Goal: Book appointment/travel/reservation

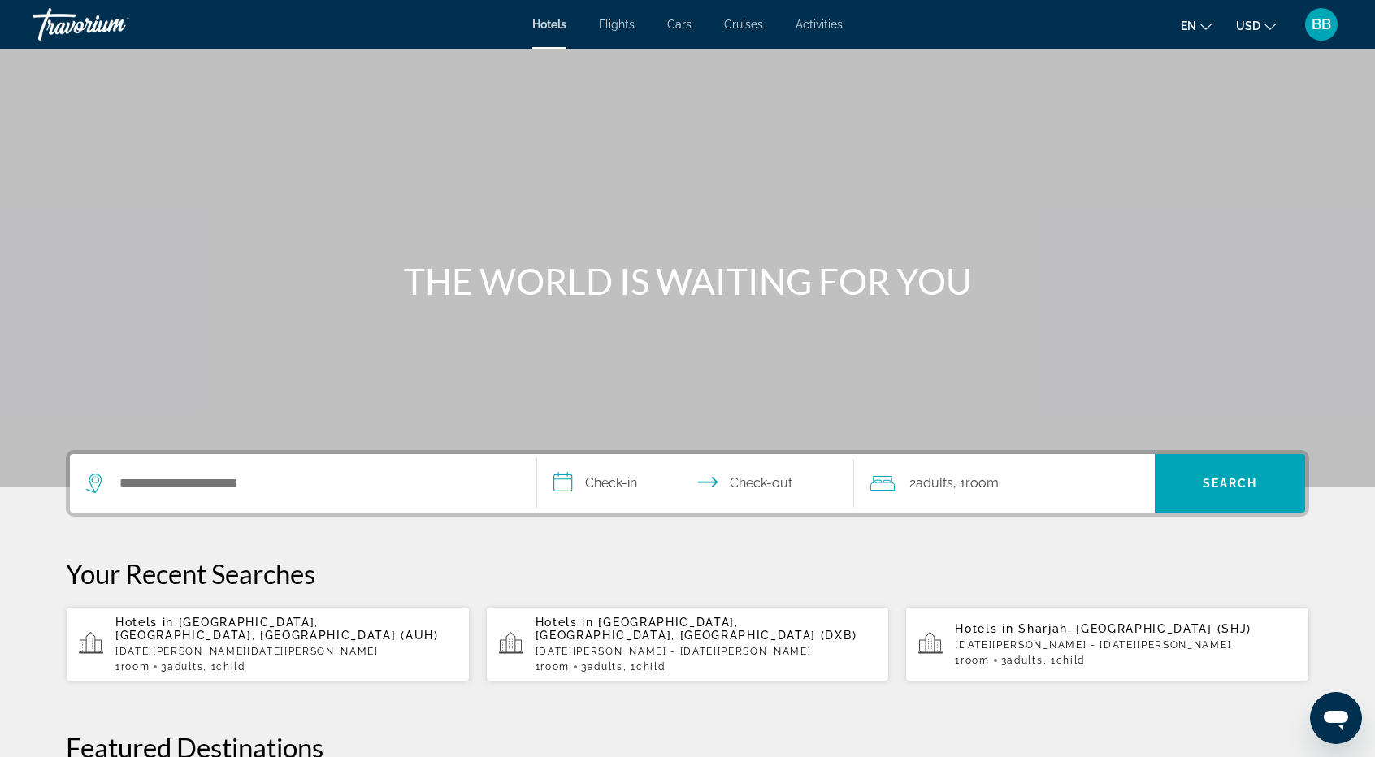
click at [207, 644] on div "Hotels in [GEOGRAPHIC_DATA], [GEOGRAPHIC_DATA], [GEOGRAPHIC_DATA] (AUH) [DATE][…" at bounding box center [285, 644] width 341 height 57
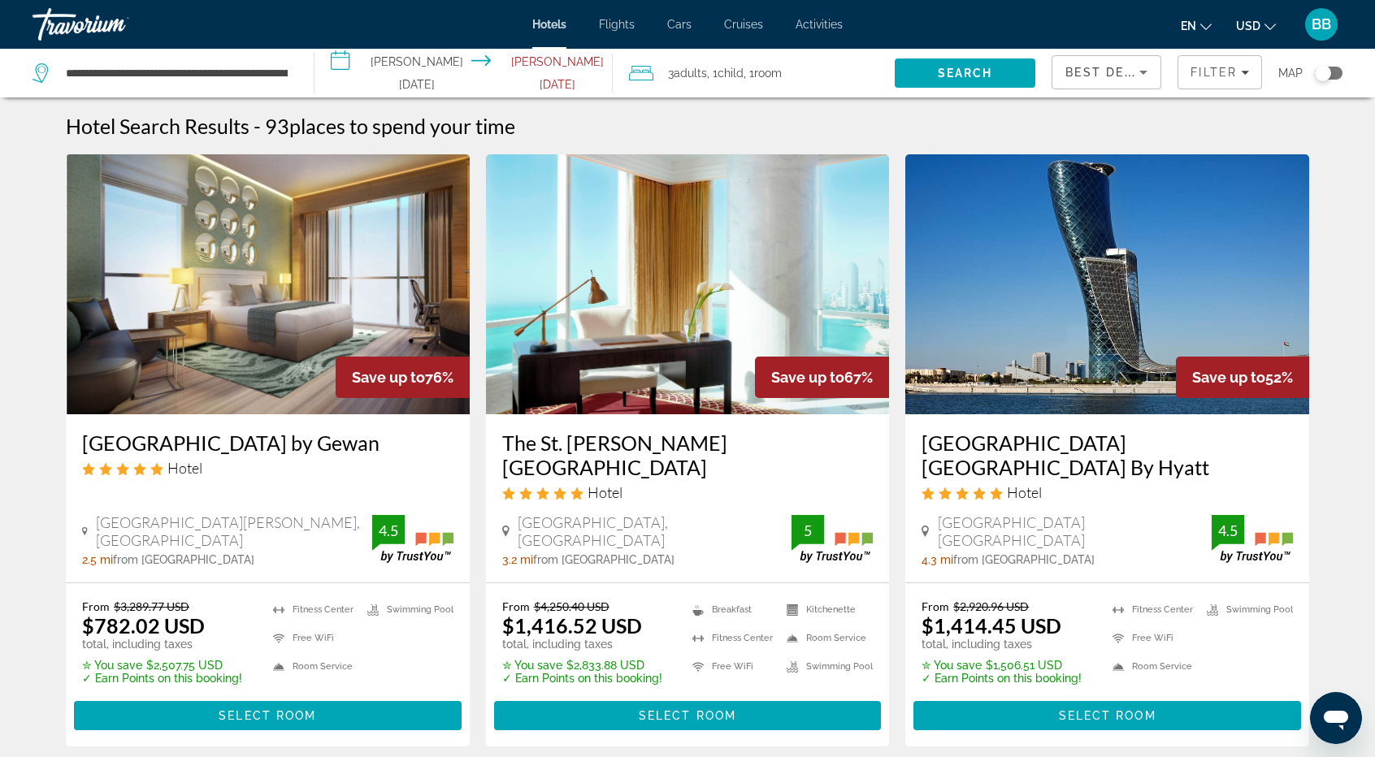
click at [1123, 66] on span "Best Deals" at bounding box center [1107, 72] width 84 height 13
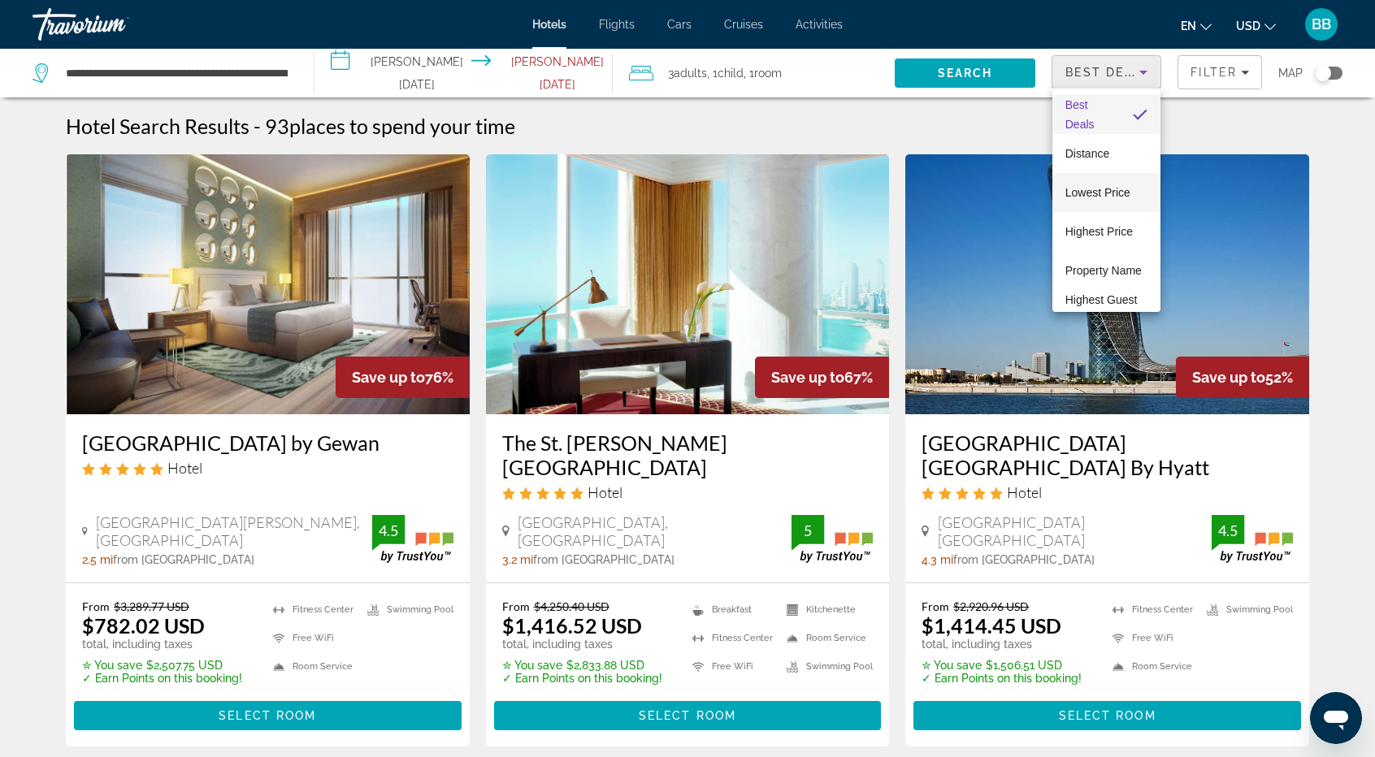
click at [1090, 197] on span "Lowest Price" at bounding box center [1097, 192] width 65 height 13
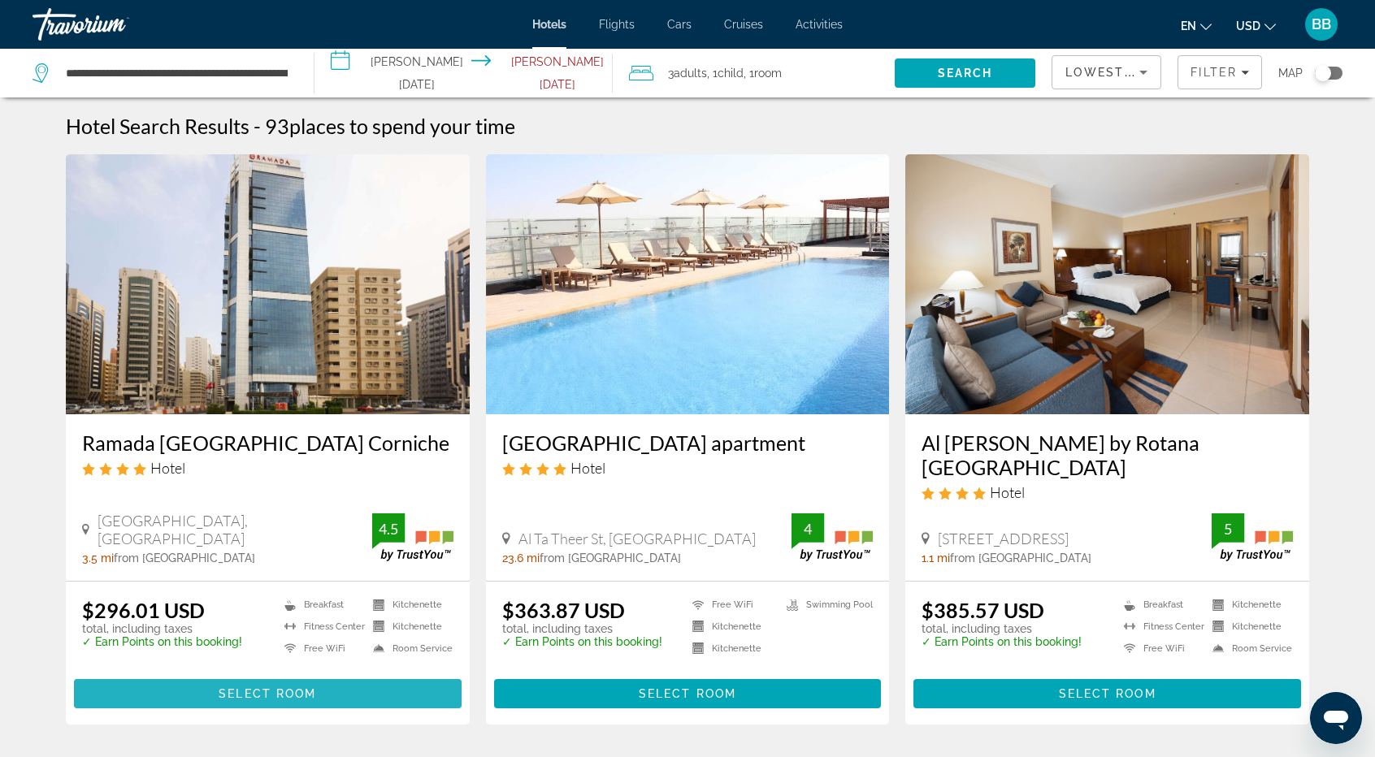
click at [264, 687] on span "Select Room" at bounding box center [267, 693] width 97 height 13
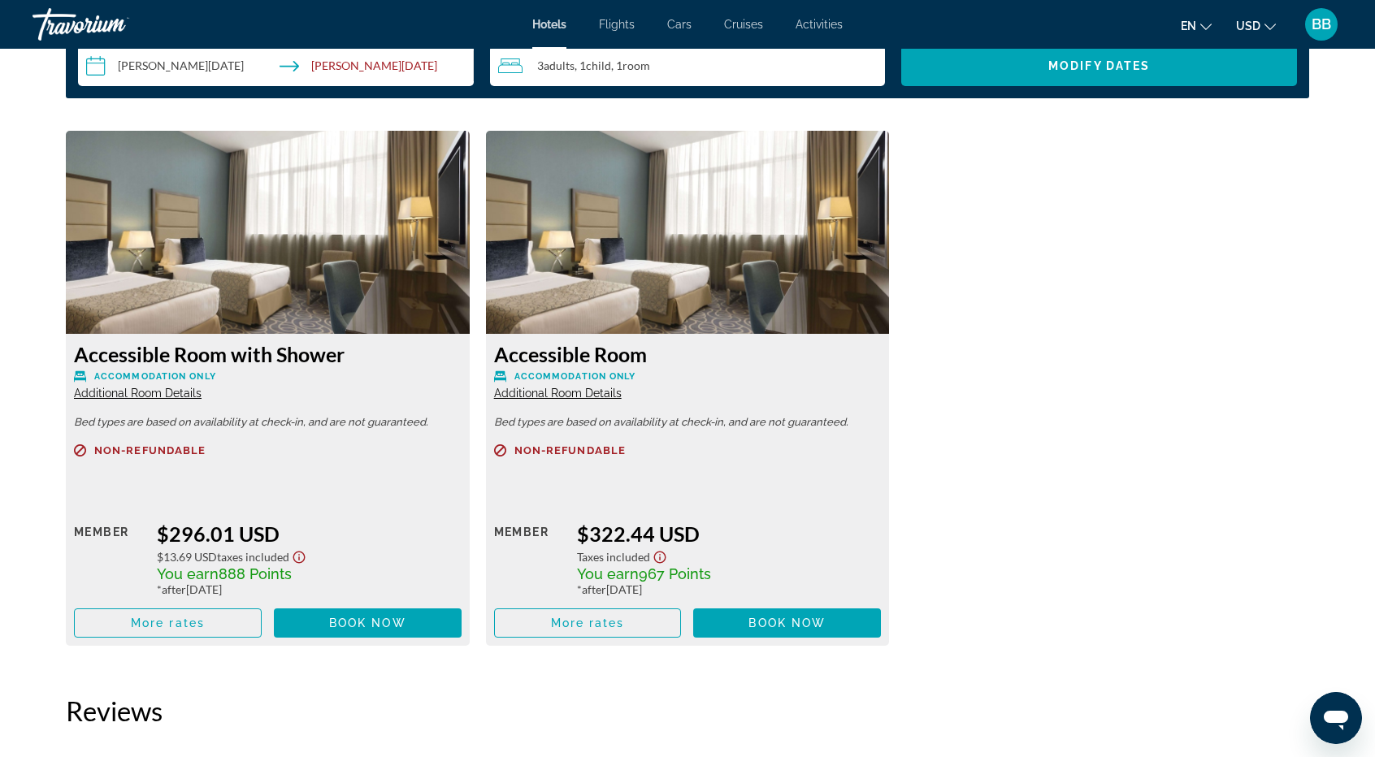
scroll to position [2193, 0]
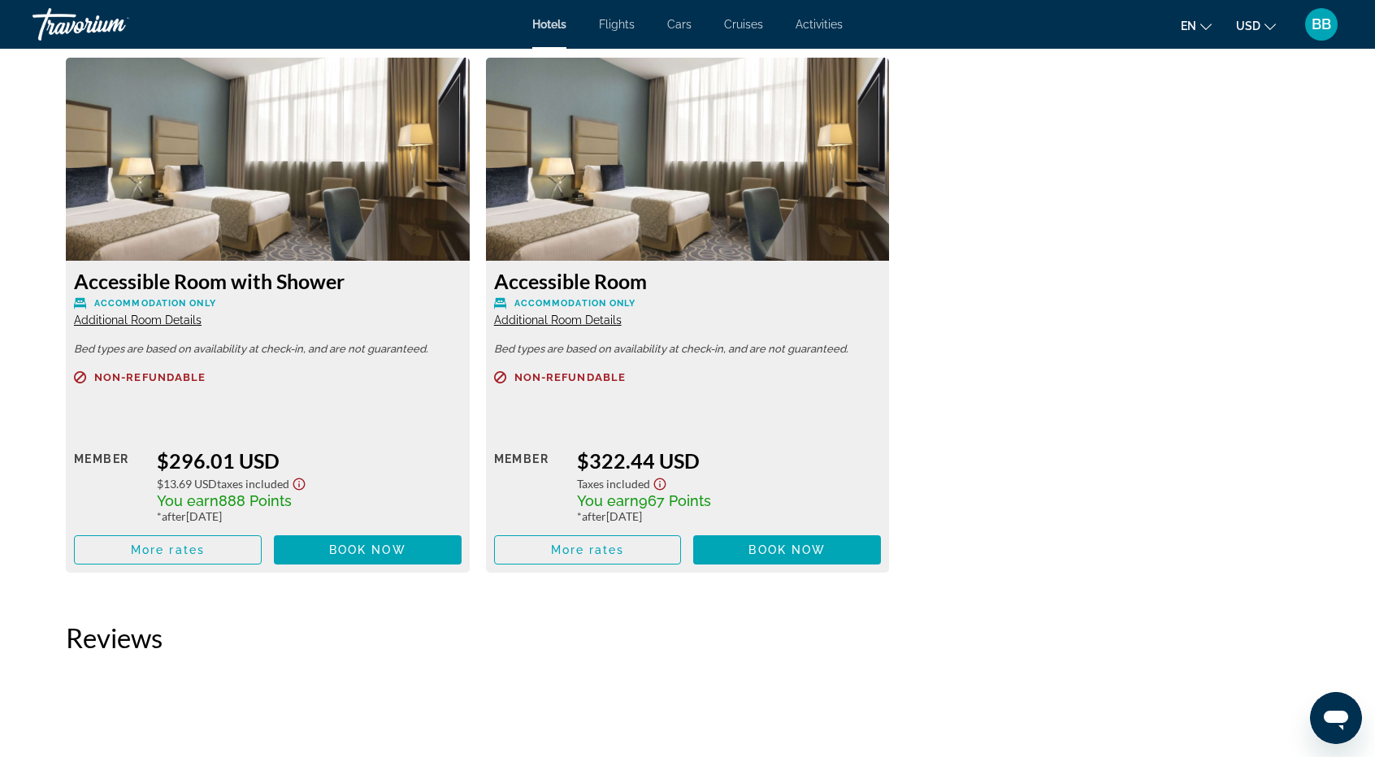
drag, startPoint x: 78, startPoint y: 282, endPoint x: 354, endPoint y: 286, distance: 276.2
click at [354, 286] on h3 "Accessible Room with Shower" at bounding box center [268, 281] width 388 height 24
copy h3 "Accessible Room with Shower"
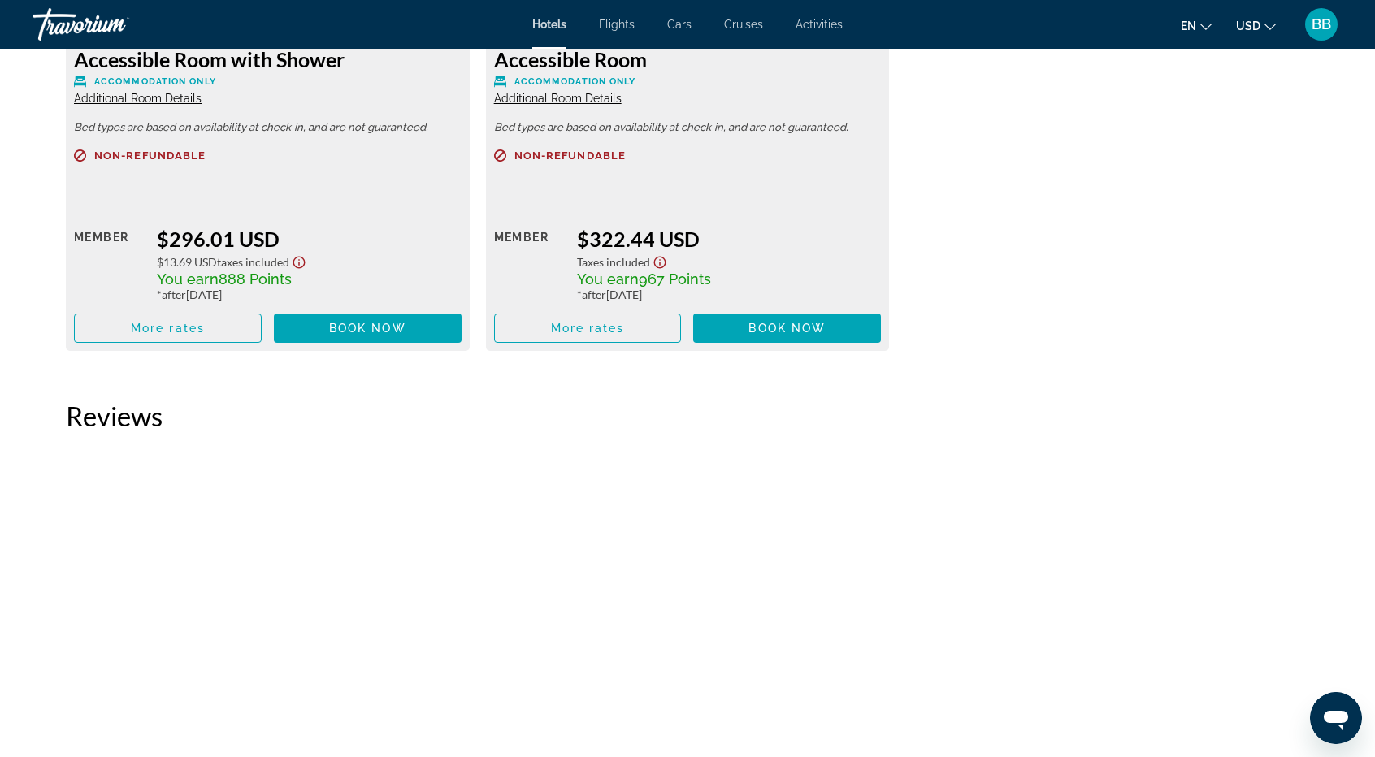
scroll to position [2437, 0]
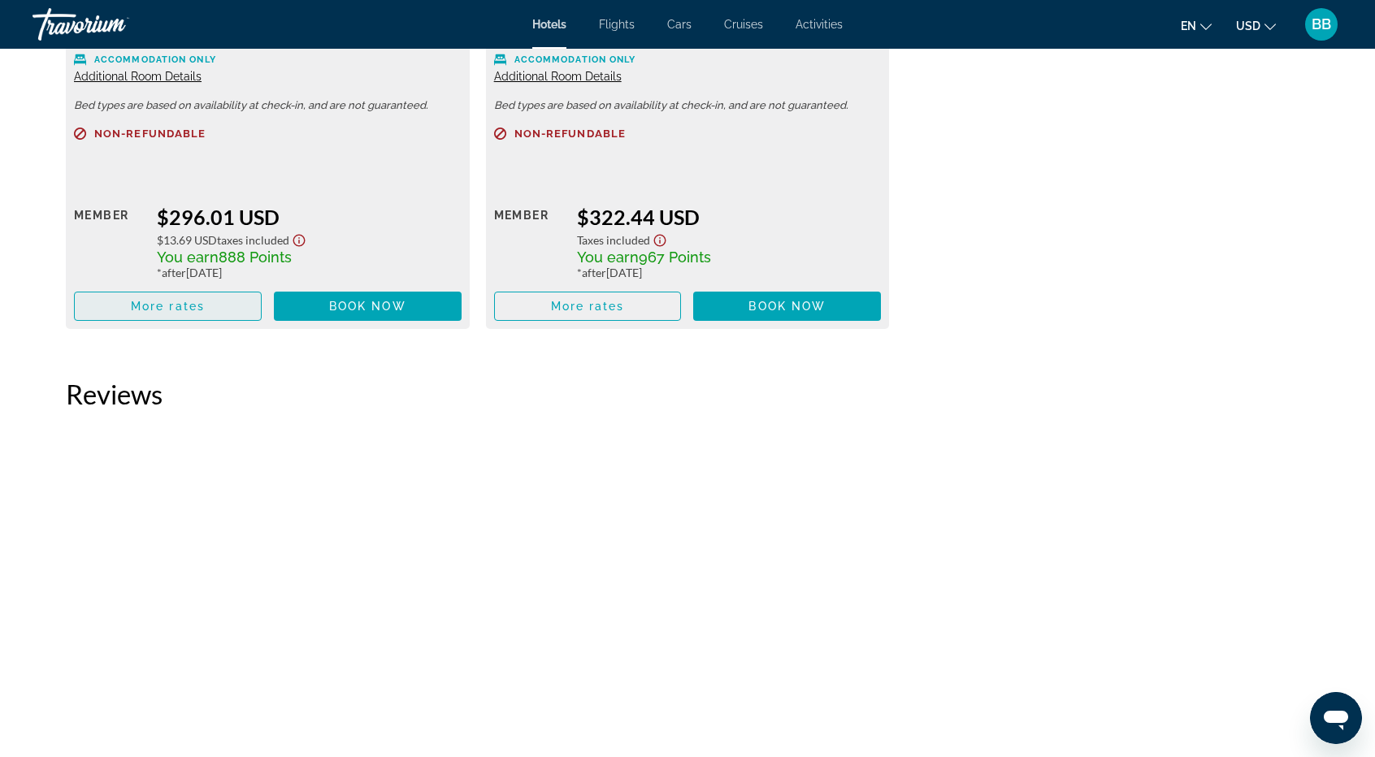
click at [193, 310] on span "More rates" at bounding box center [168, 306] width 74 height 13
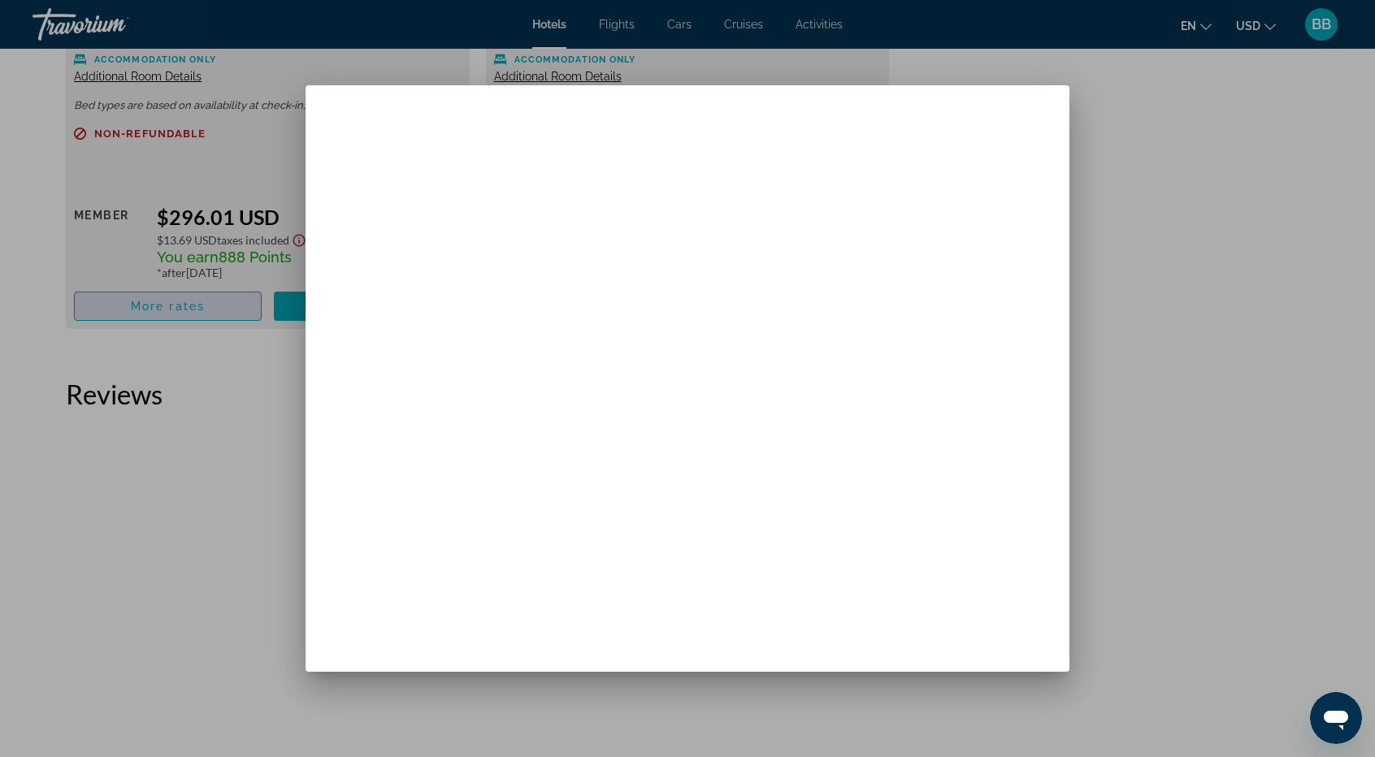
scroll to position [0, 0]
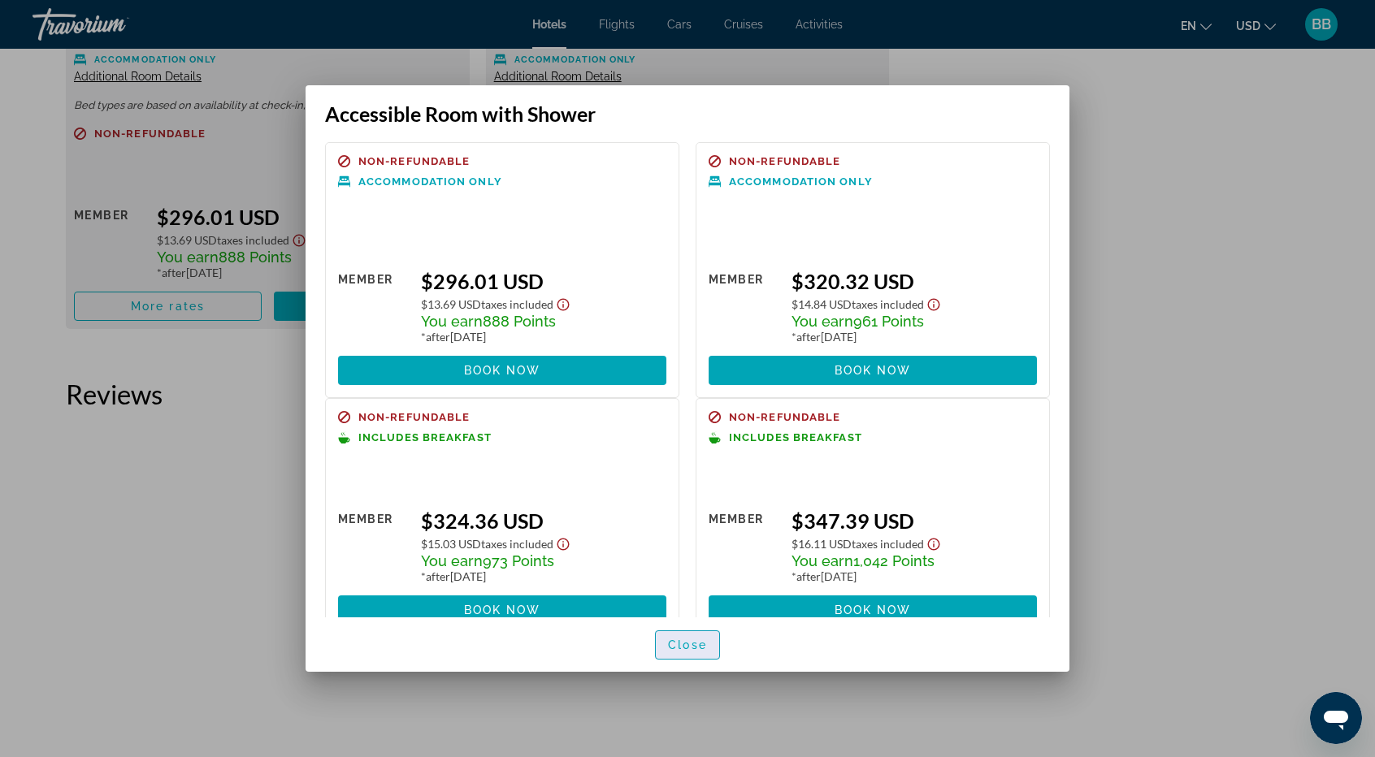
click at [697, 652] on span "button" at bounding box center [687, 645] width 63 height 39
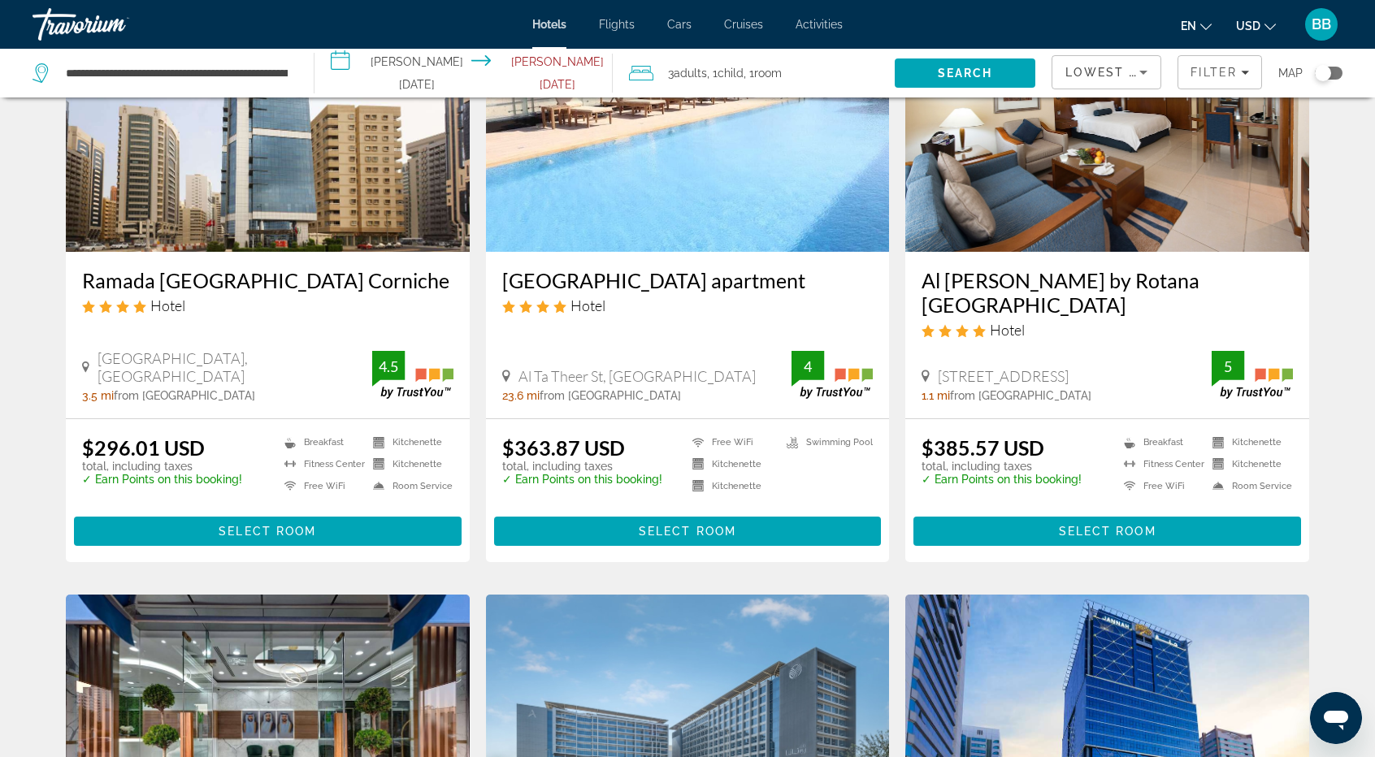
scroll to position [81, 0]
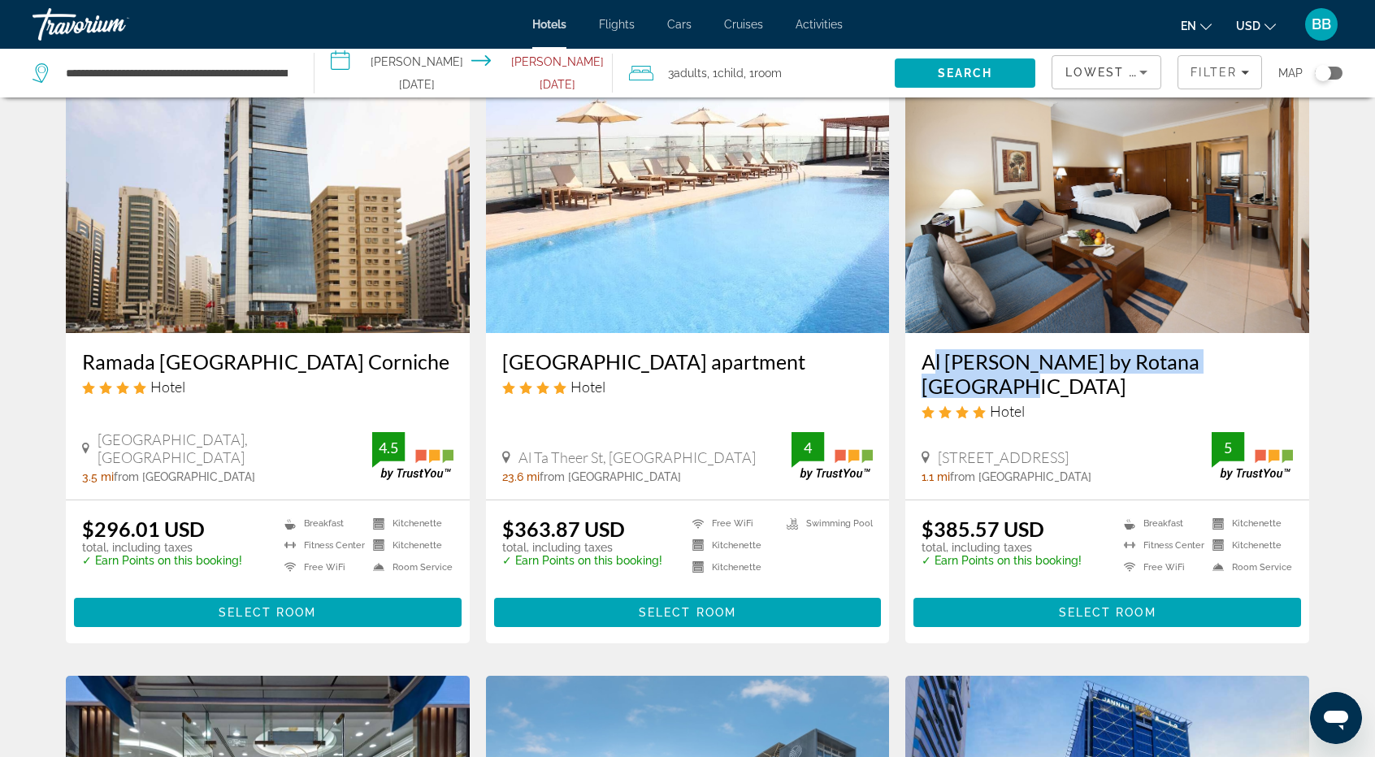
drag, startPoint x: 916, startPoint y: 362, endPoint x: 1264, endPoint y: 362, distance: 347.7
click at [1264, 362] on div "Al [PERSON_NAME] by Rotana [GEOGRAPHIC_DATA] Hotel [GEOGRAPHIC_DATA], [GEOGRAPH…" at bounding box center [1107, 416] width 404 height 167
copy h3 "Al [PERSON_NAME] by Rotana [GEOGRAPHIC_DATA]"
click at [1080, 606] on span "Select Room" at bounding box center [1107, 612] width 97 height 13
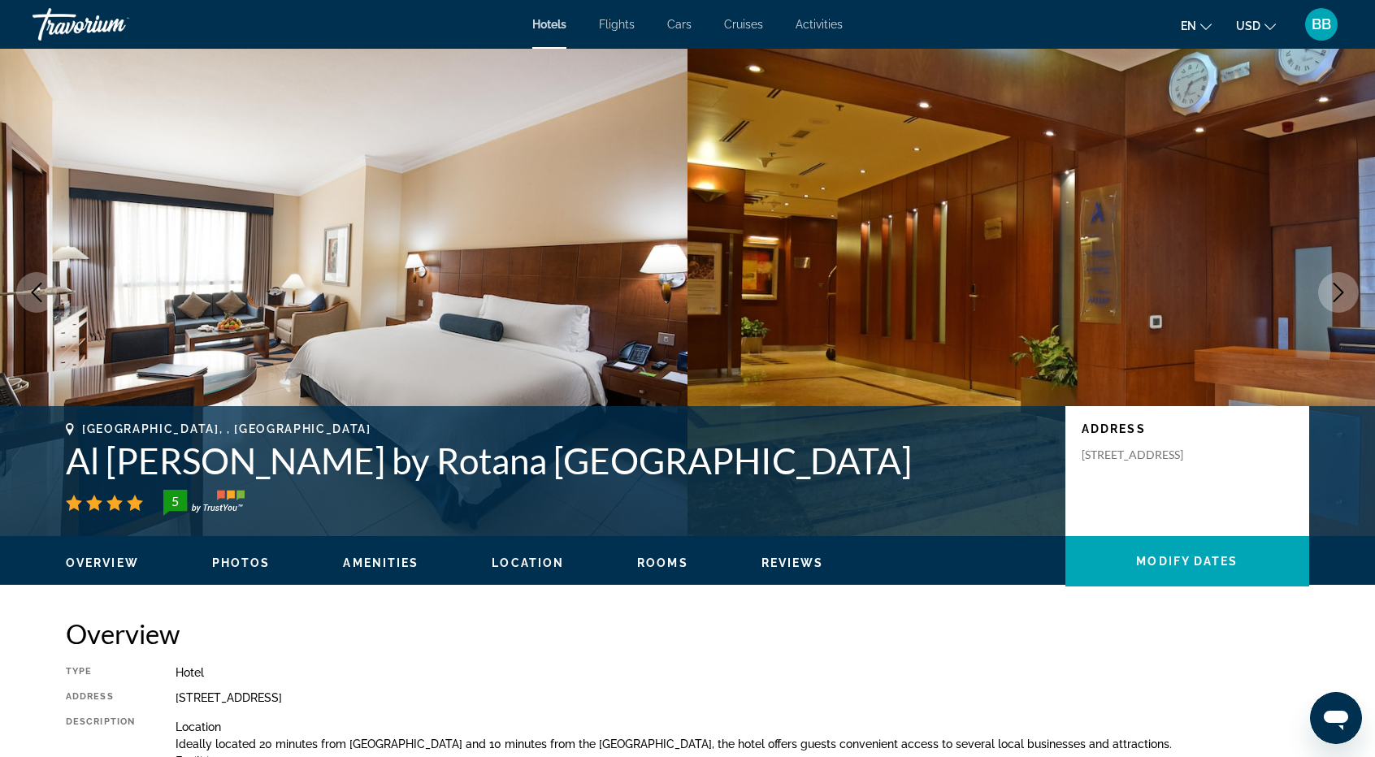
click at [1340, 292] on icon "Next image" at bounding box center [1337, 292] width 19 height 19
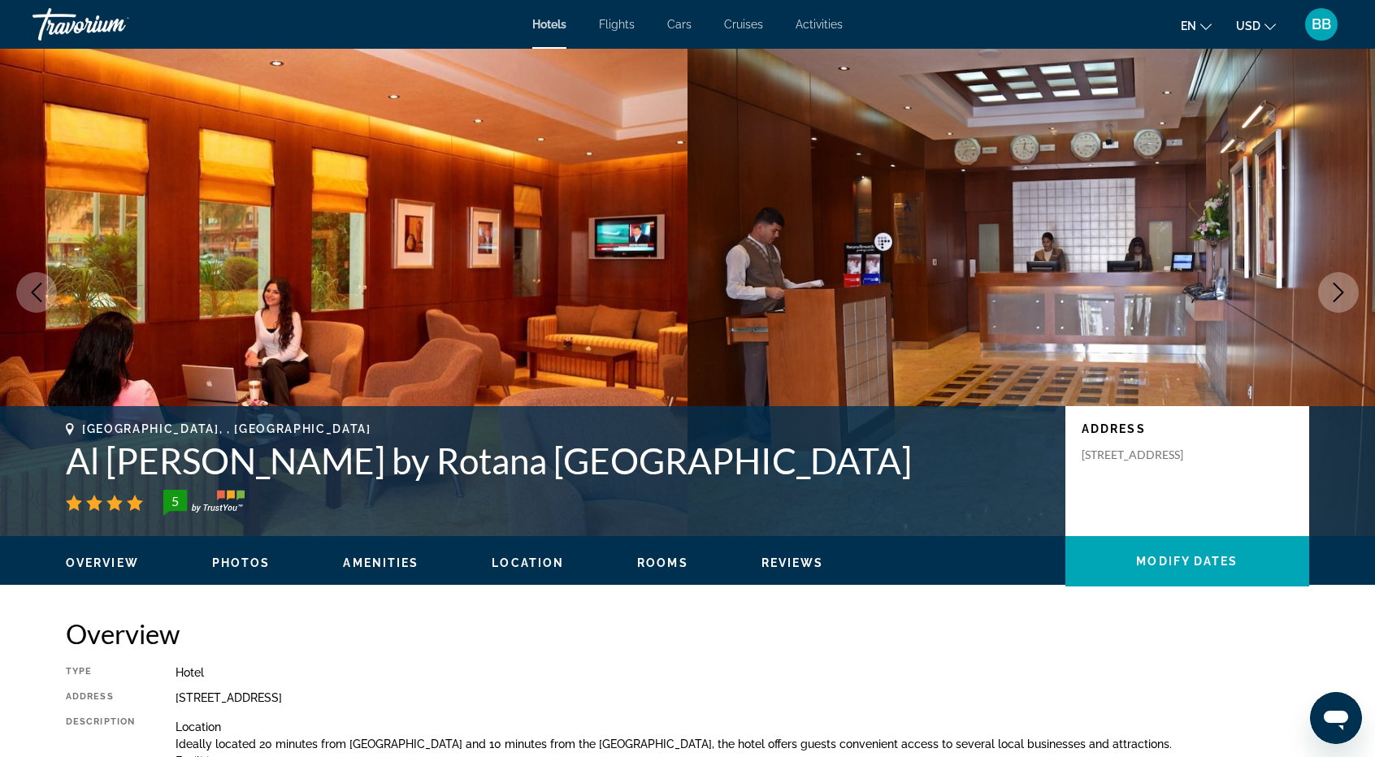
click at [1340, 292] on icon "Next image" at bounding box center [1337, 292] width 19 height 19
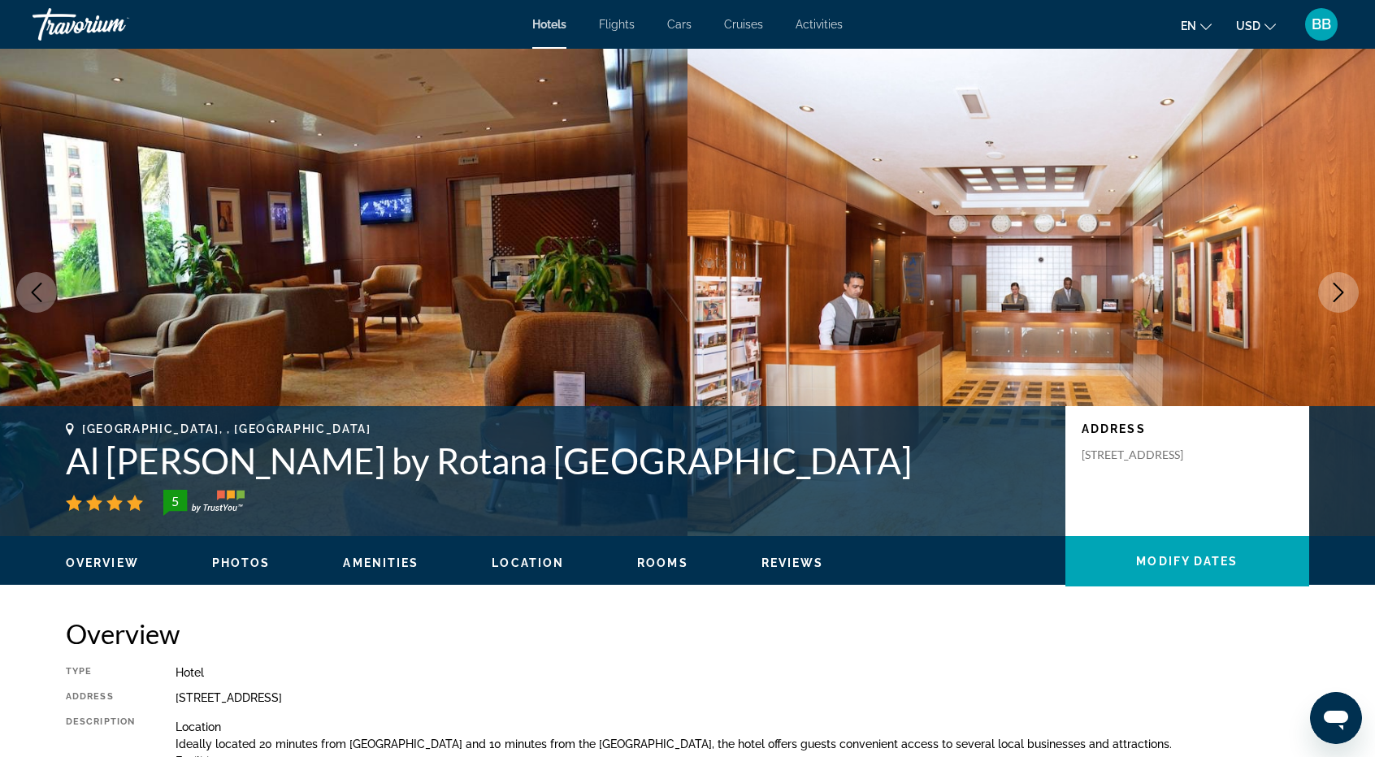
click at [37, 290] on icon "Previous image" at bounding box center [36, 292] width 19 height 19
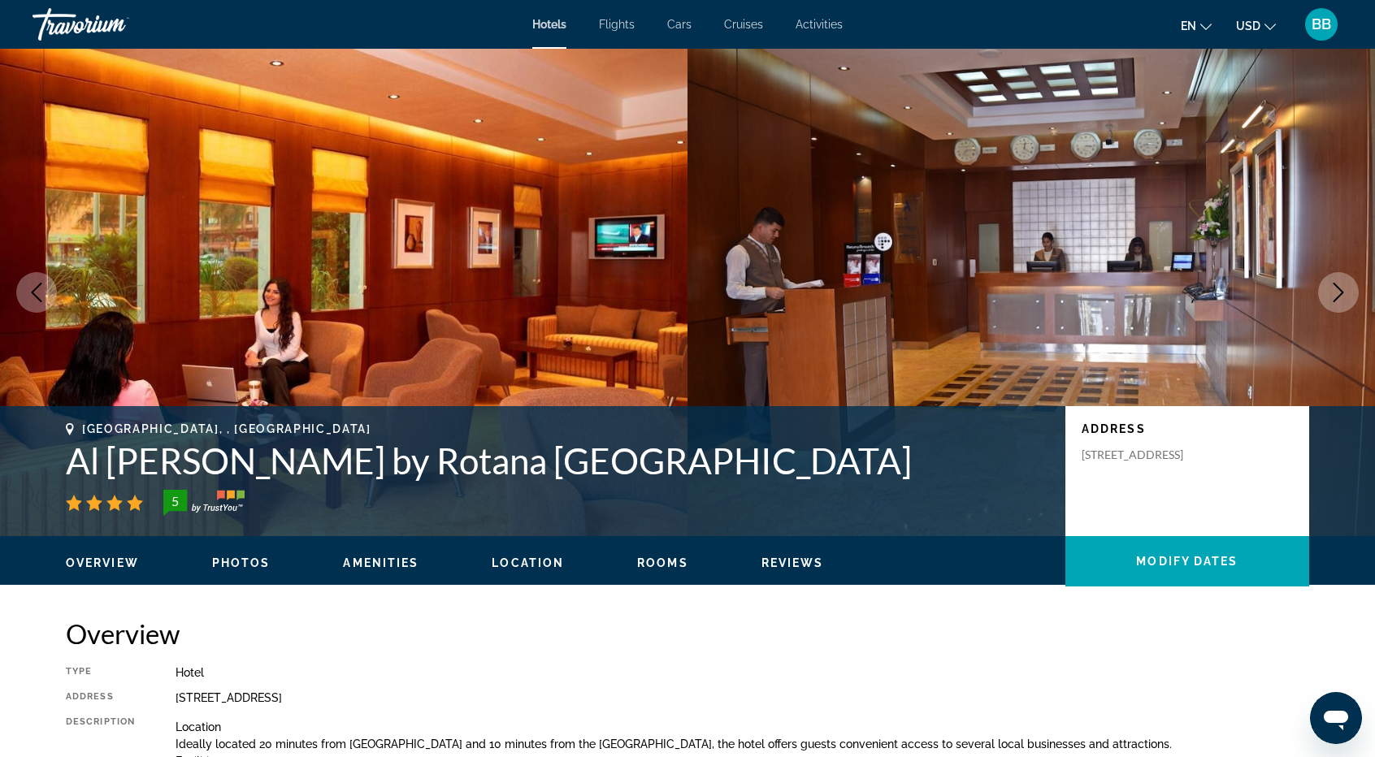
click at [1336, 295] on icon "Next image" at bounding box center [1337, 292] width 19 height 19
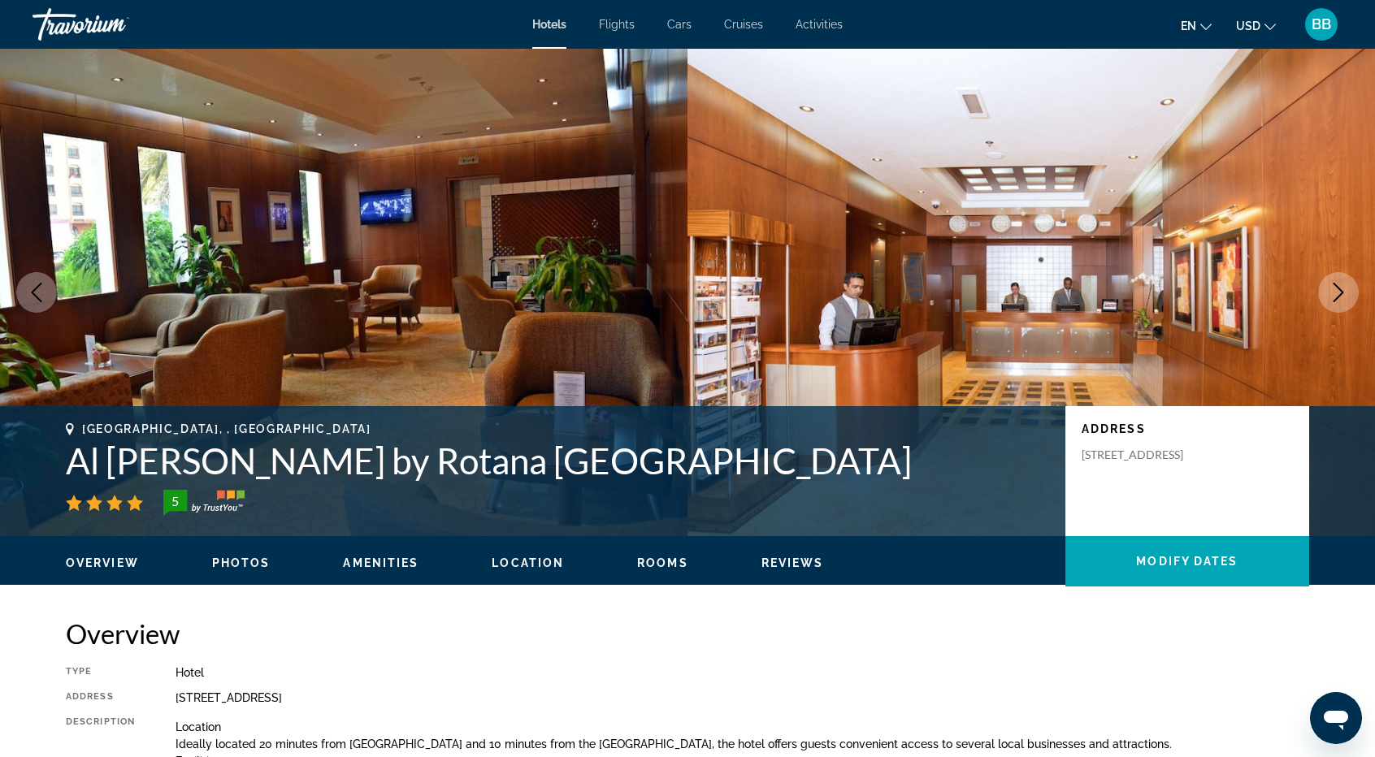
click at [1336, 295] on icon "Next image" at bounding box center [1337, 292] width 19 height 19
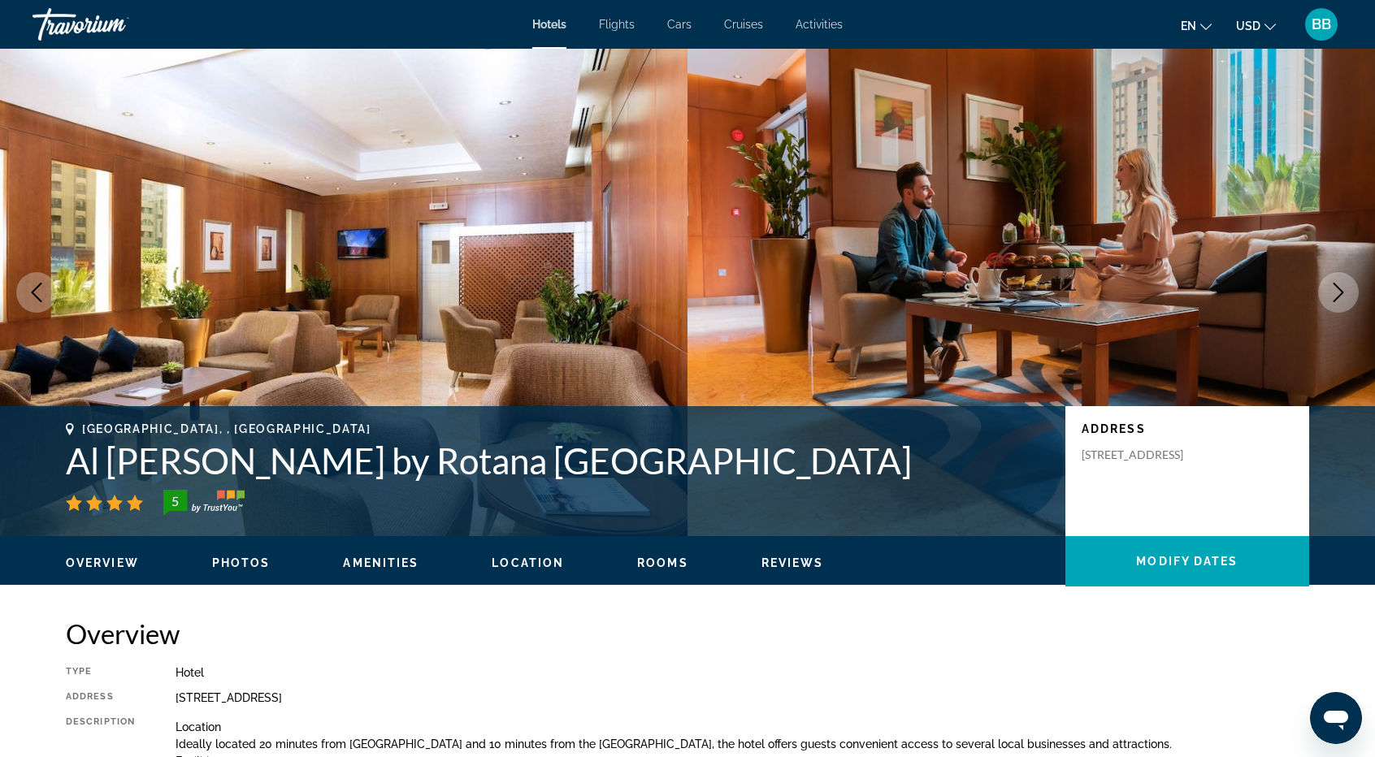
click at [1336, 295] on icon "Next image" at bounding box center [1337, 292] width 19 height 19
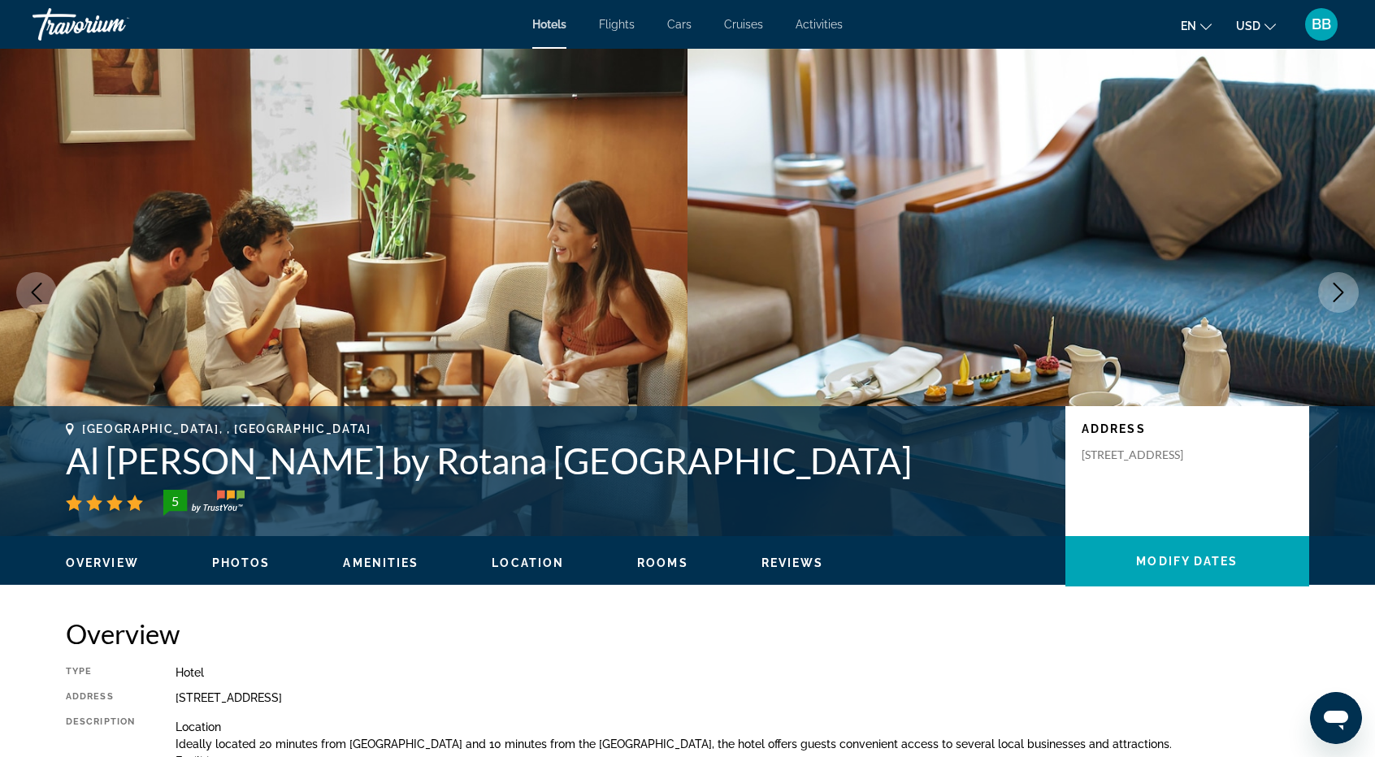
click at [1336, 295] on icon "Next image" at bounding box center [1337, 292] width 19 height 19
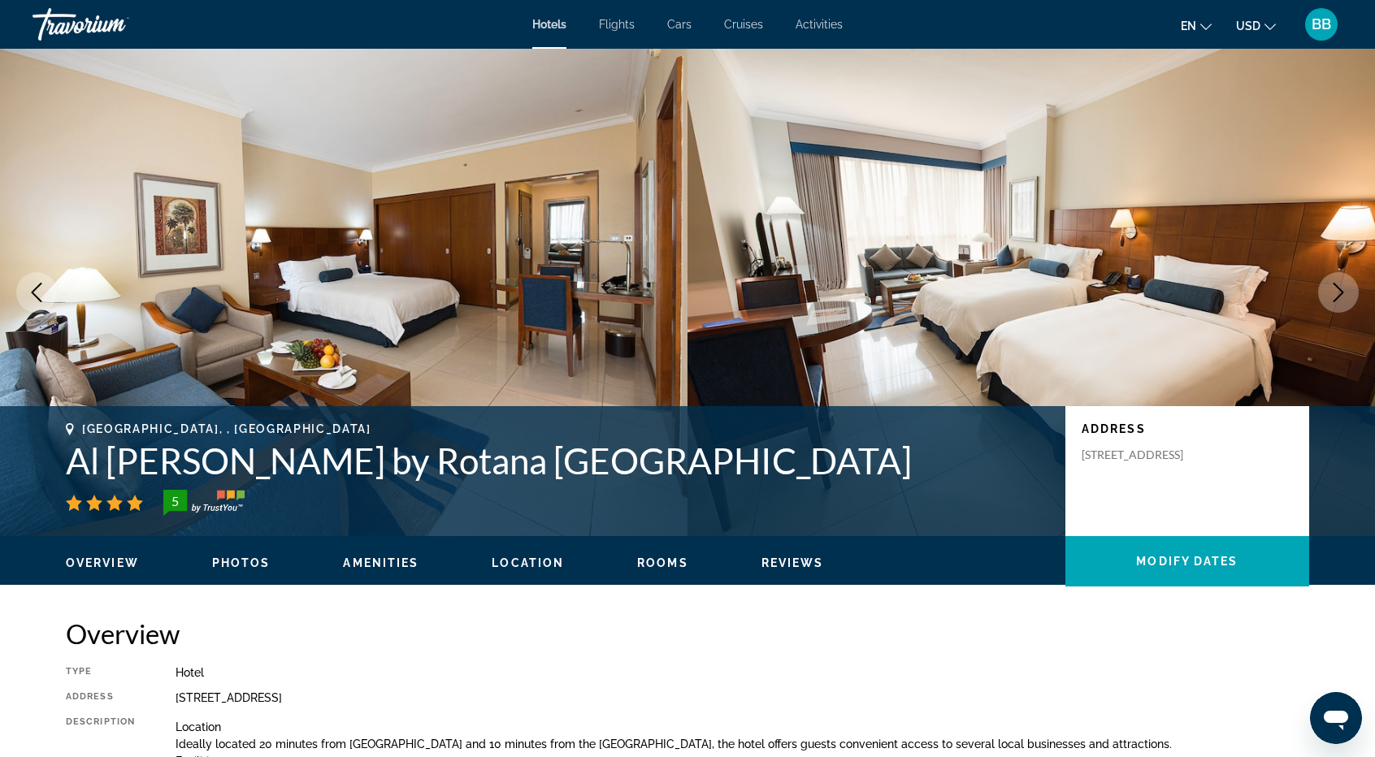
click at [1336, 295] on icon "Next image" at bounding box center [1337, 292] width 19 height 19
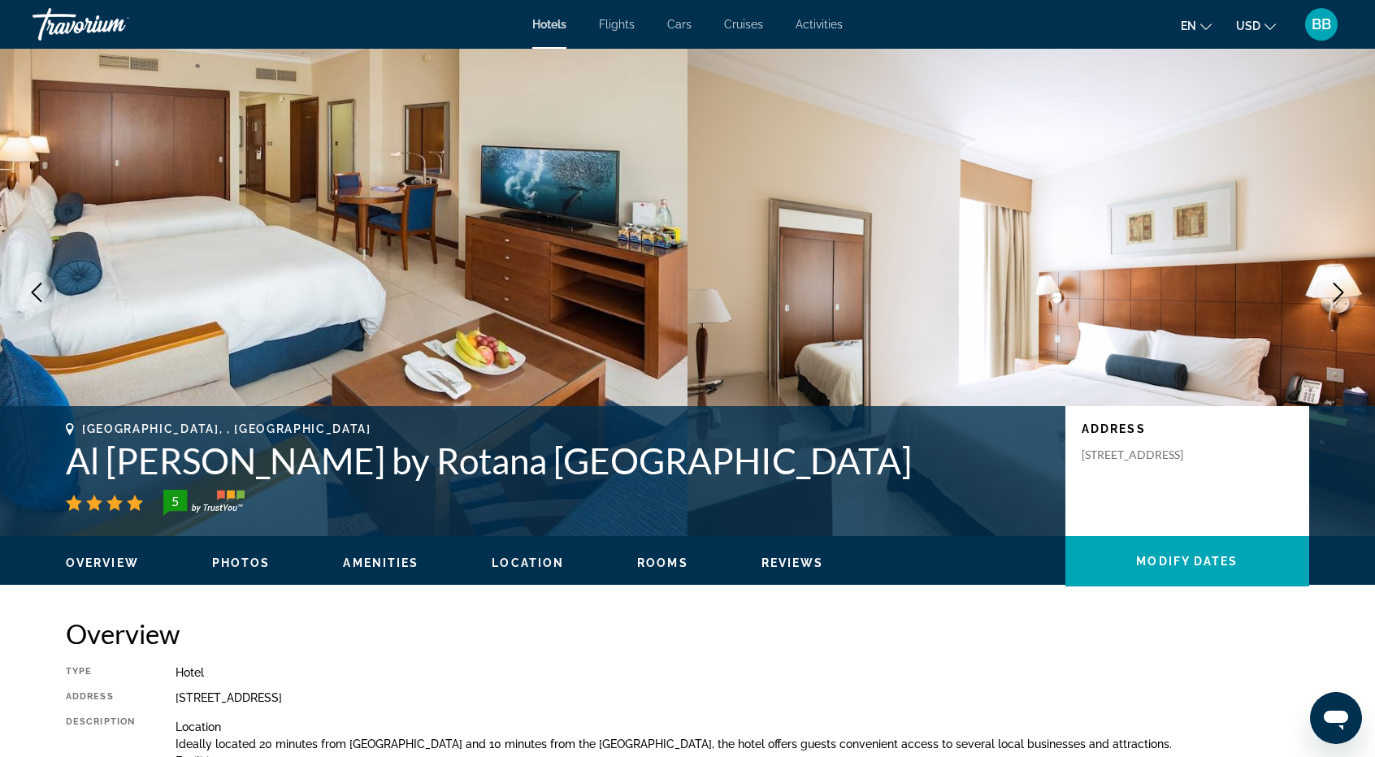
click at [1336, 295] on icon "Next image" at bounding box center [1337, 292] width 19 height 19
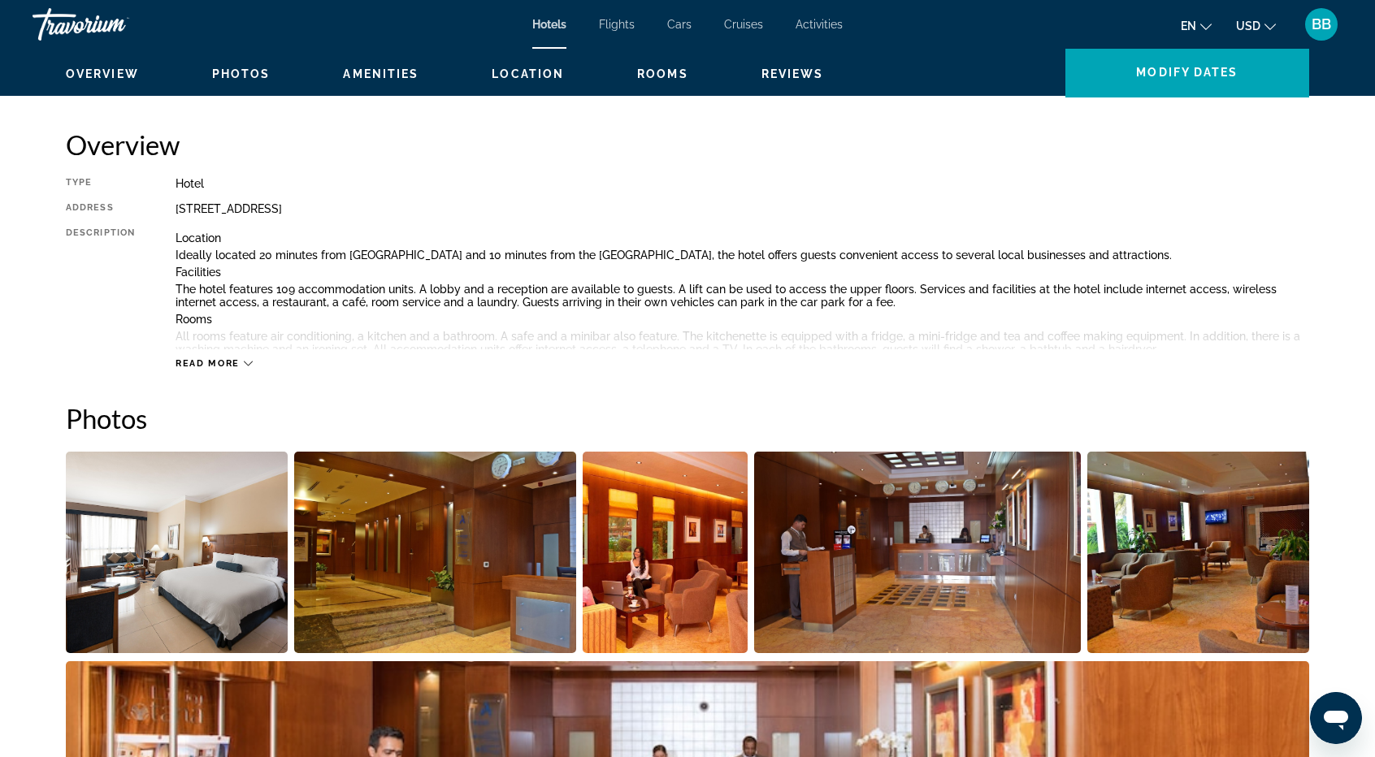
scroll to position [569, 0]
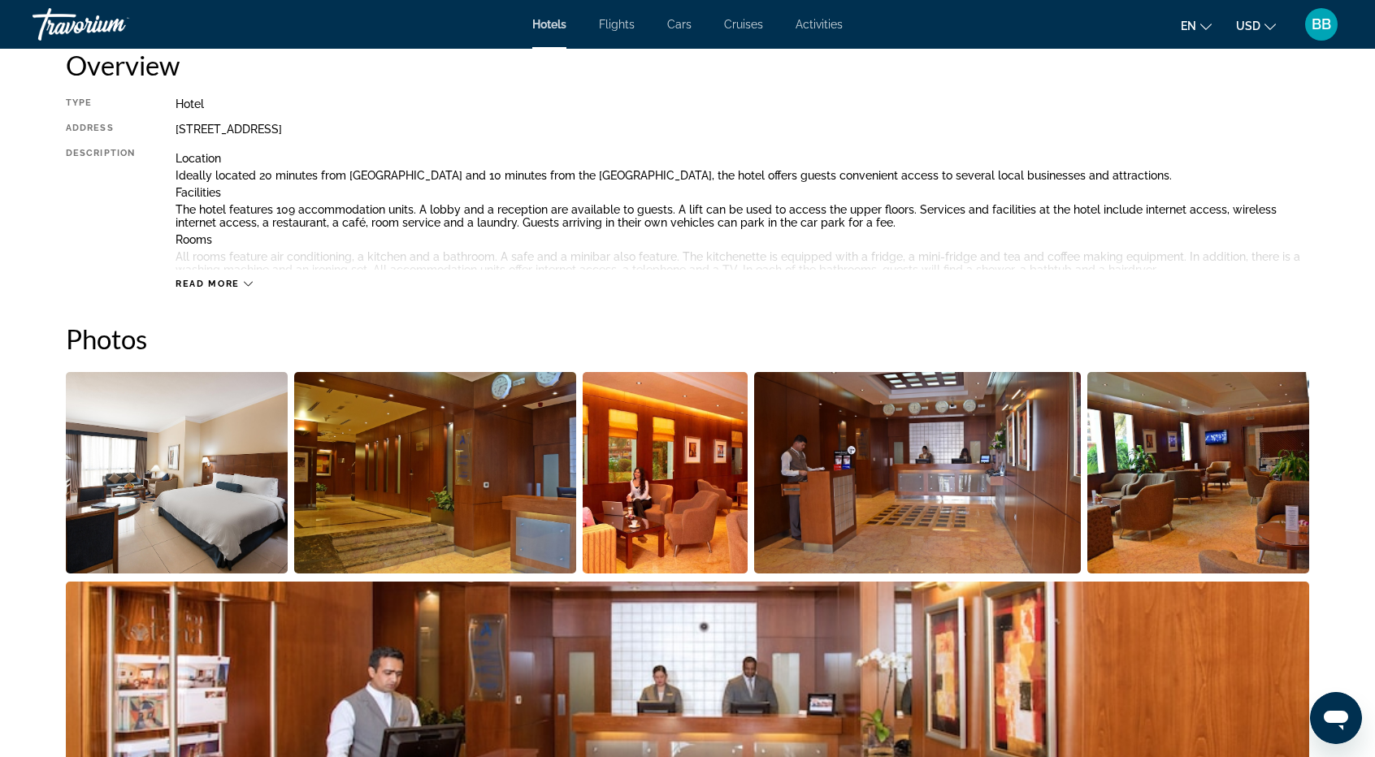
click at [193, 287] on span "Read more" at bounding box center [207, 284] width 64 height 11
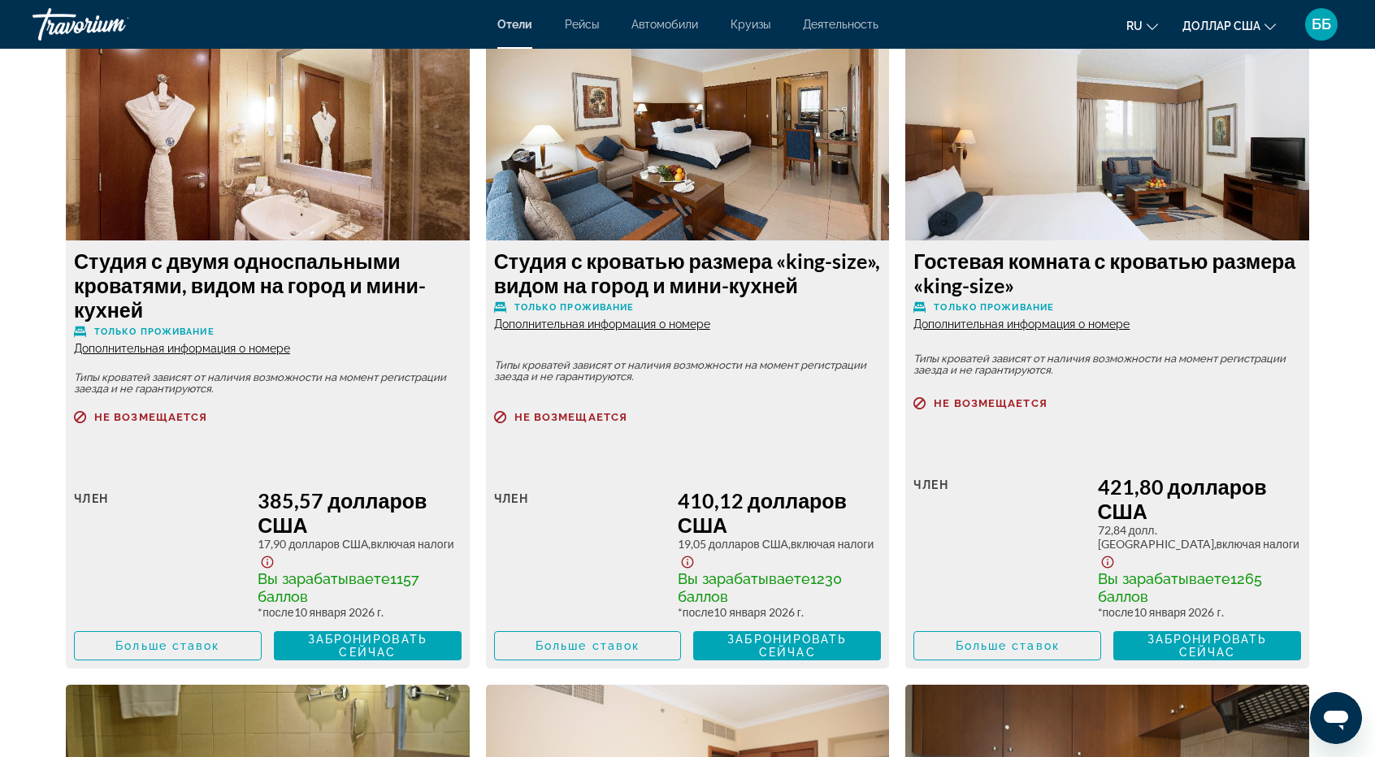
scroll to position [2762, 0]
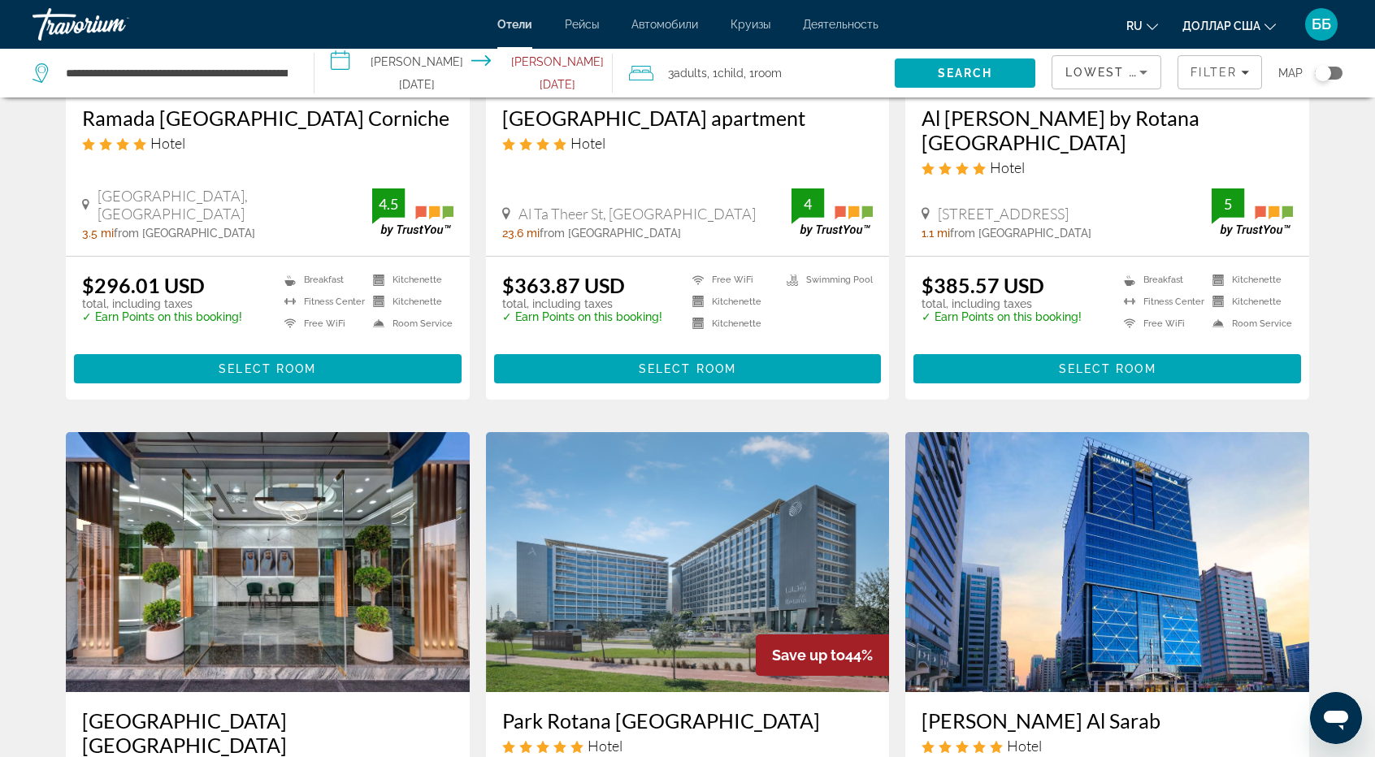
scroll to position [650, 0]
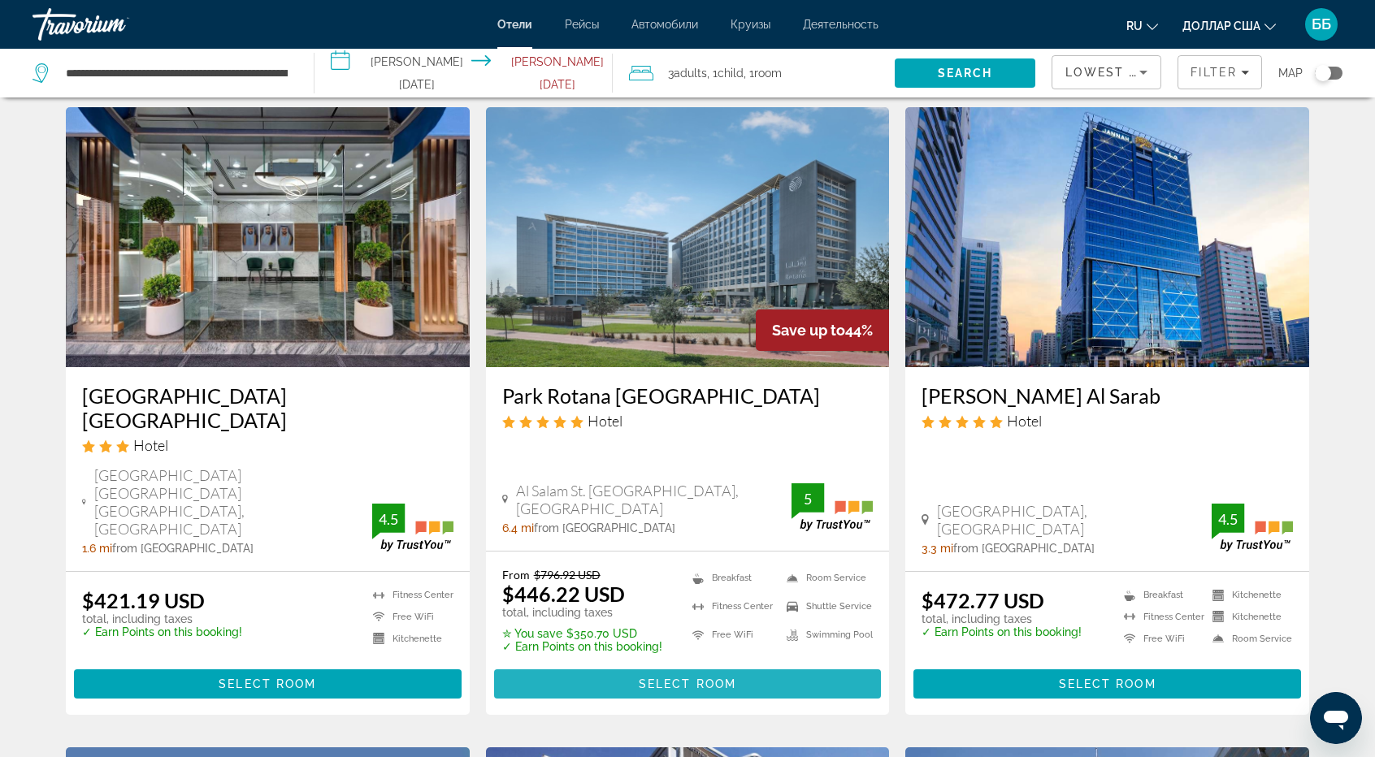
click at [680, 665] on span "Основное содержание" at bounding box center [688, 684] width 388 height 39
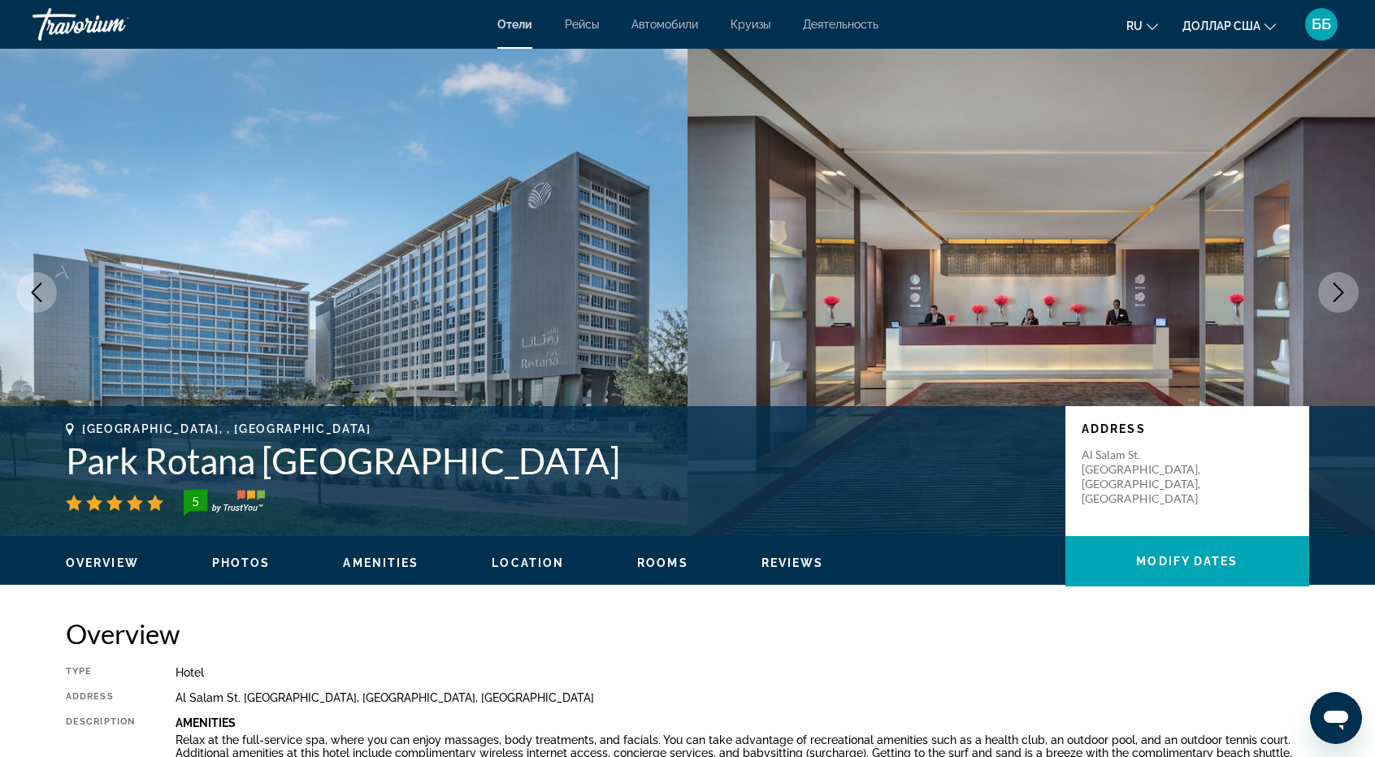
click at [1332, 285] on icon "Next image" at bounding box center [1337, 292] width 19 height 19
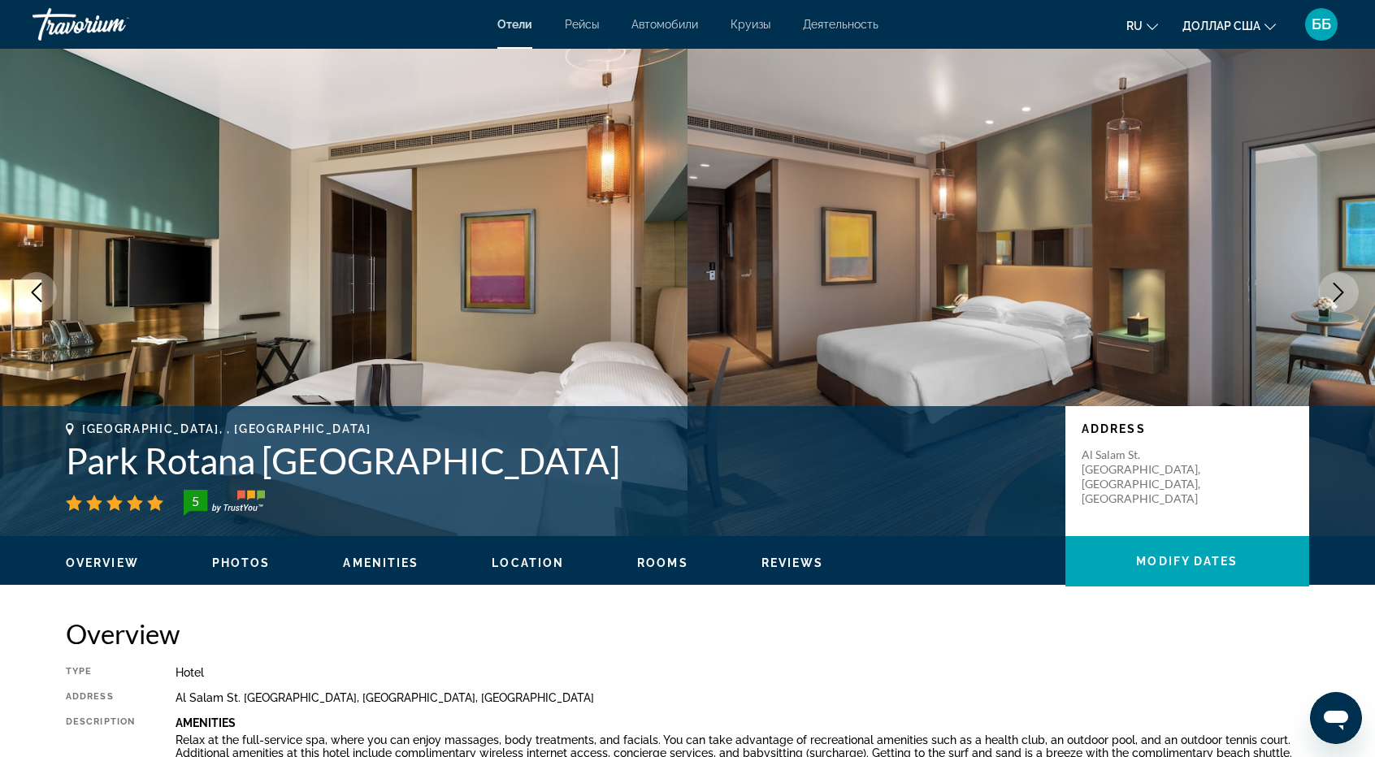
click at [1332, 285] on icon "Next image" at bounding box center [1337, 292] width 19 height 19
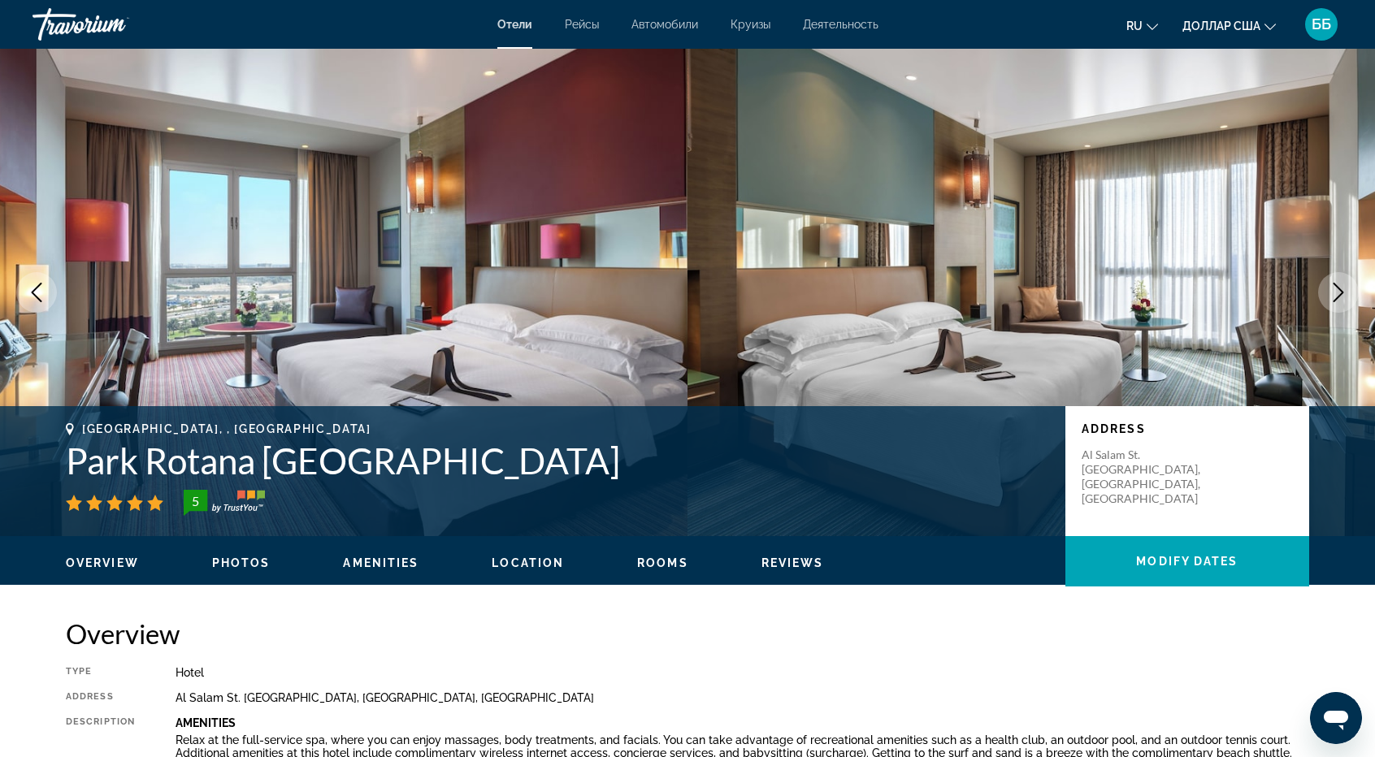
click at [1337, 292] on icon "Next image" at bounding box center [1337, 292] width 19 height 19
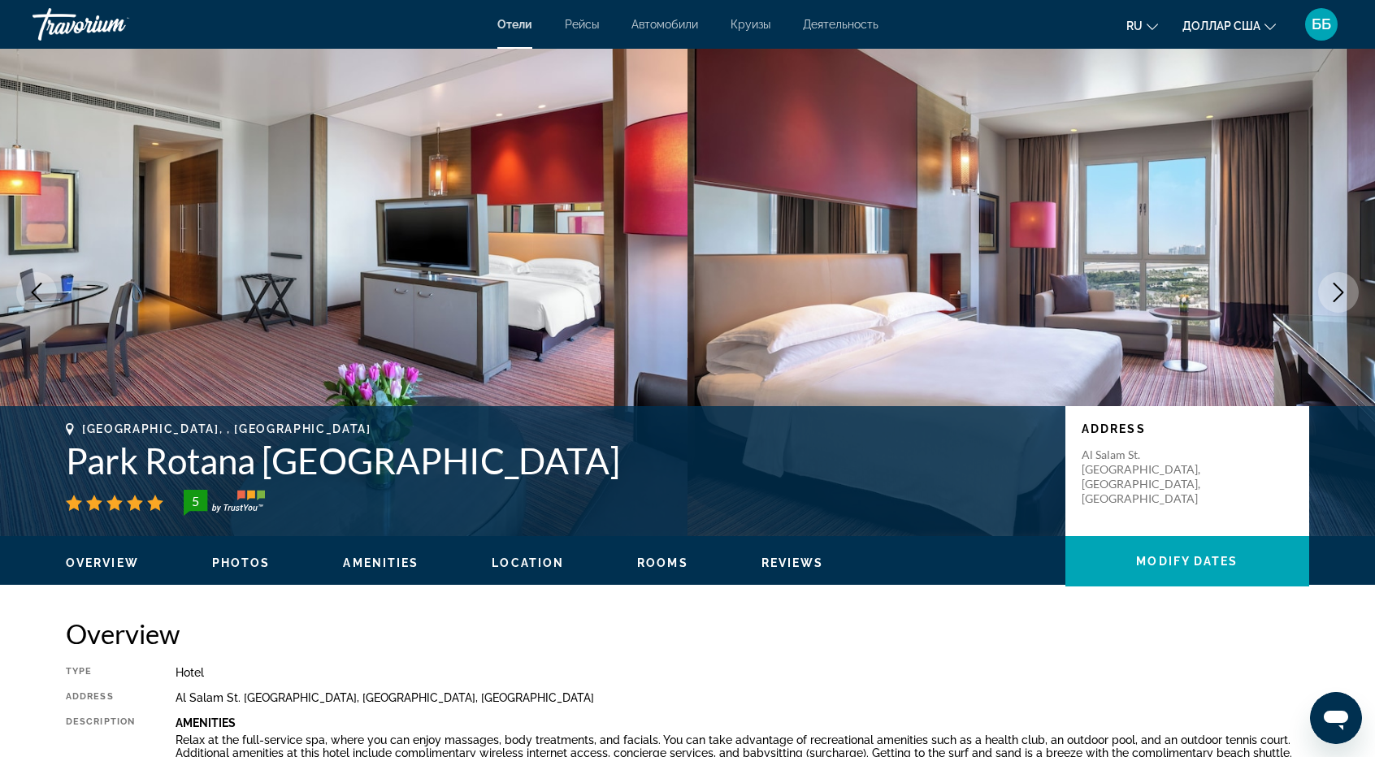
click at [1337, 292] on icon "Next image" at bounding box center [1337, 292] width 19 height 19
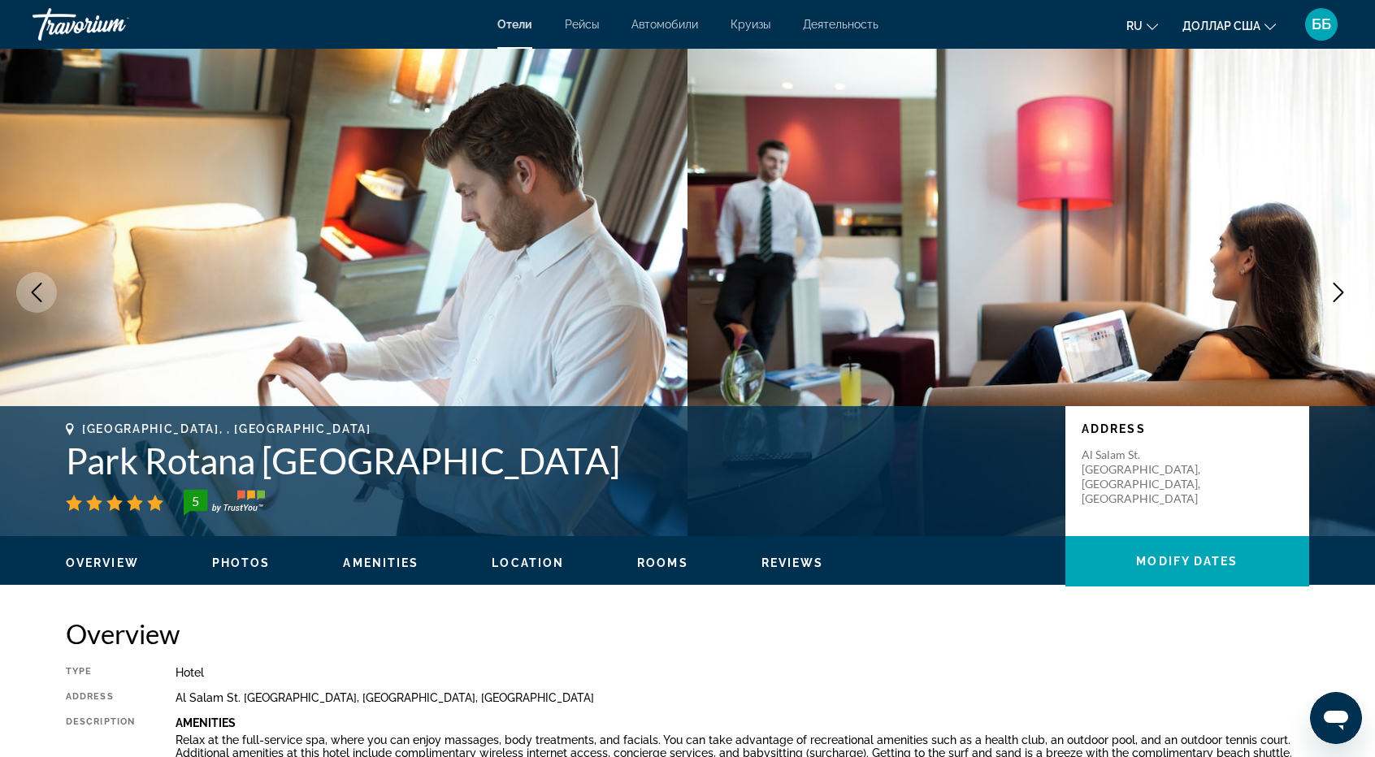
click at [1337, 292] on icon "Next image" at bounding box center [1337, 292] width 19 height 19
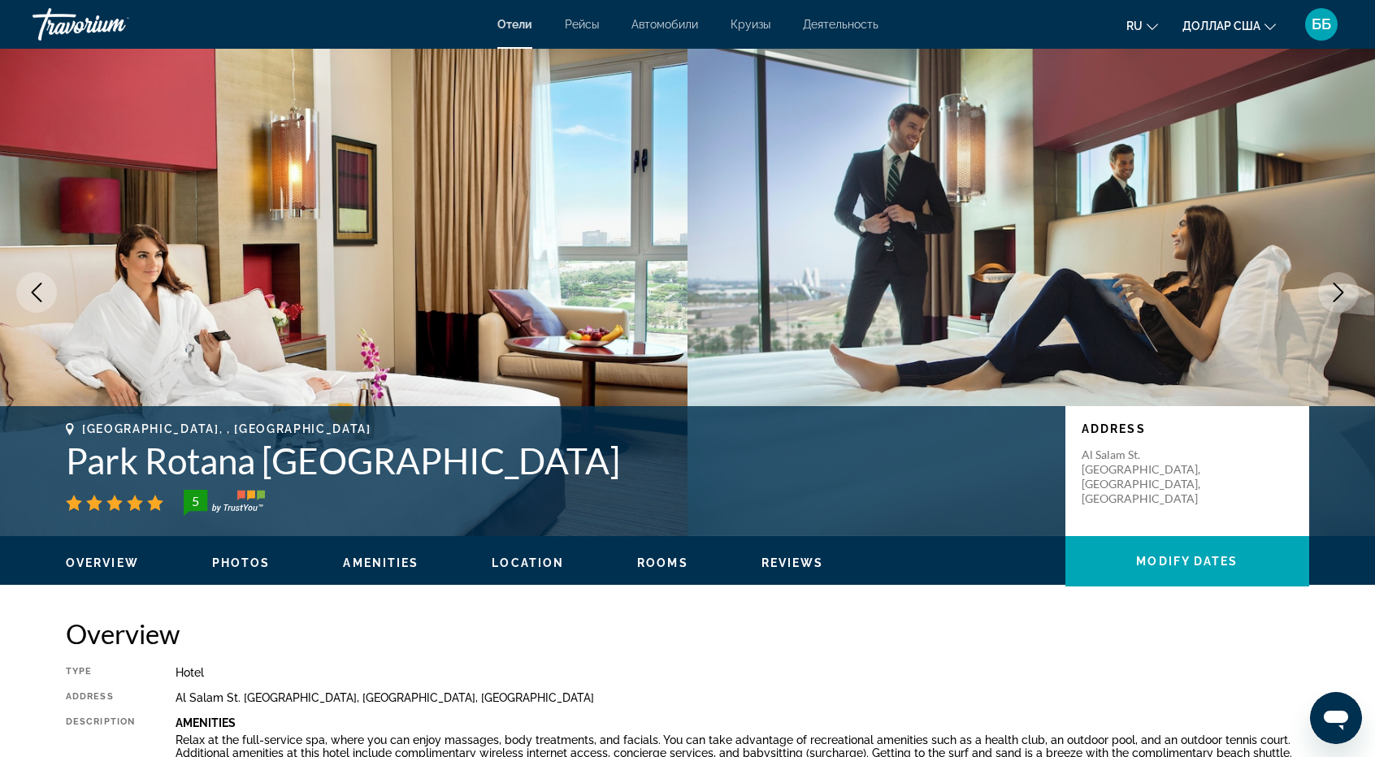
click at [1337, 292] on icon "Next image" at bounding box center [1337, 292] width 19 height 19
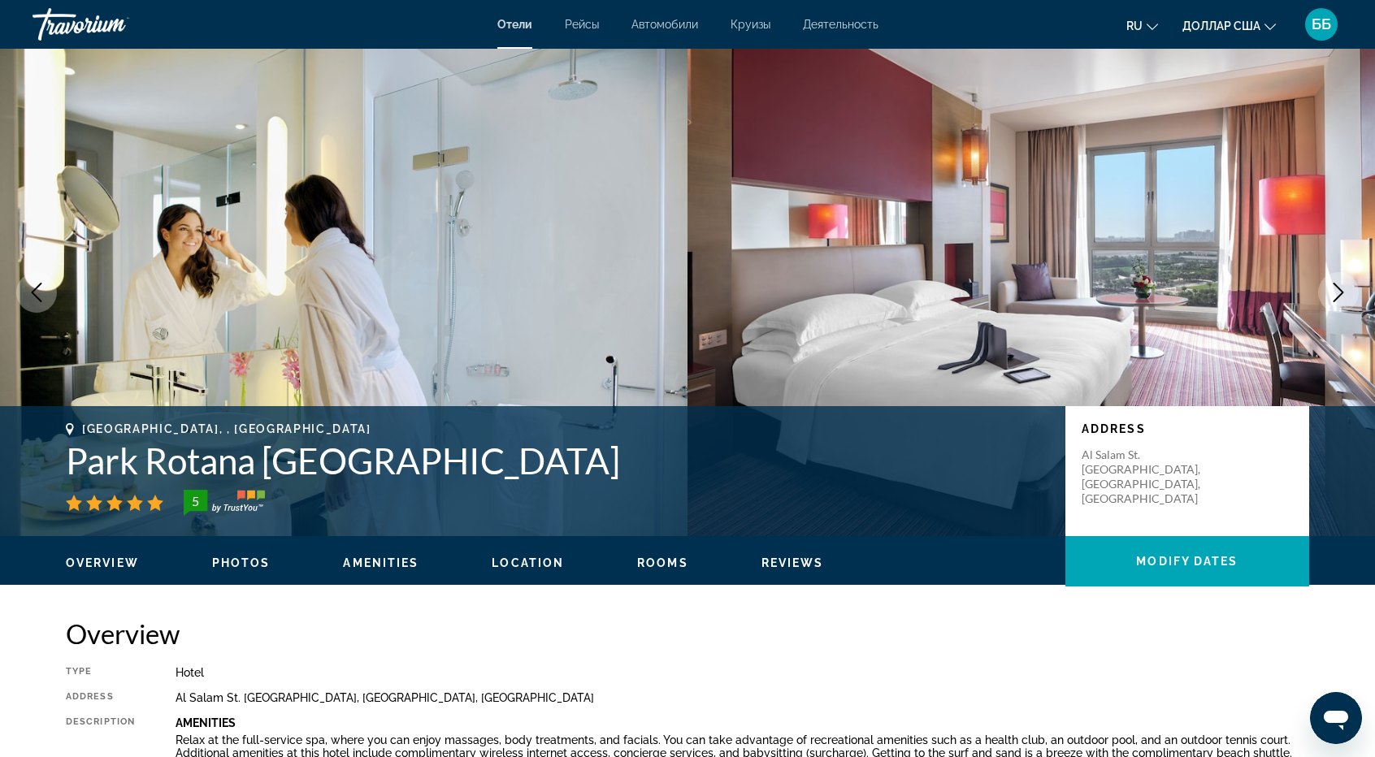
click at [1337, 292] on icon "Next image" at bounding box center [1337, 292] width 19 height 19
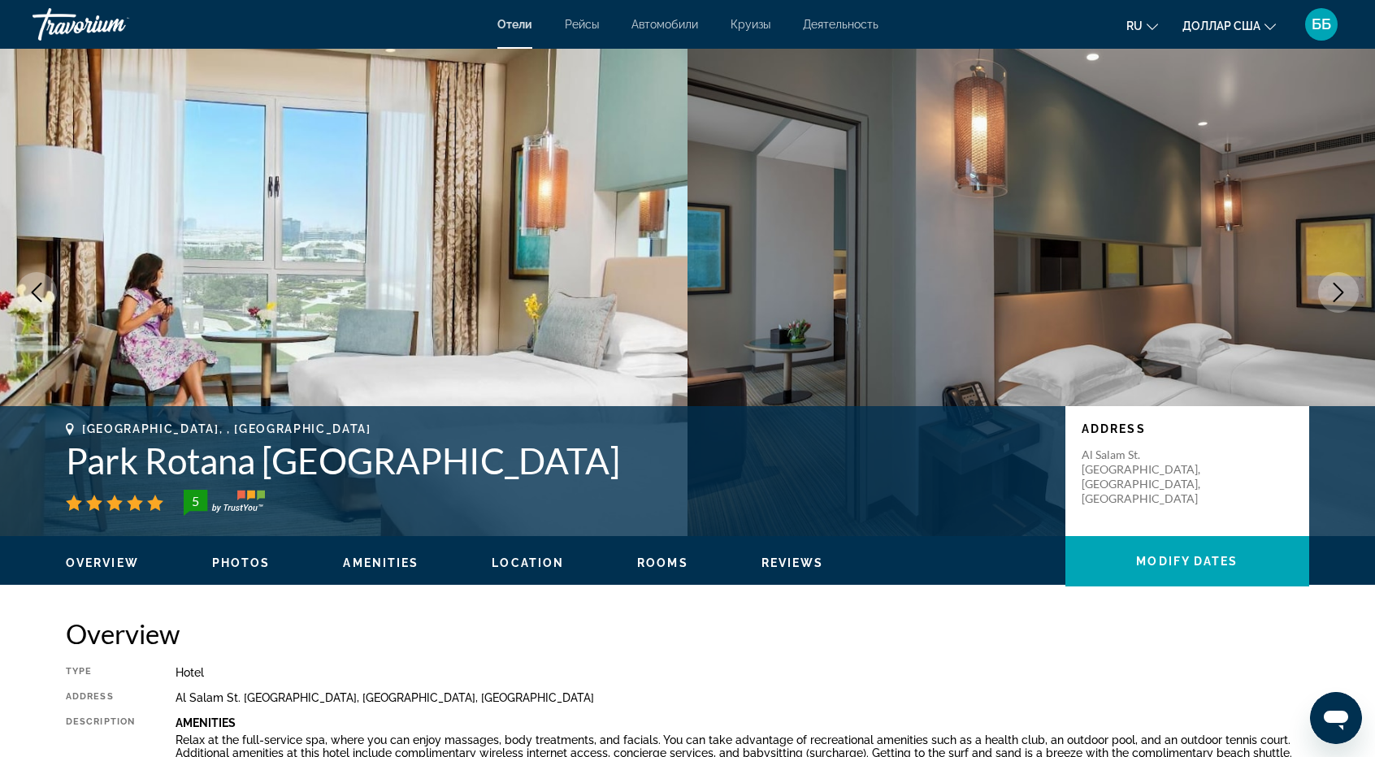
click at [1337, 292] on icon "Next image" at bounding box center [1337, 292] width 19 height 19
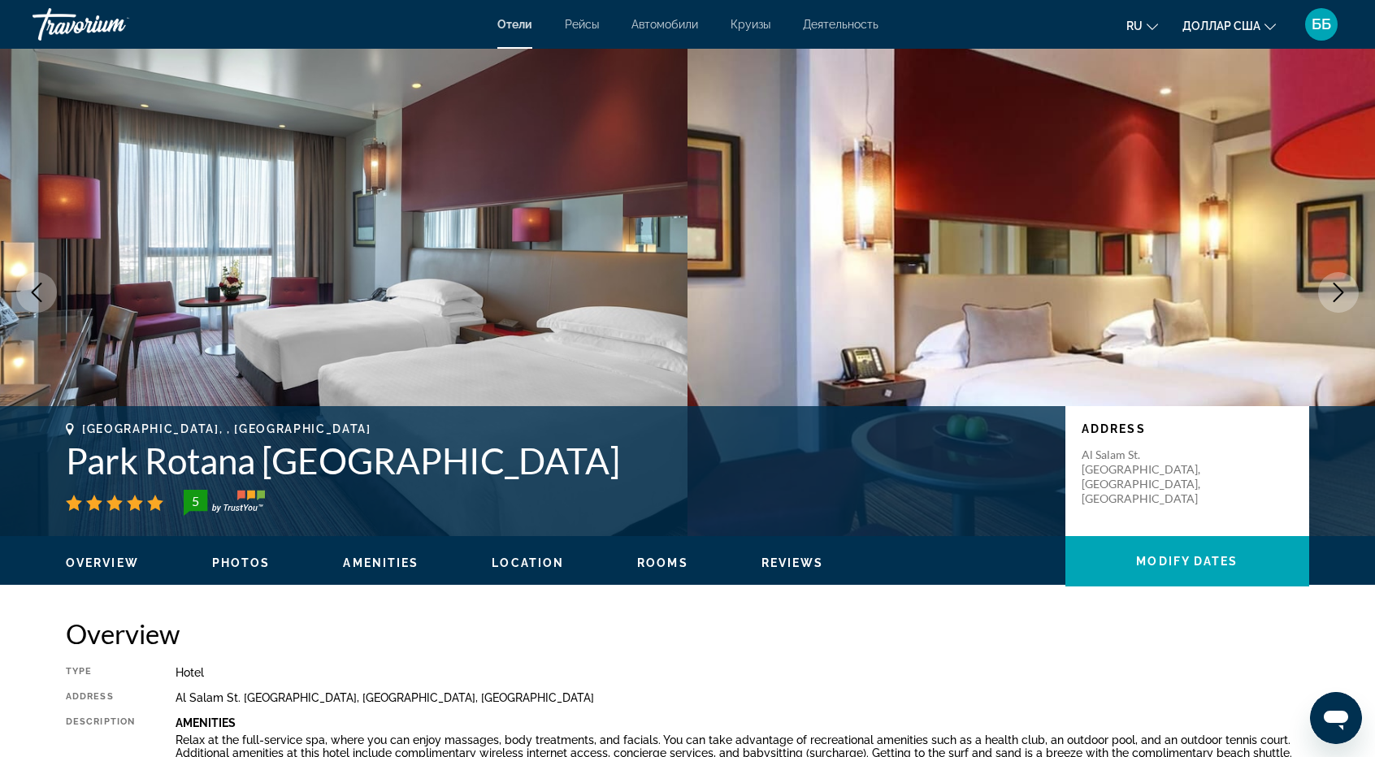
click at [1337, 292] on icon "Next image" at bounding box center [1337, 292] width 19 height 19
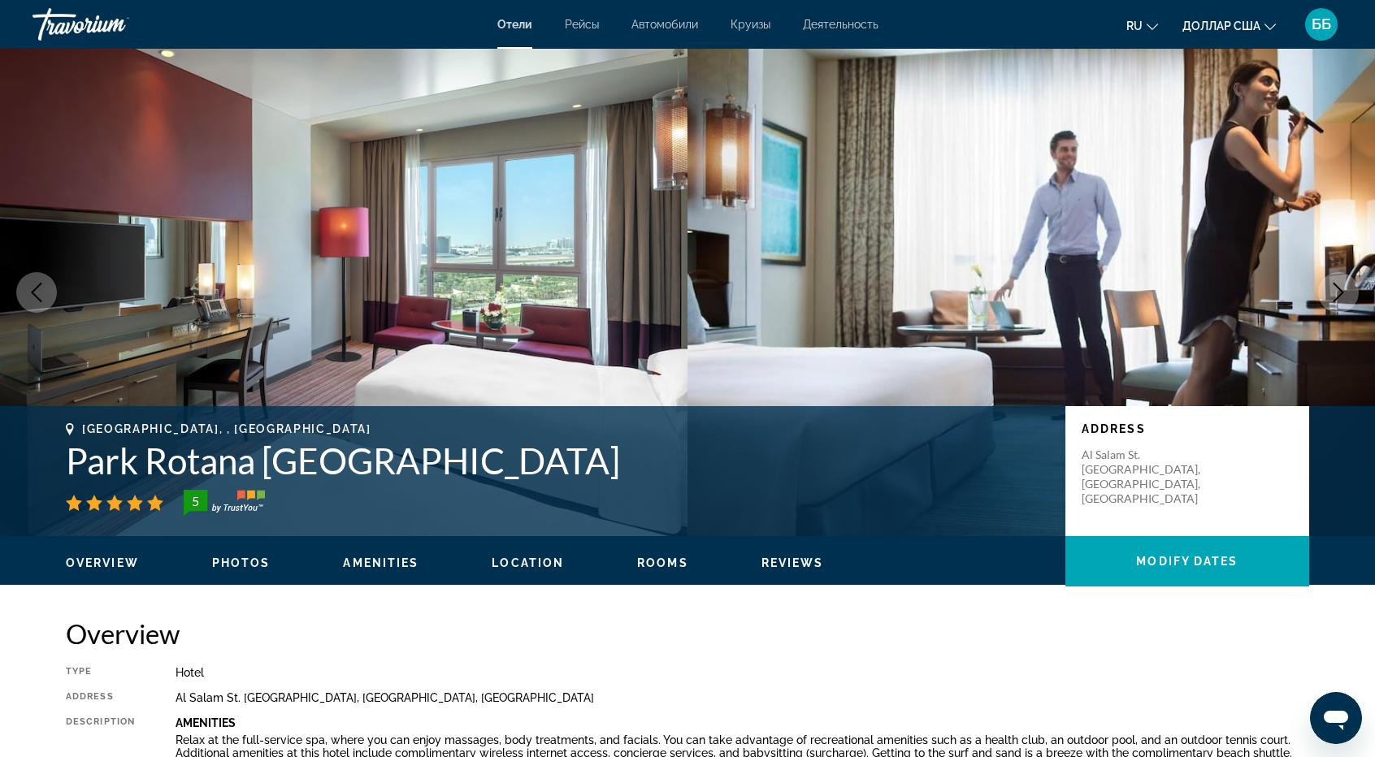
click at [1337, 292] on icon "Next image" at bounding box center [1337, 292] width 19 height 19
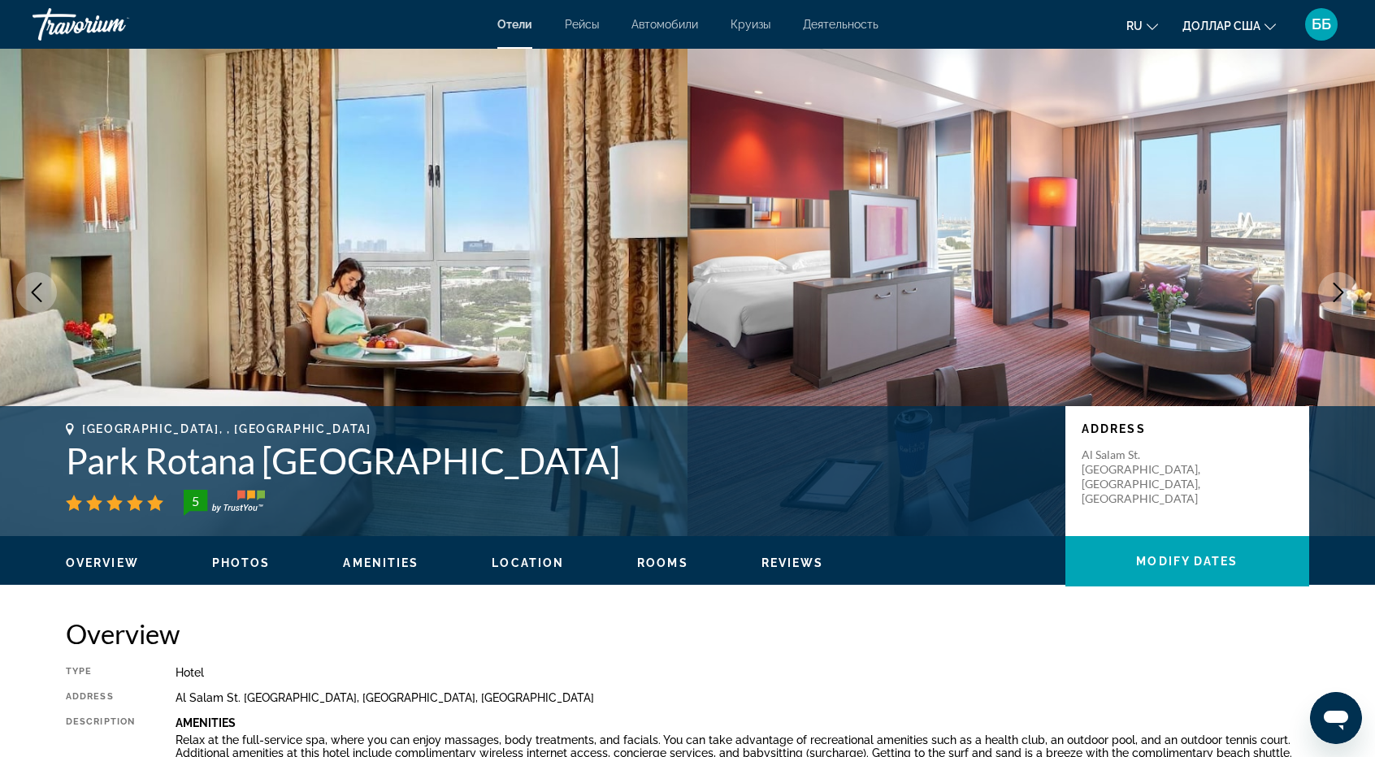
click at [1337, 292] on icon "Next image" at bounding box center [1337, 292] width 19 height 19
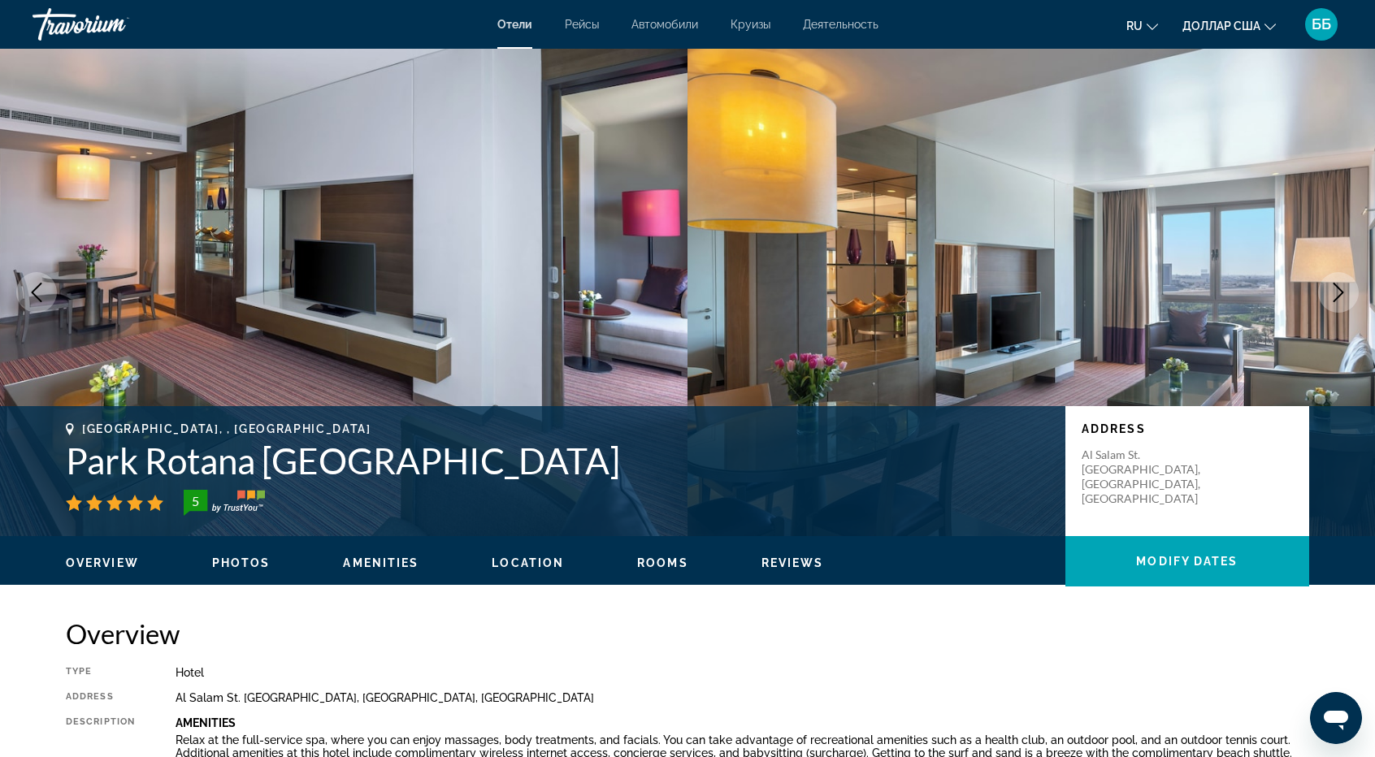
click at [1337, 292] on icon "Next image" at bounding box center [1337, 292] width 19 height 19
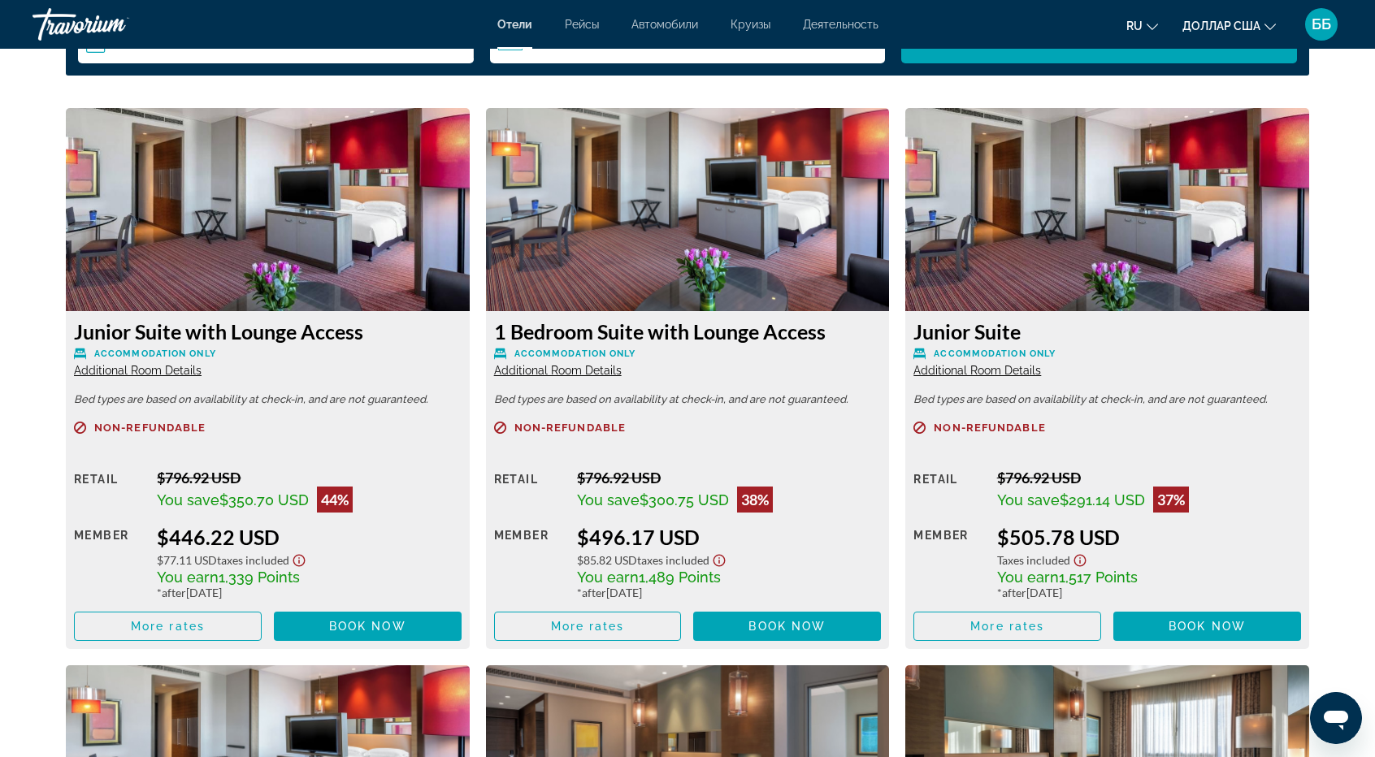
scroll to position [2193, 0]
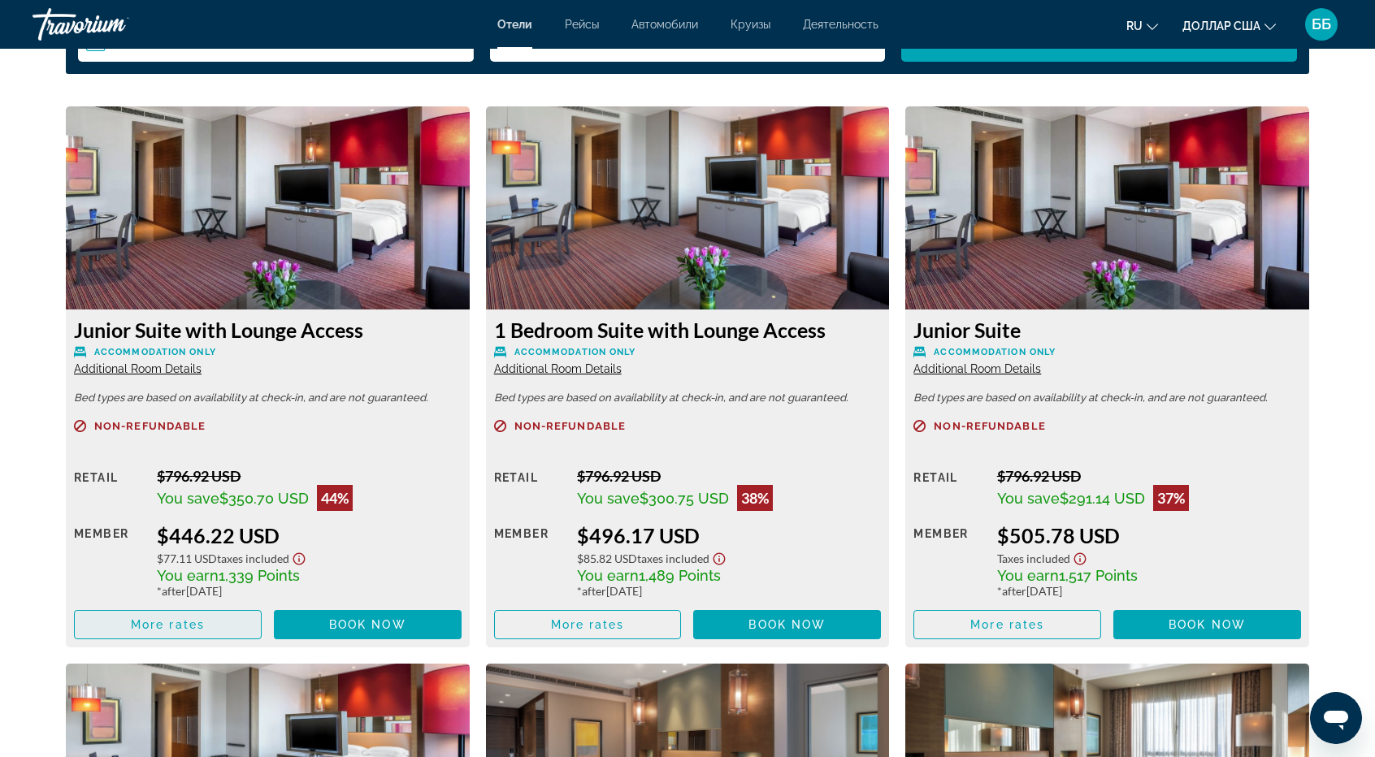
click at [204, 628] on span "More rates" at bounding box center [168, 624] width 74 height 13
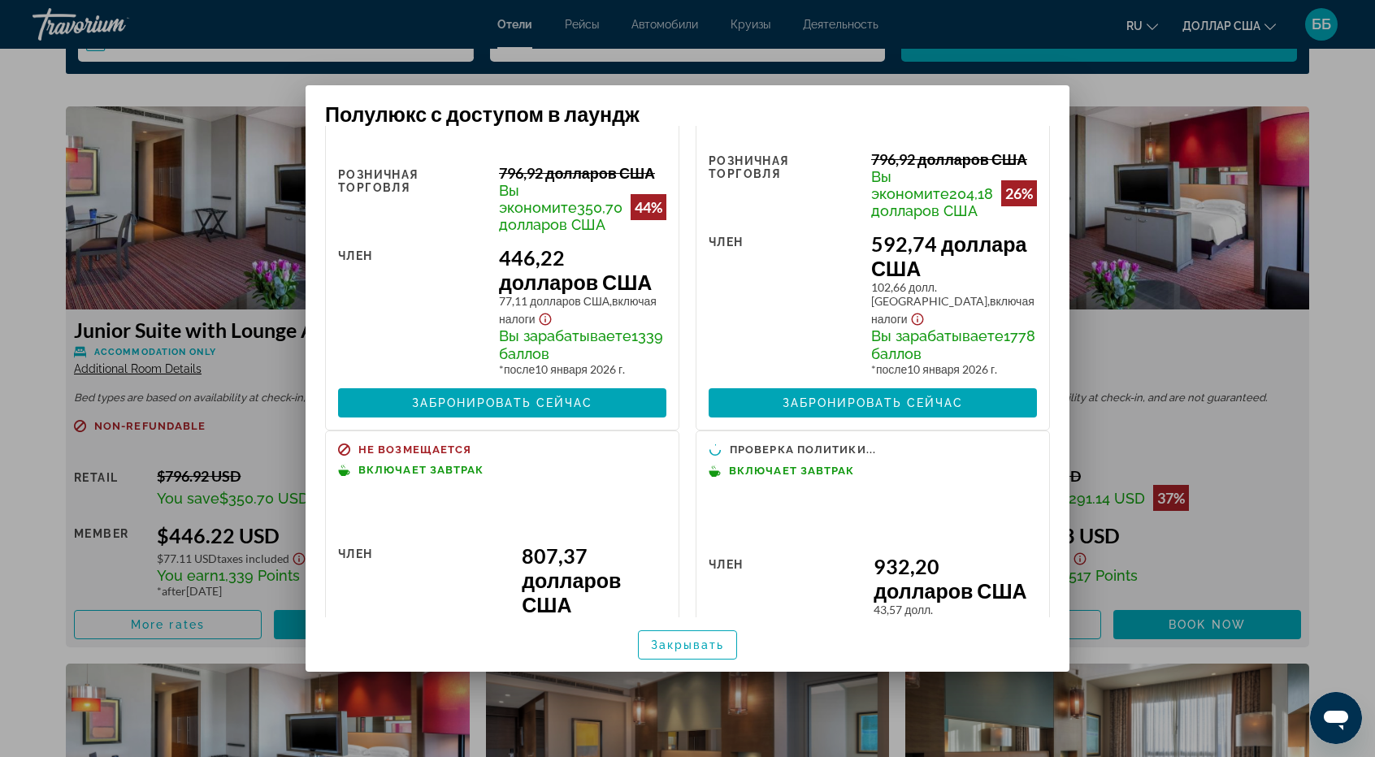
scroll to position [0, 0]
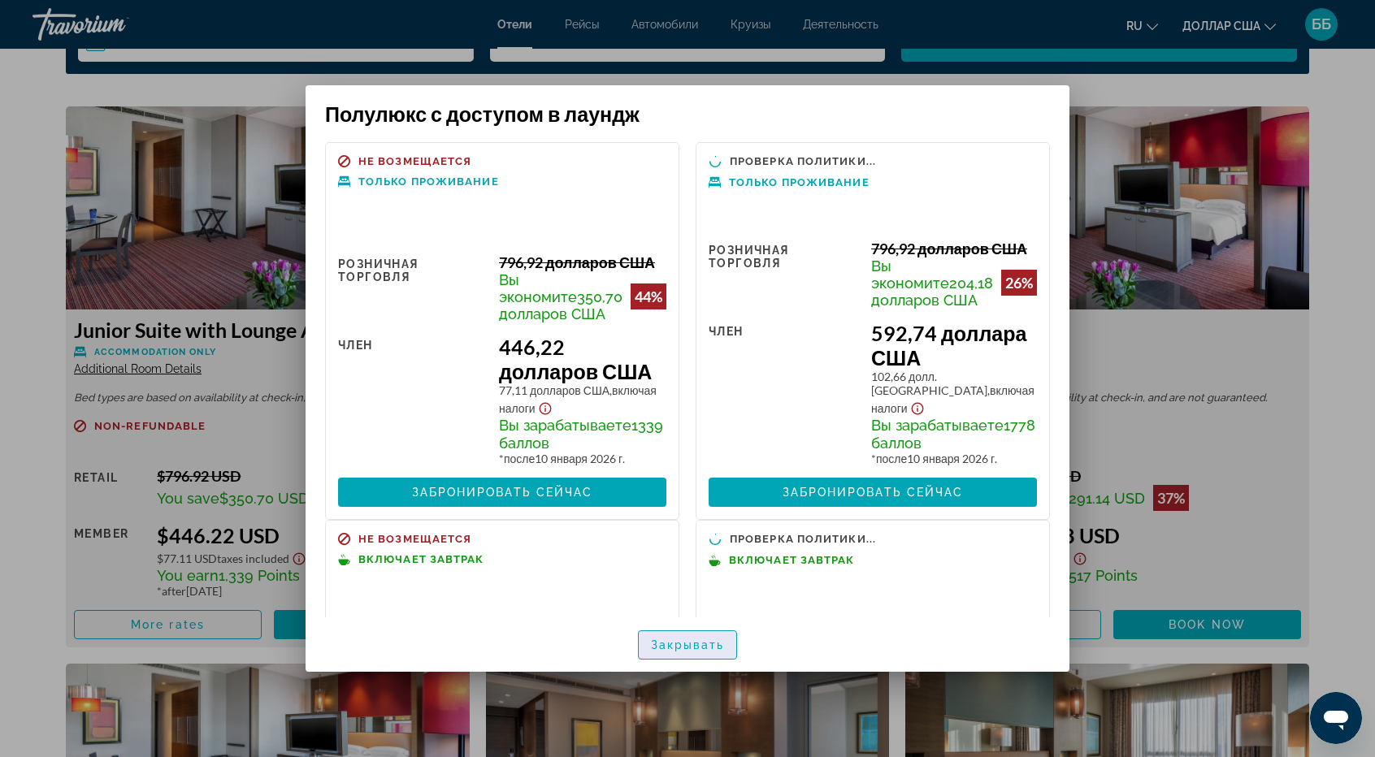
click at [676, 647] on font "Закрывать" at bounding box center [688, 645] width 74 height 13
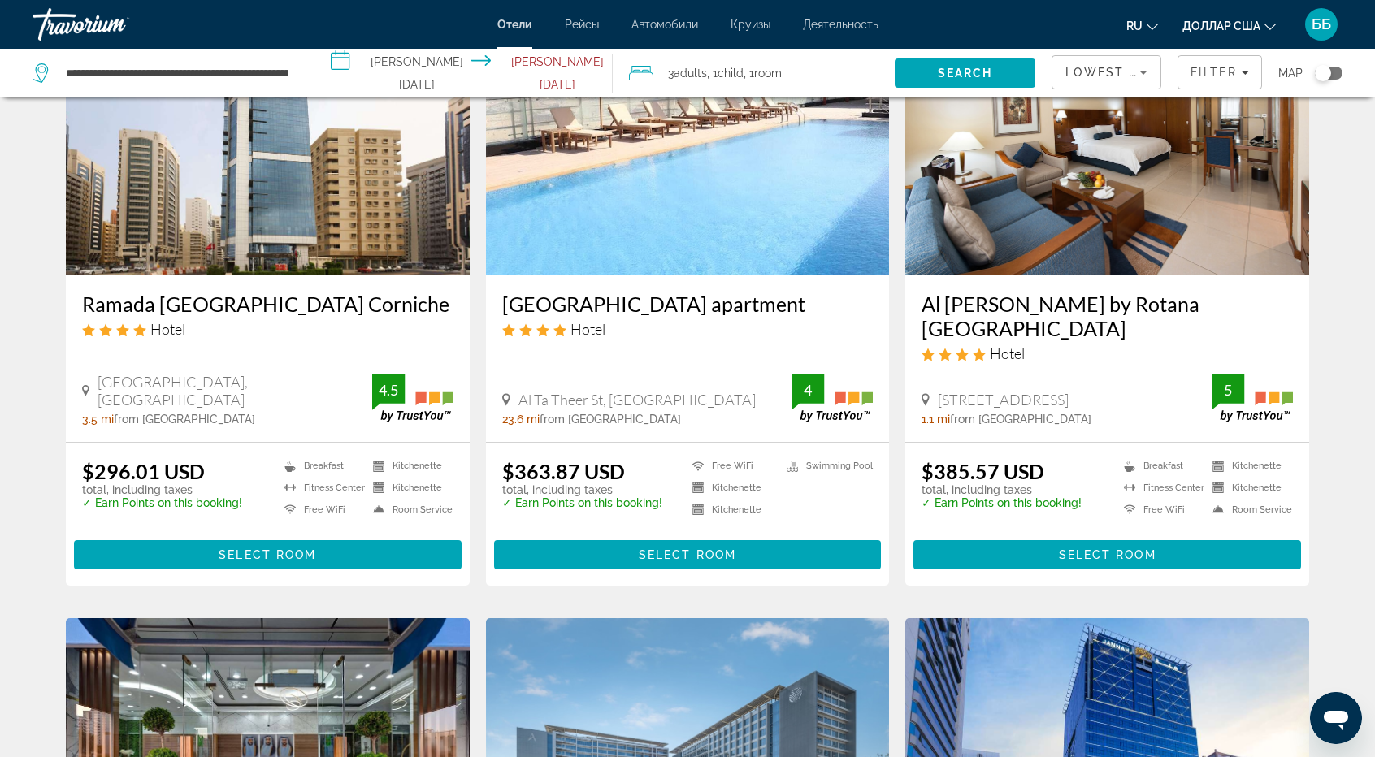
scroll to position [162, 0]
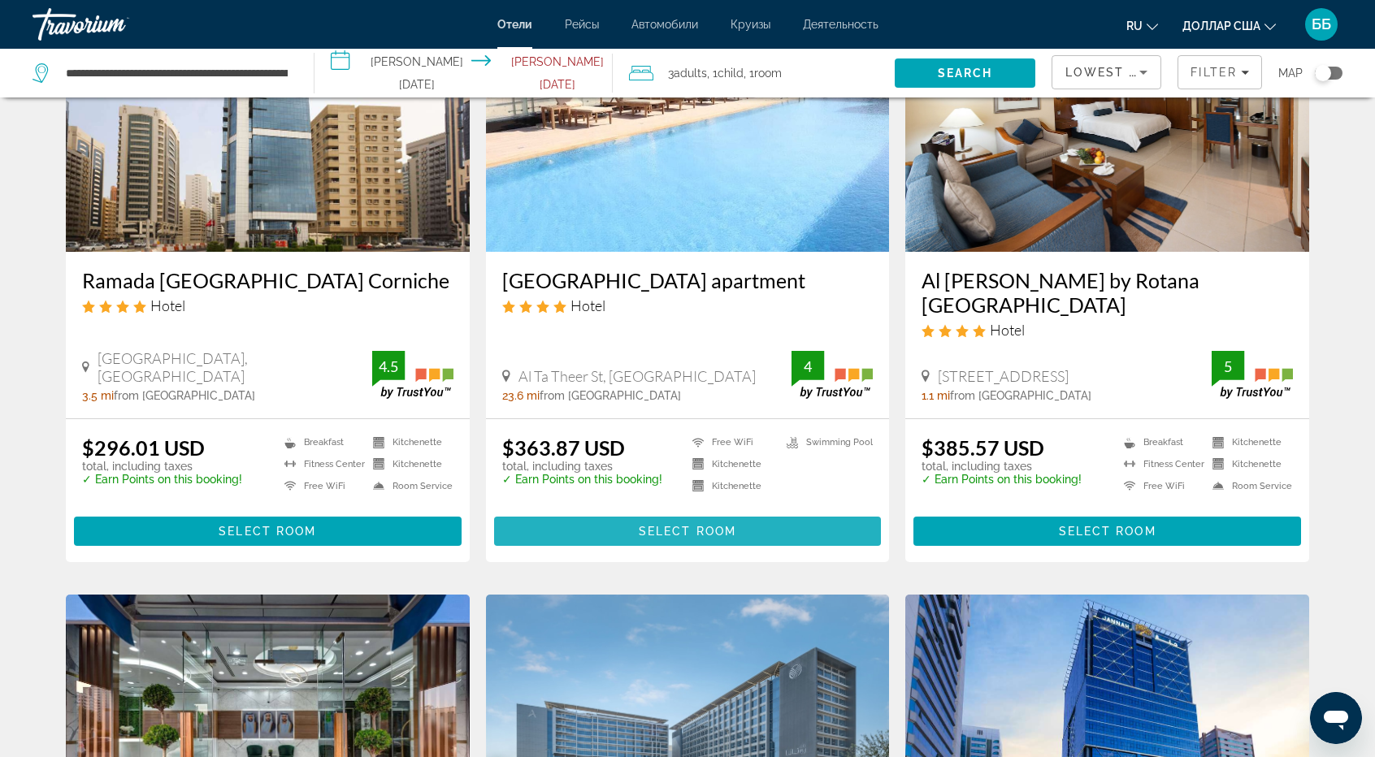
click at [696, 525] on span "Select Room" at bounding box center [687, 531] width 97 height 13
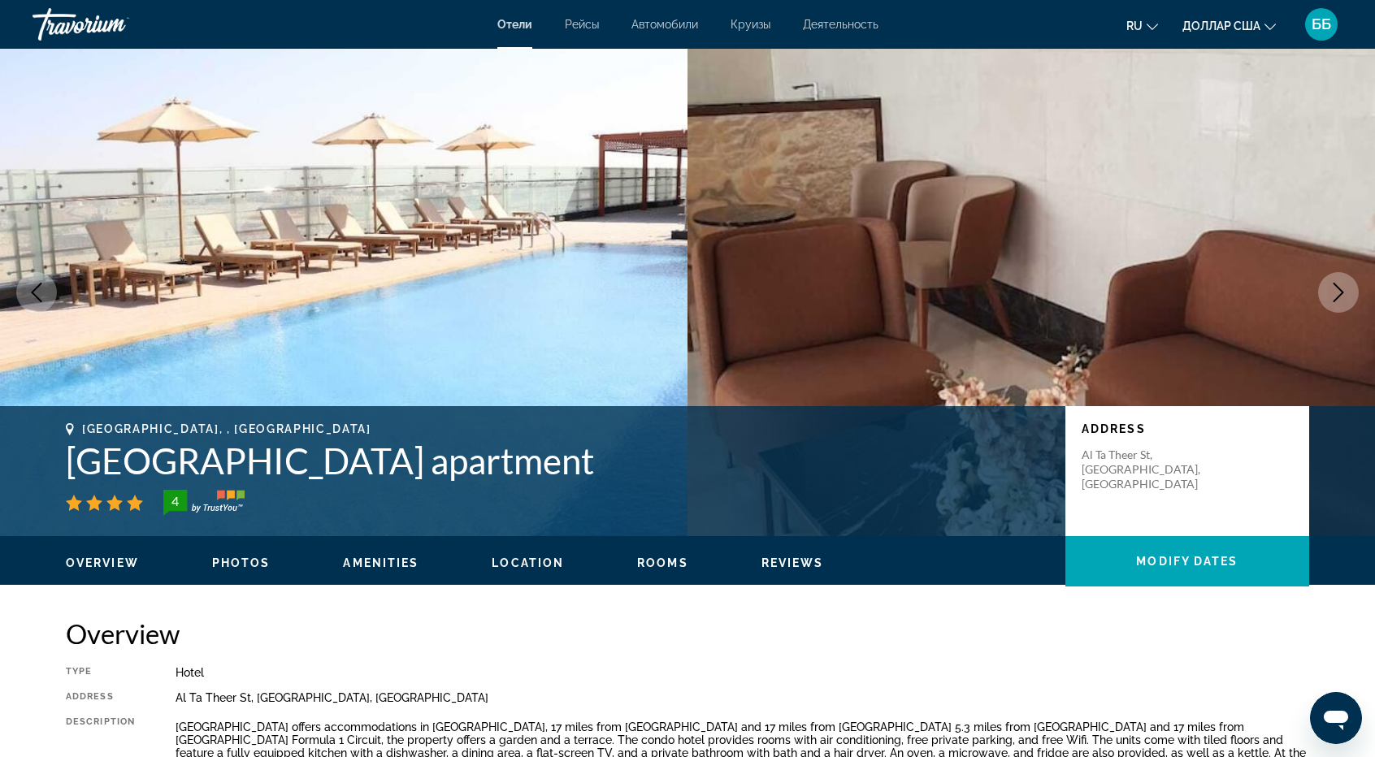
click at [1334, 286] on icon "Next image" at bounding box center [1337, 292] width 19 height 19
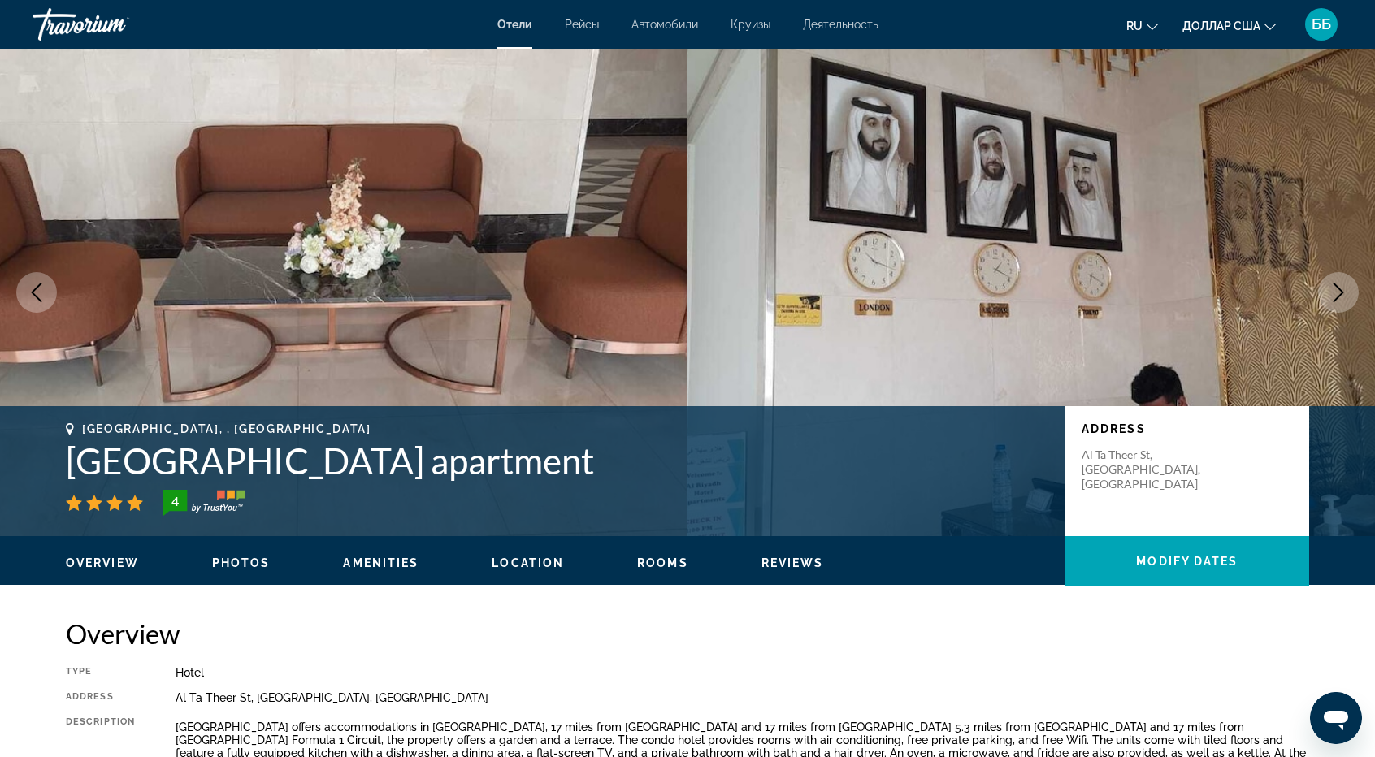
click at [1334, 286] on icon "Next image" at bounding box center [1337, 292] width 19 height 19
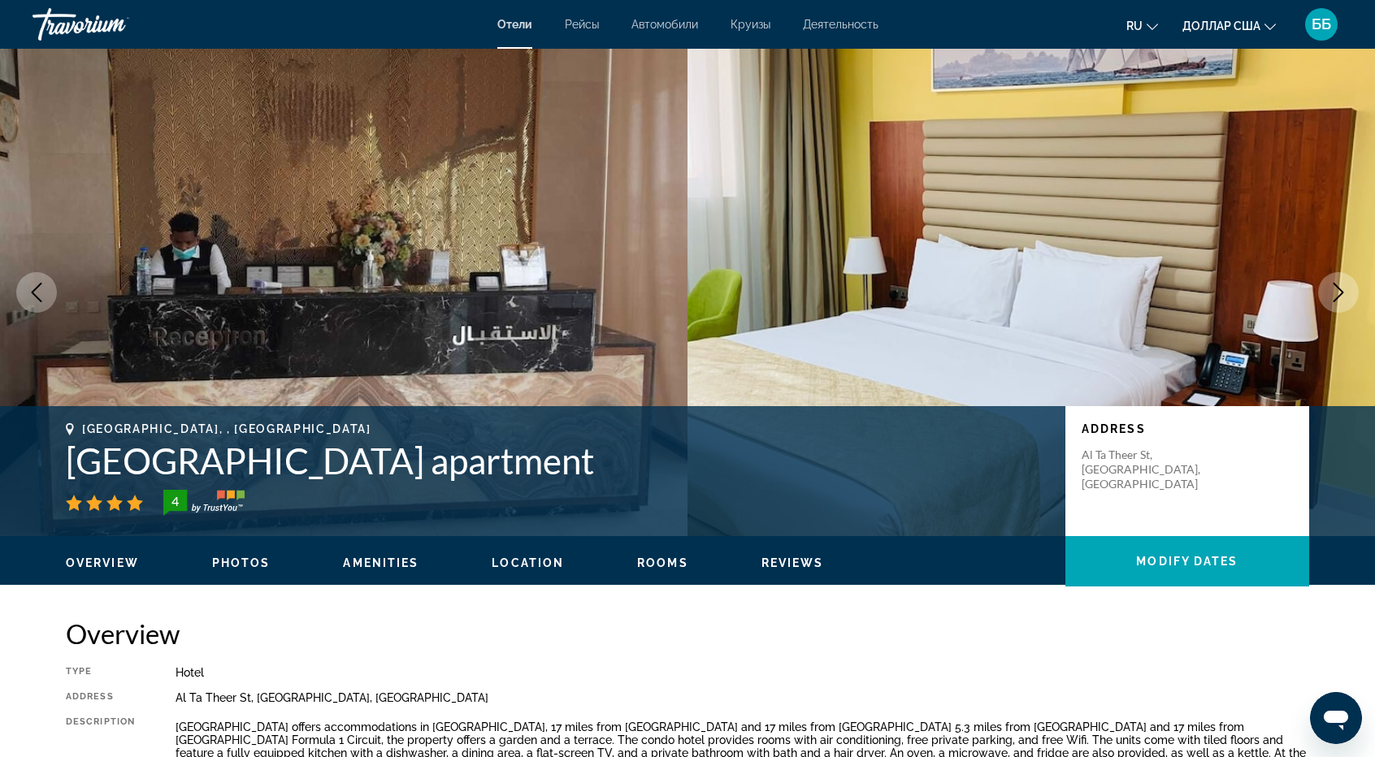
click at [1334, 286] on icon "Next image" at bounding box center [1337, 292] width 19 height 19
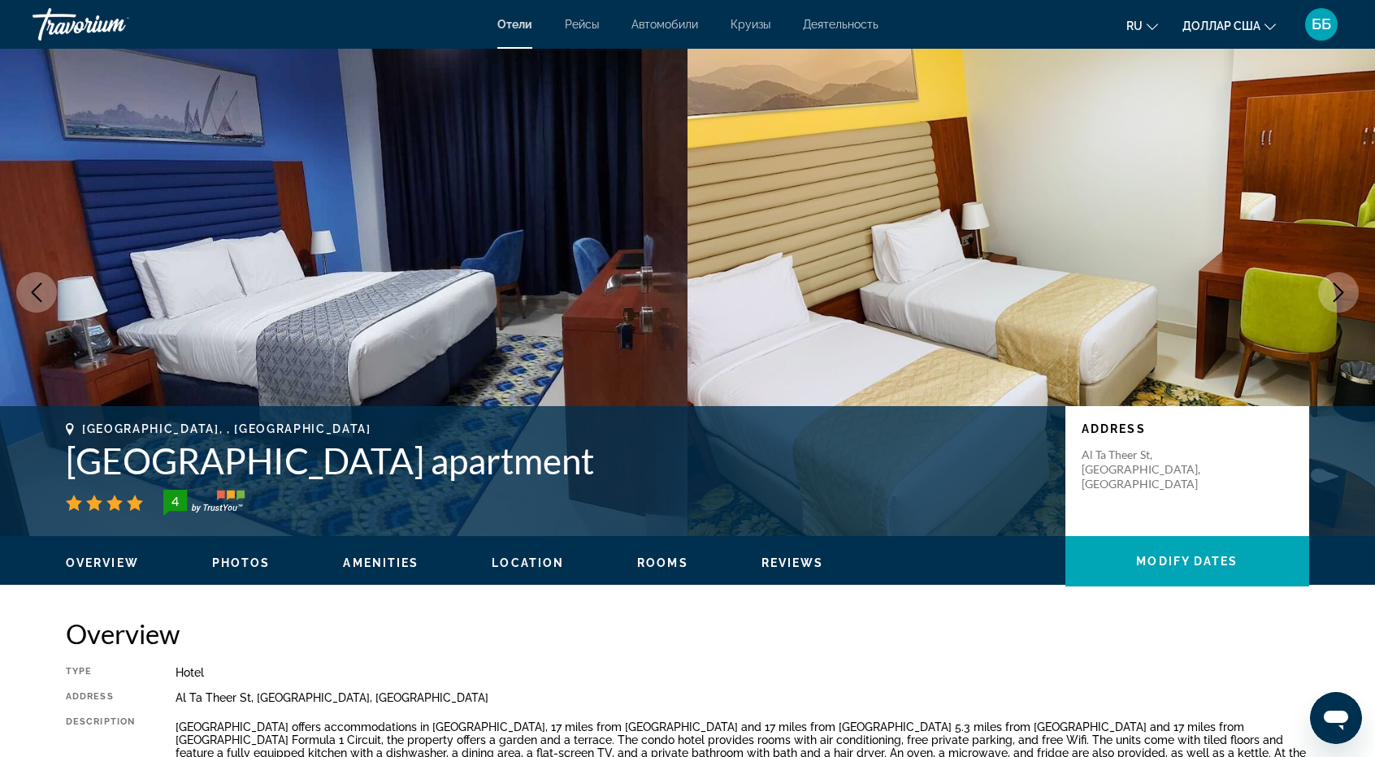
click at [1334, 286] on icon "Next image" at bounding box center [1337, 292] width 19 height 19
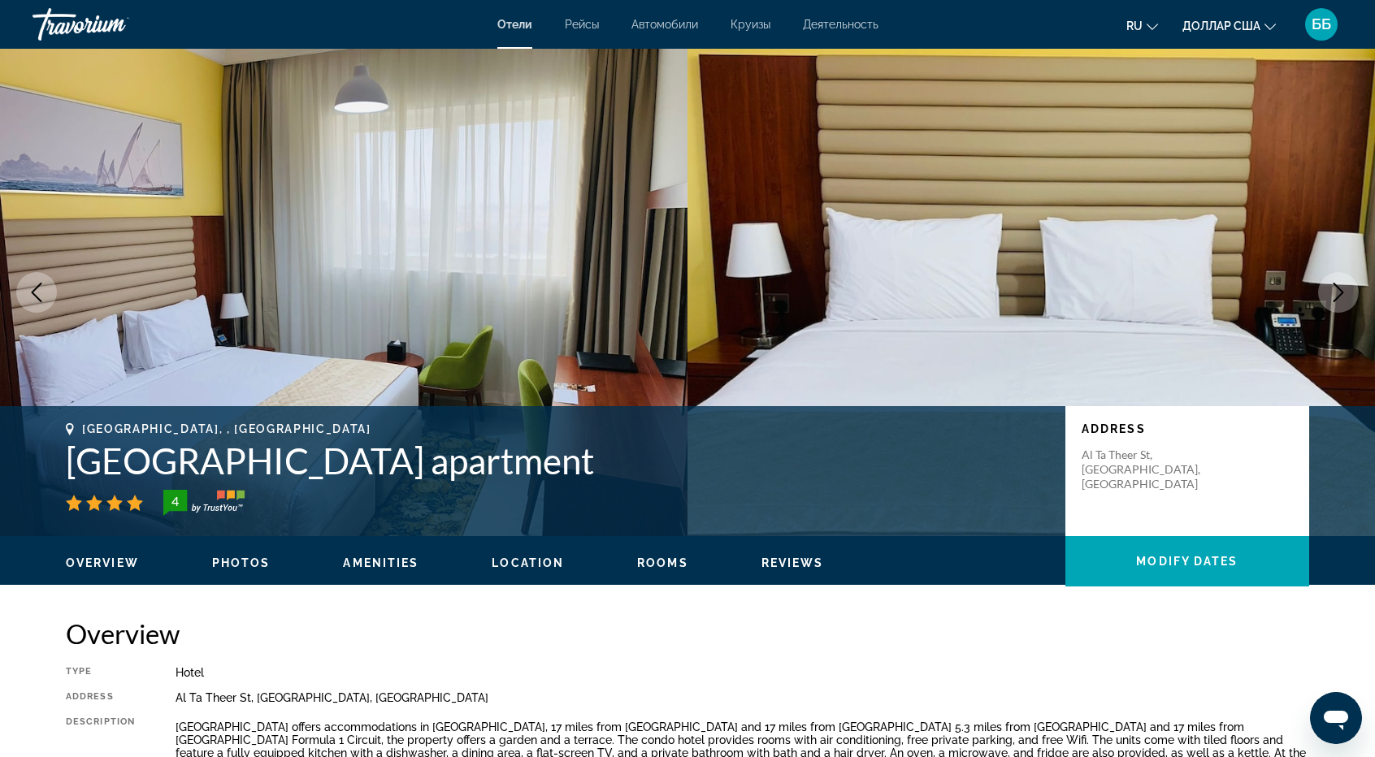
click at [1334, 286] on icon "Next image" at bounding box center [1337, 292] width 19 height 19
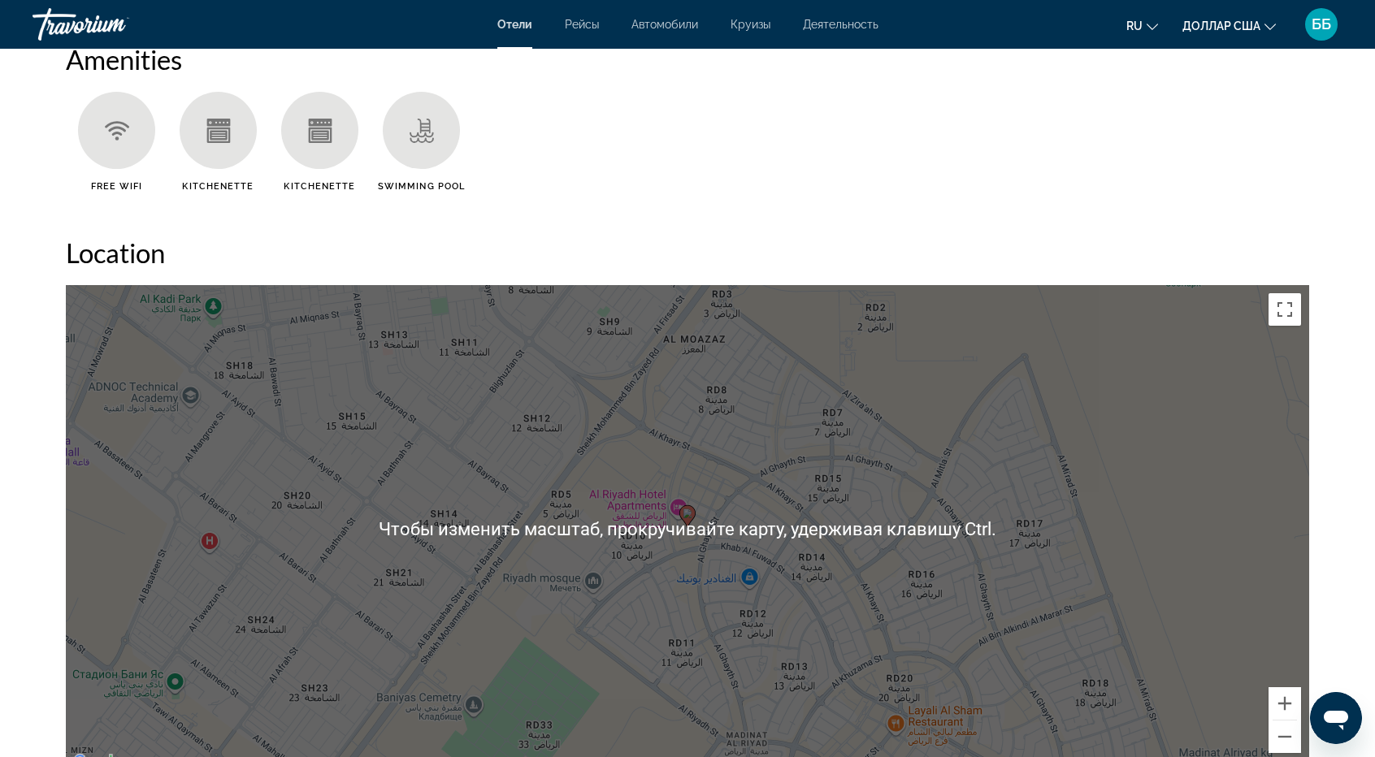
scroll to position [1219, 0]
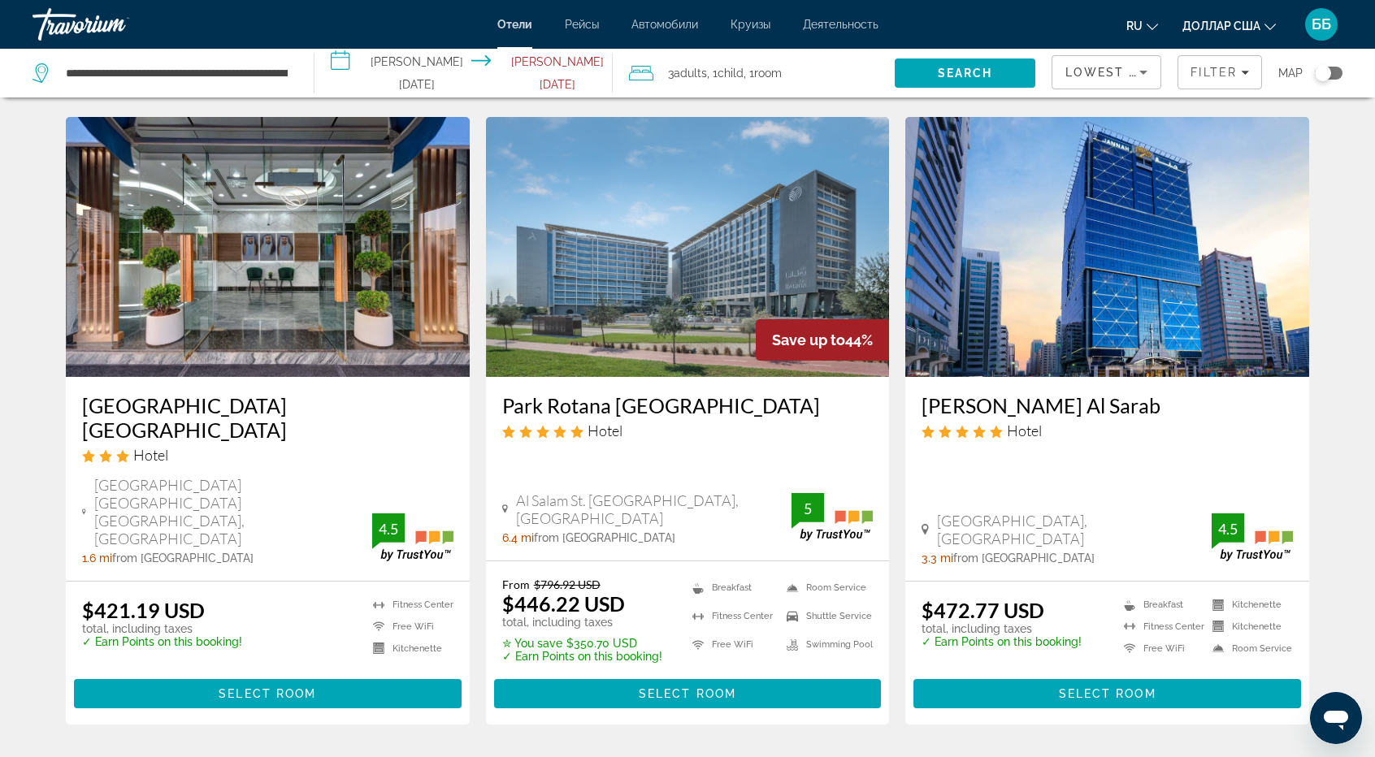
scroll to position [812, 0]
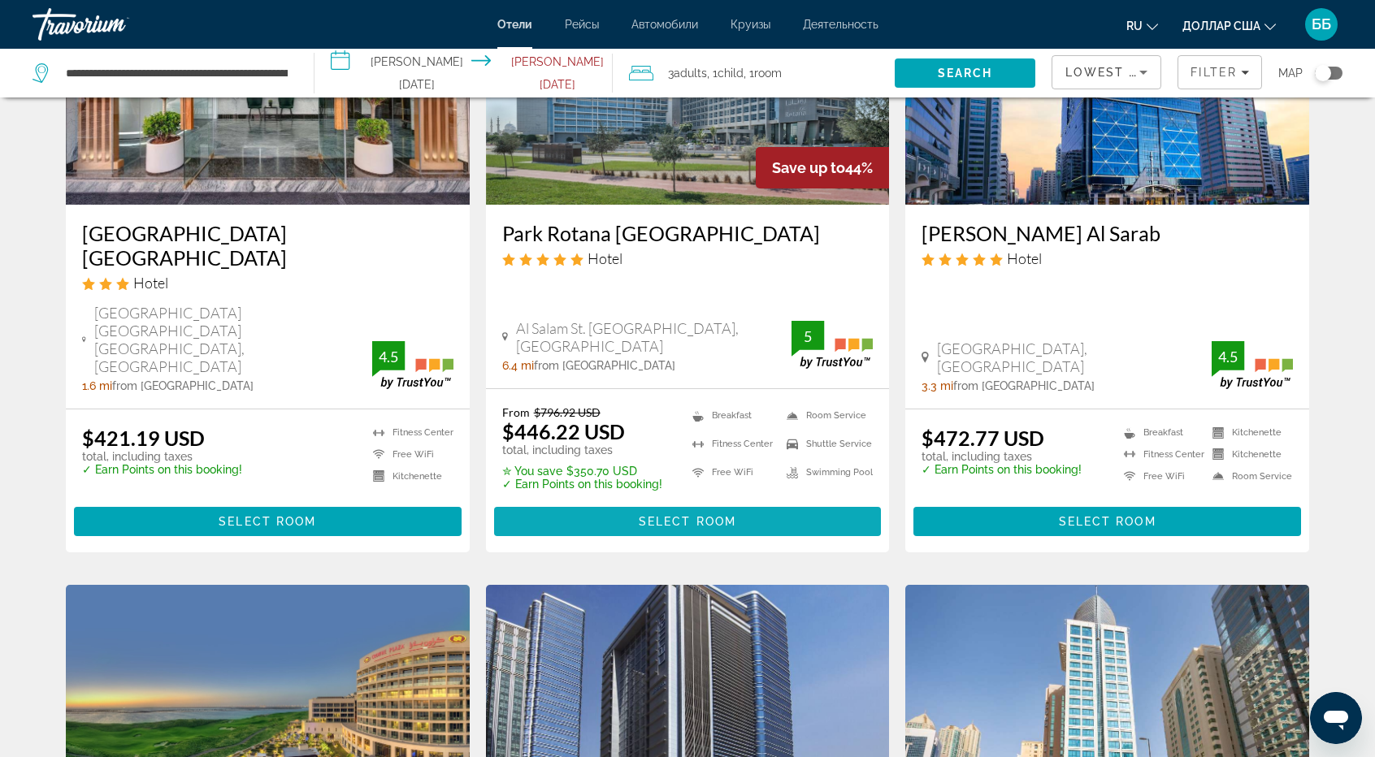
click at [728, 515] on span "Select Room" at bounding box center [687, 521] width 97 height 13
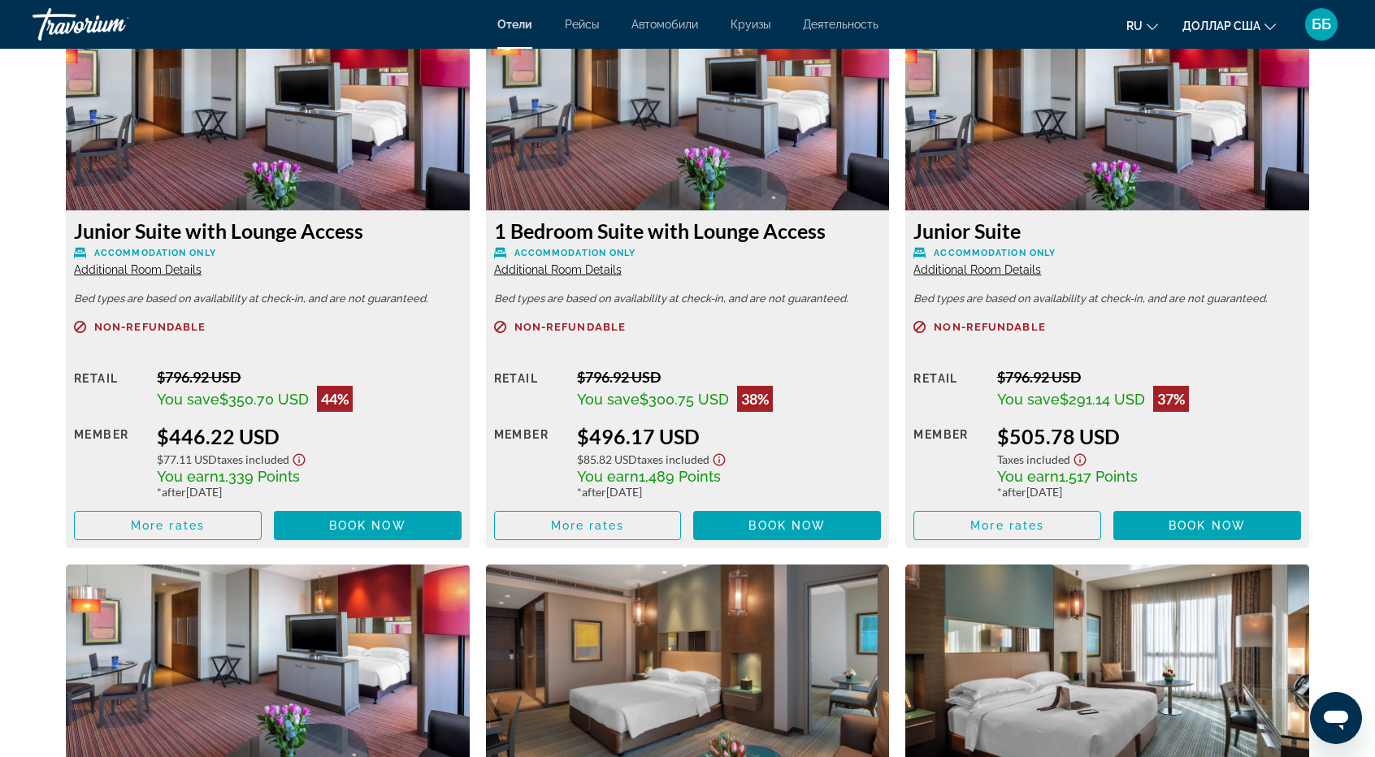
scroll to position [2193, 0]
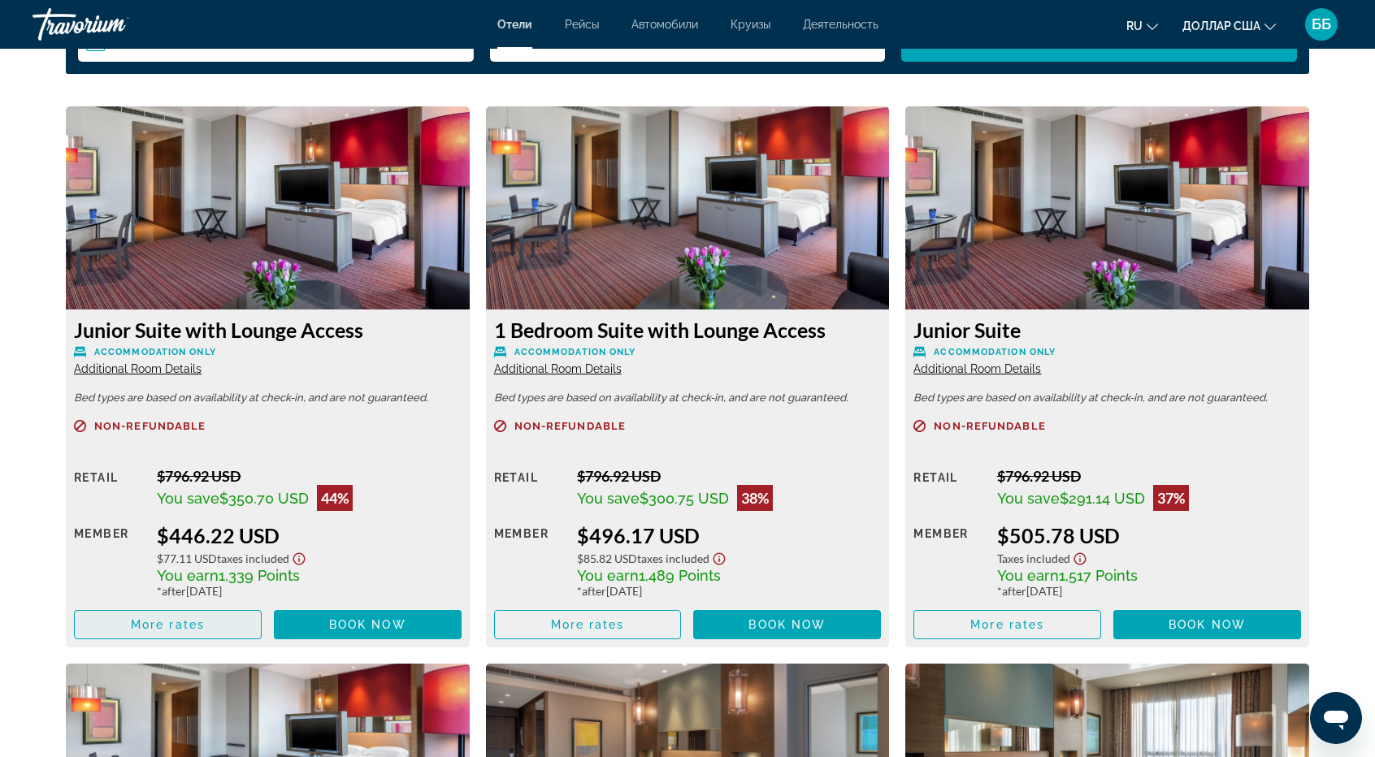
click at [166, 615] on span "Основное содержание" at bounding box center [168, 624] width 186 height 39
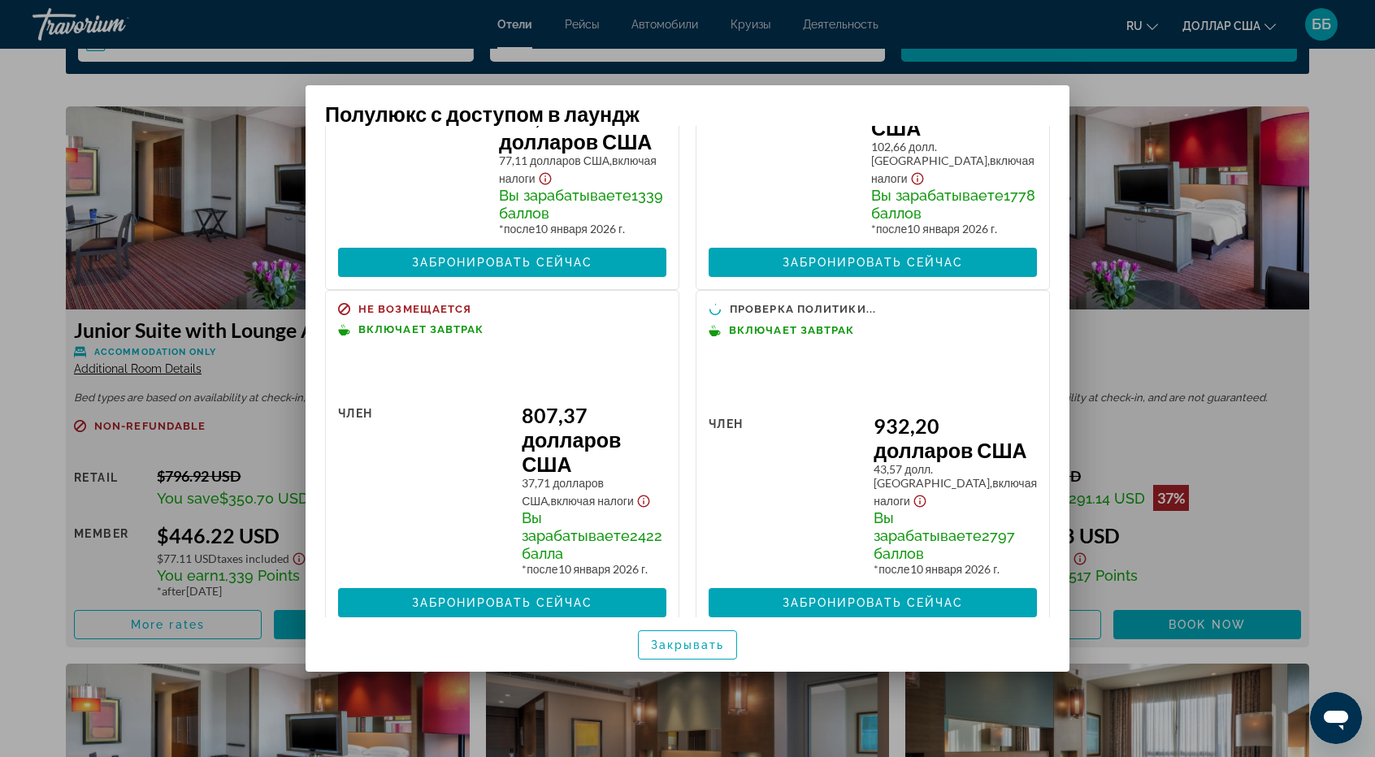
scroll to position [319, 0]
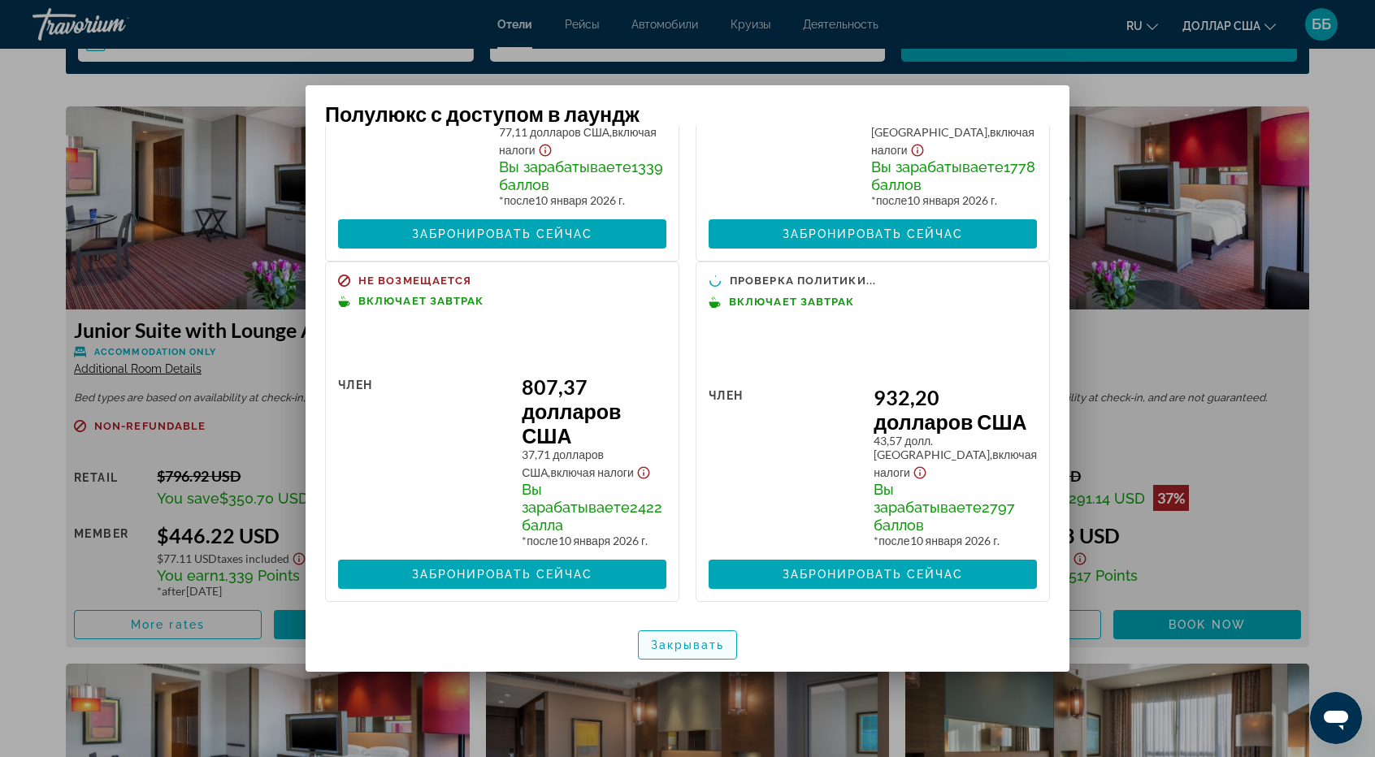
click at [673, 643] on font "Закрывать" at bounding box center [688, 645] width 74 height 13
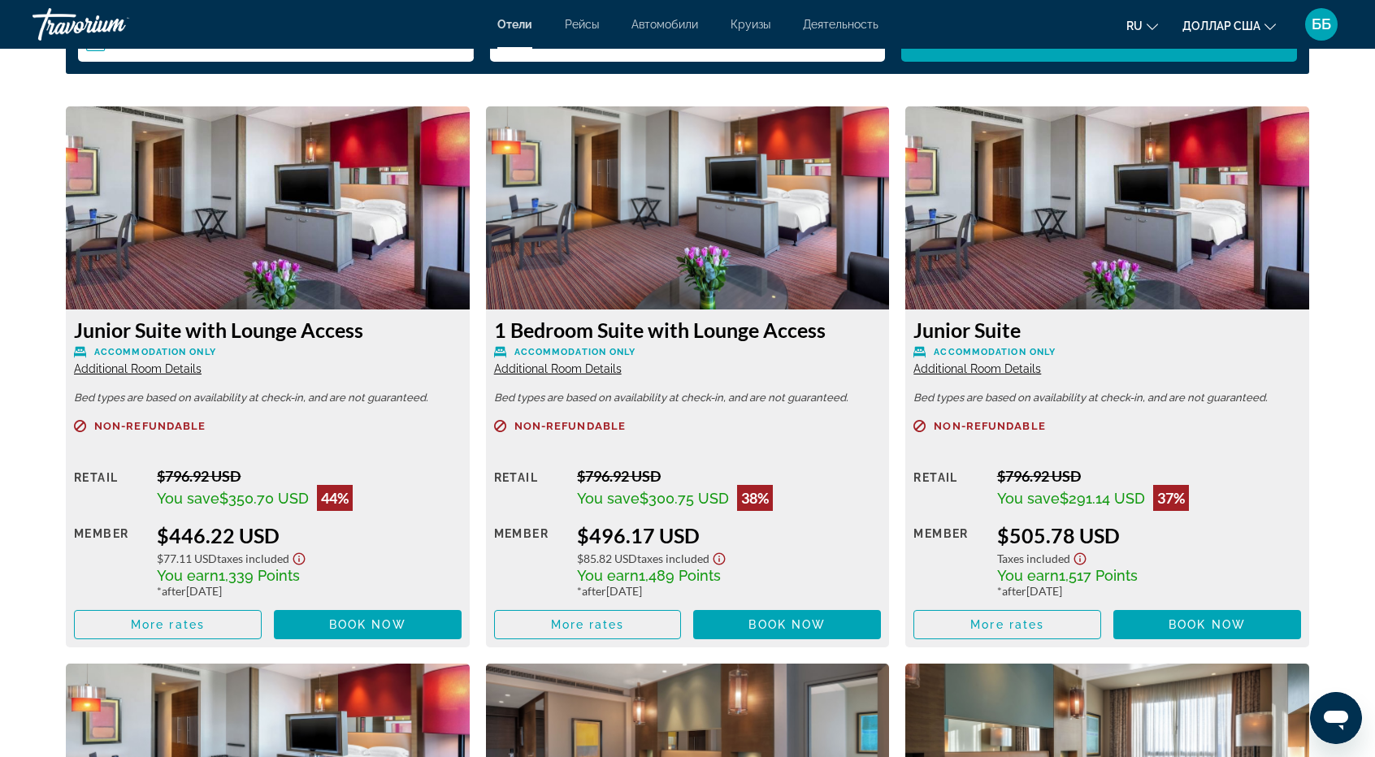
scroll to position [2193, 0]
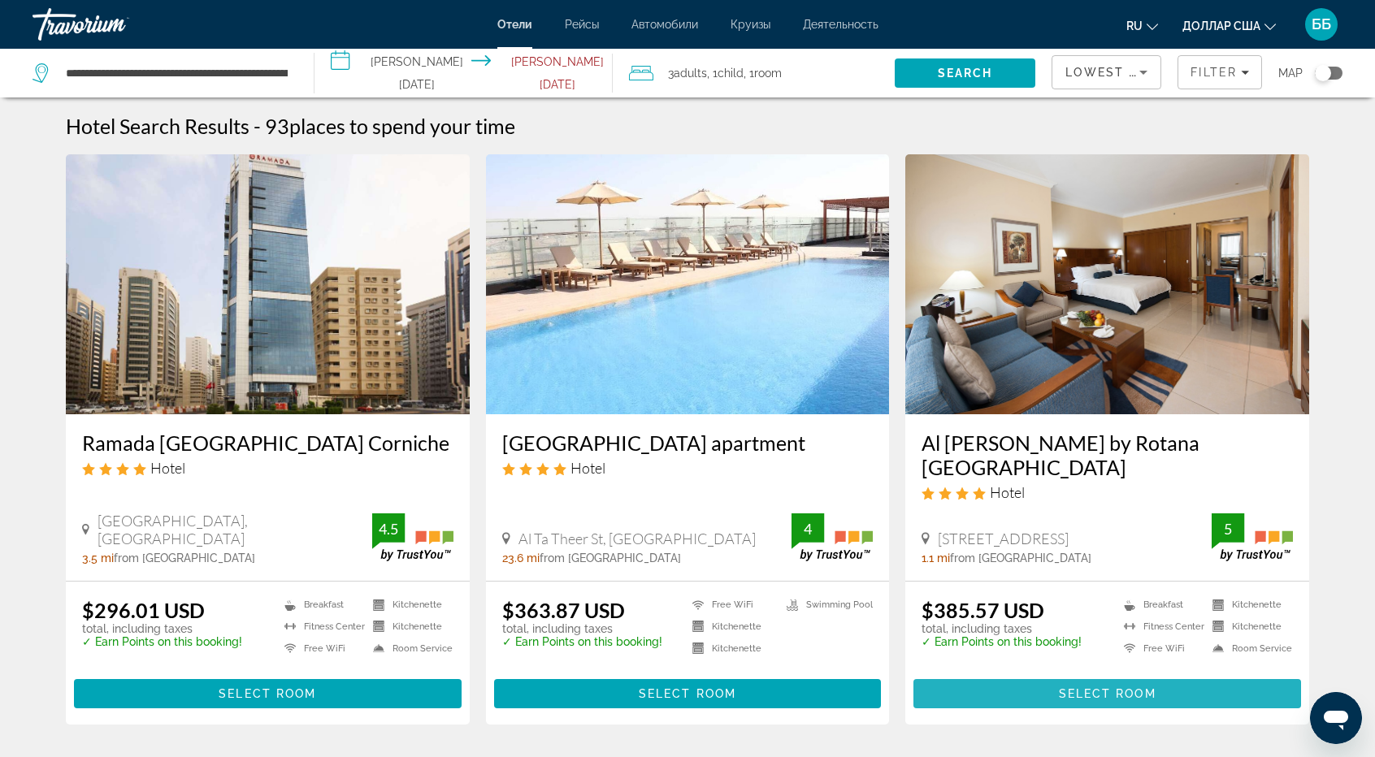
click at [1100, 687] on span "Select Room" at bounding box center [1107, 693] width 97 height 13
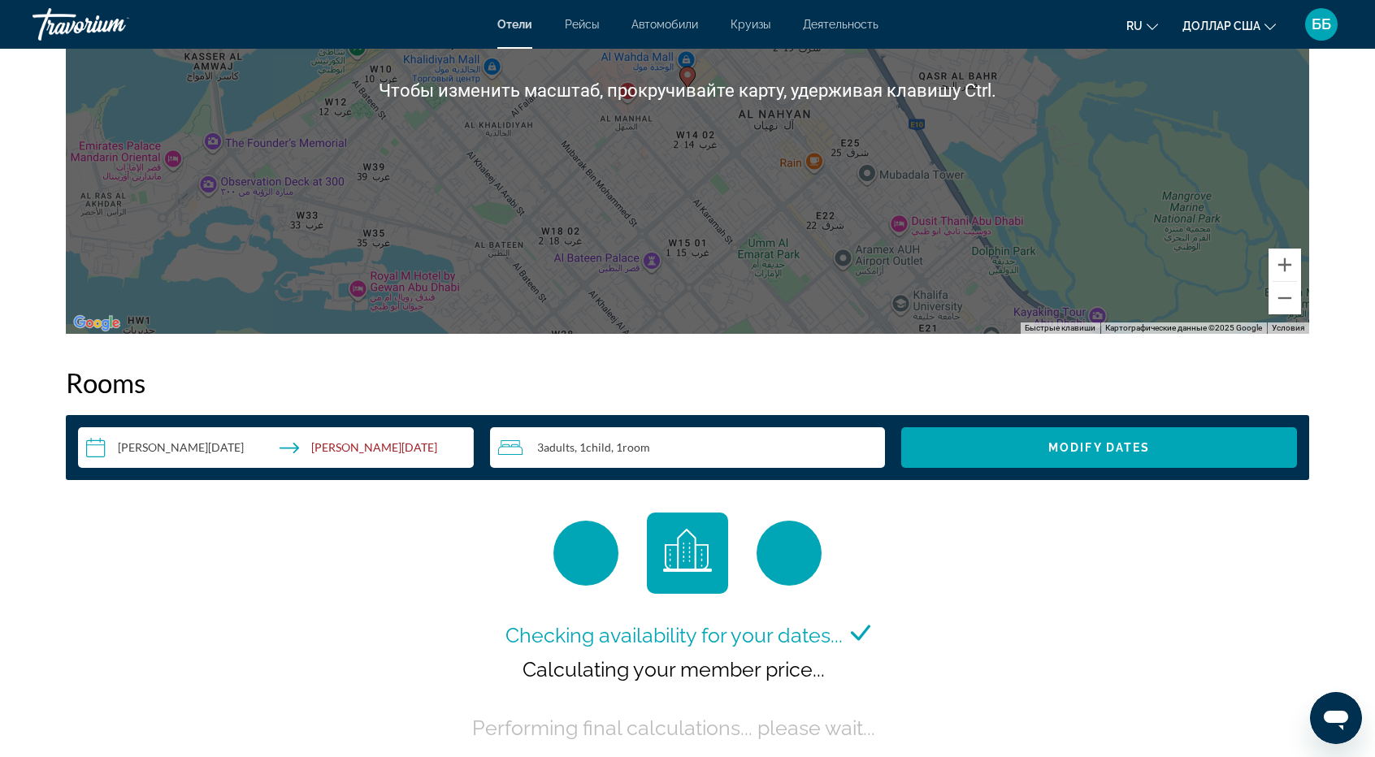
scroll to position [2193, 0]
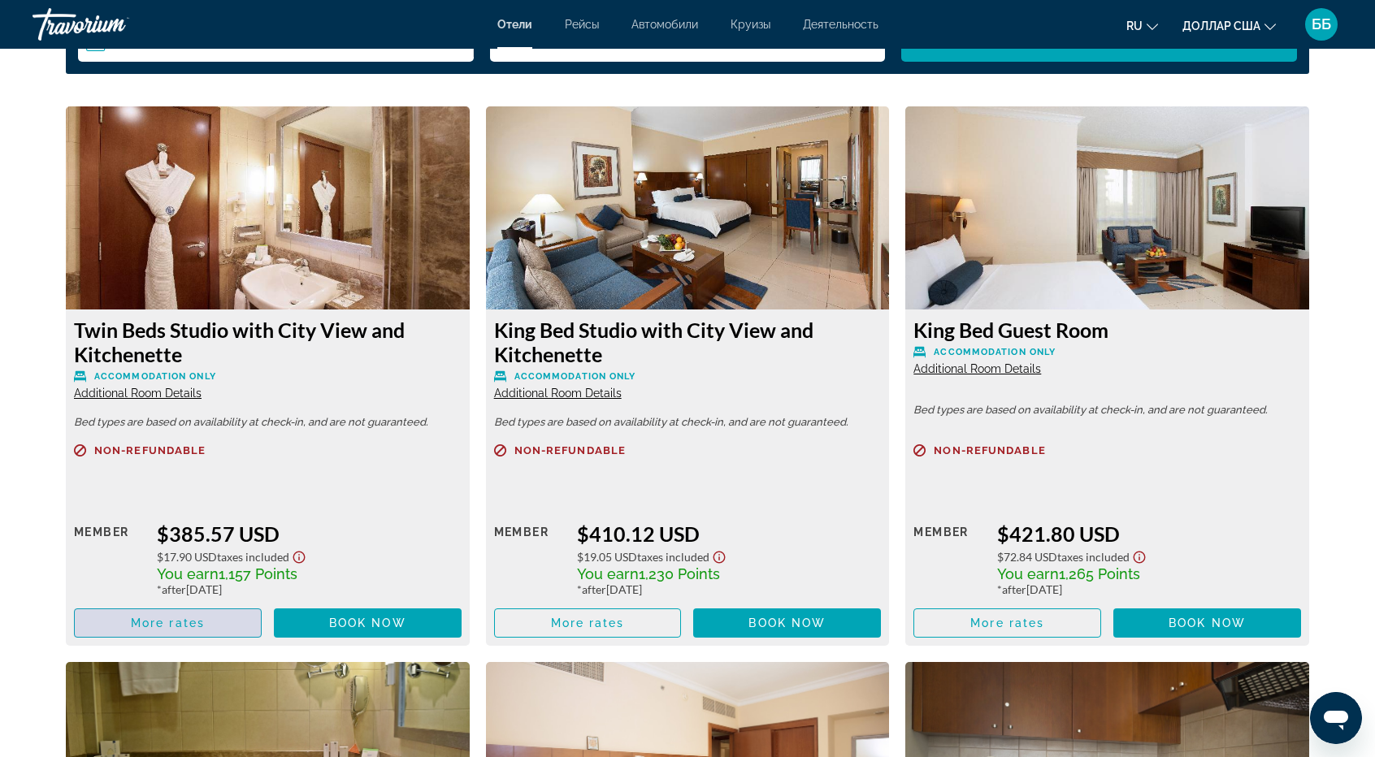
click at [148, 617] on span "More rates" at bounding box center [168, 623] width 74 height 13
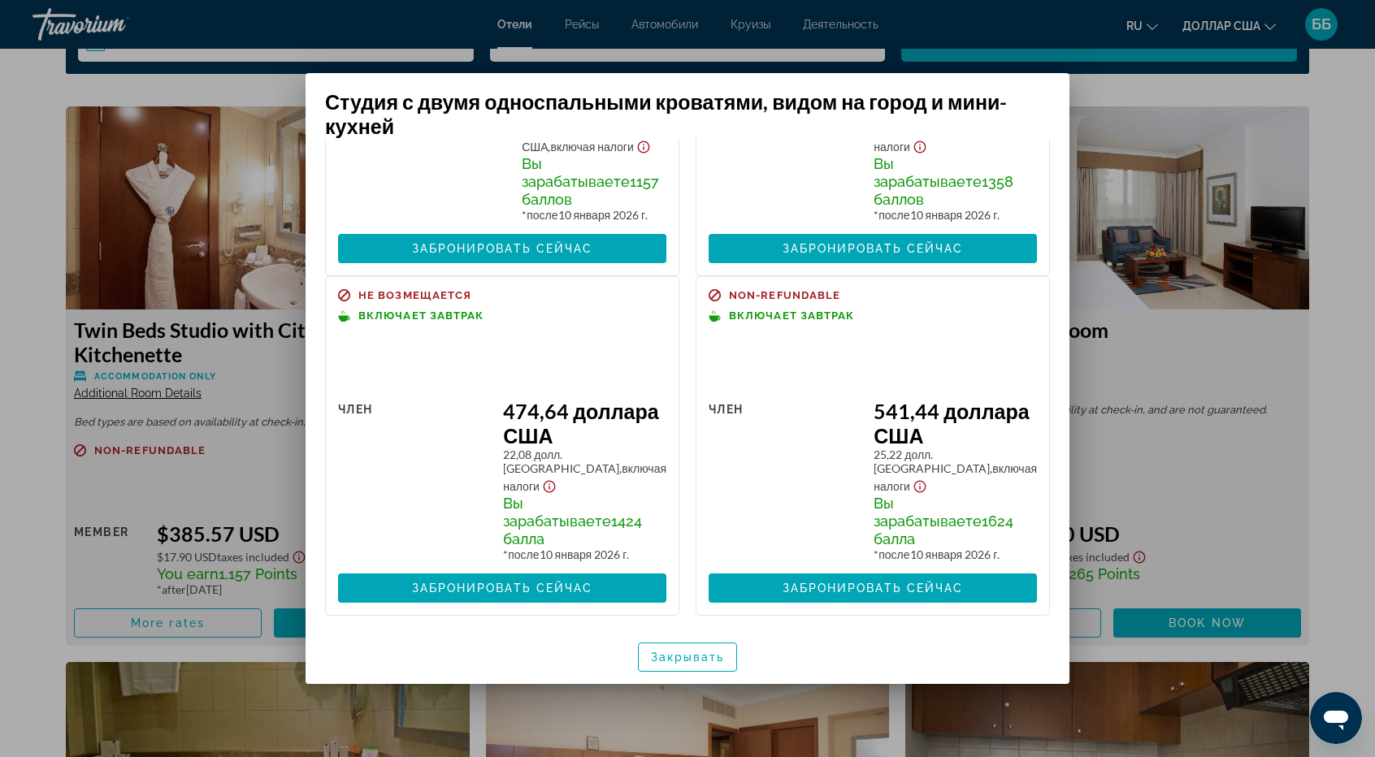
scroll to position [232, 0]
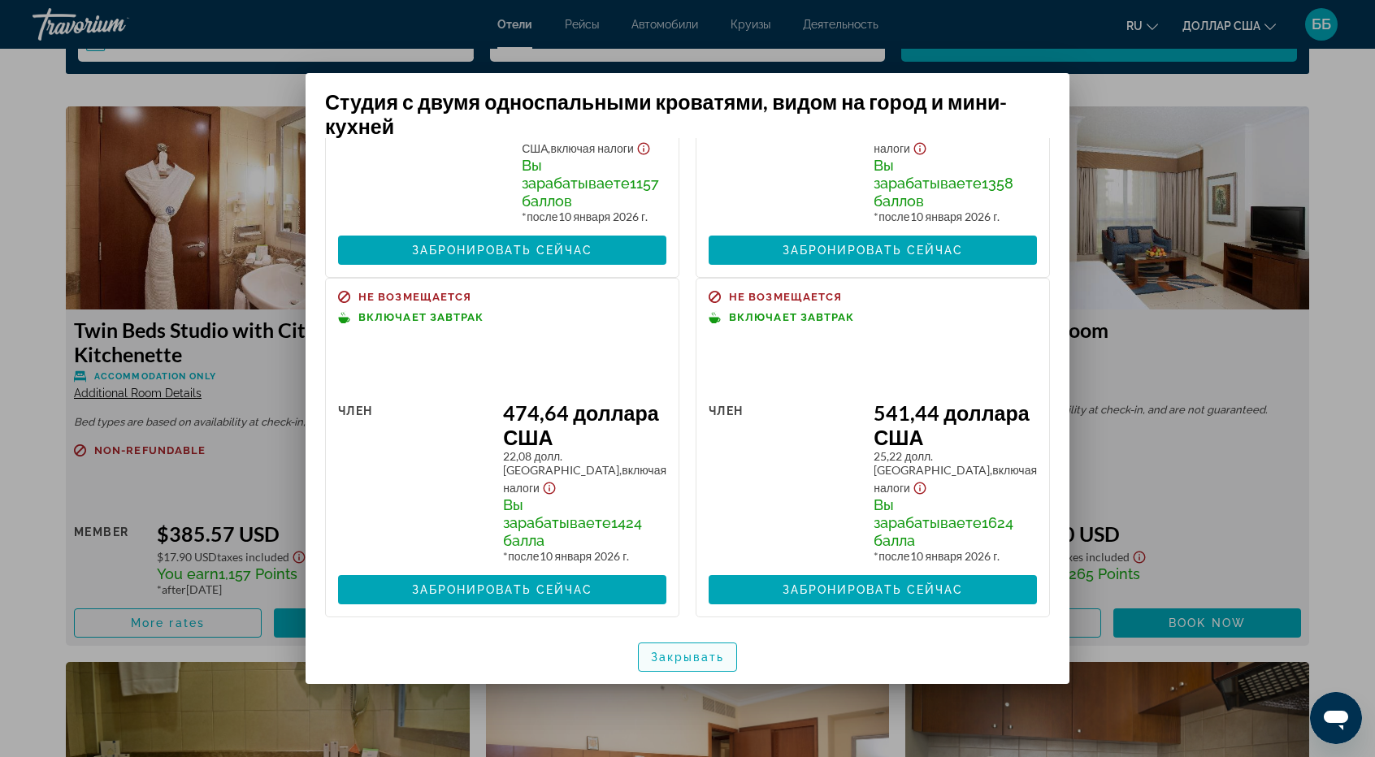
click at [710, 654] on font "Закрывать" at bounding box center [688, 657] width 74 height 13
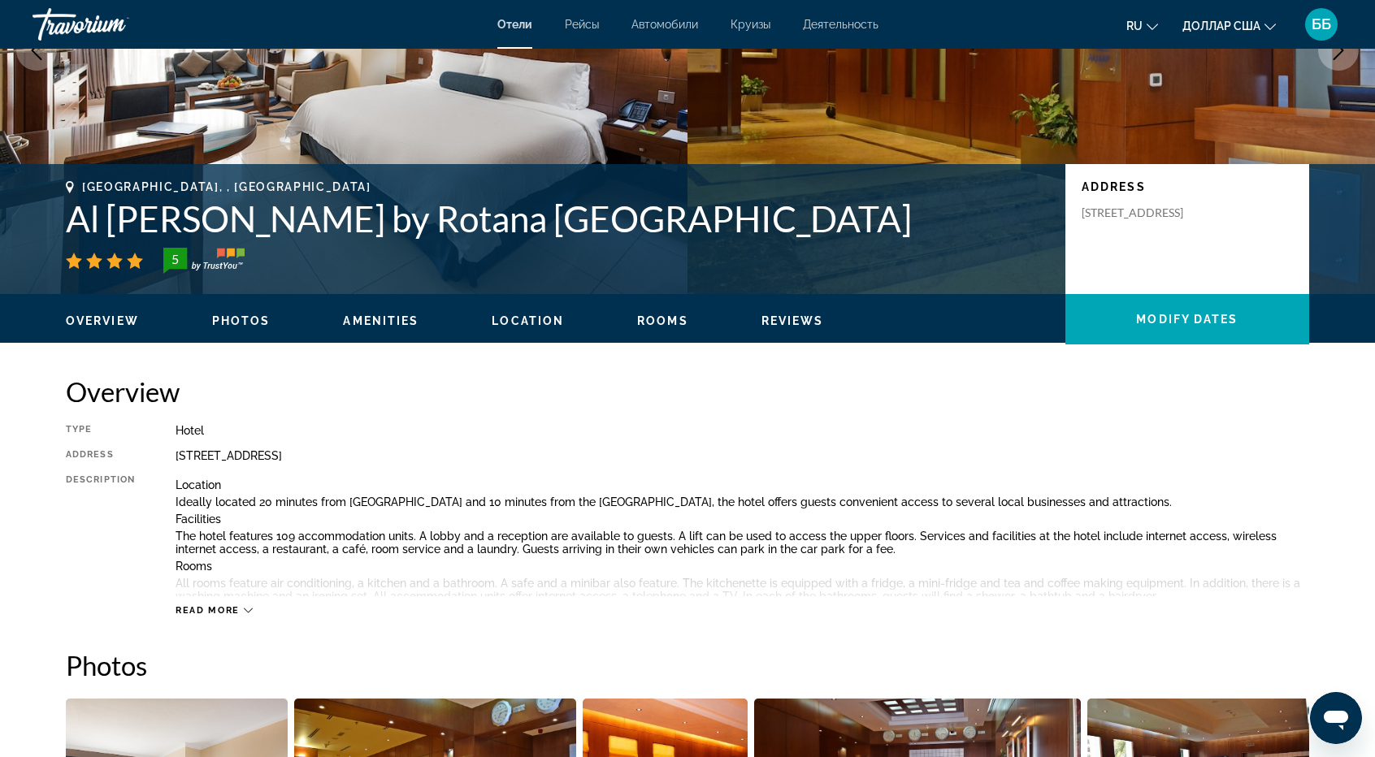
scroll to position [244, 0]
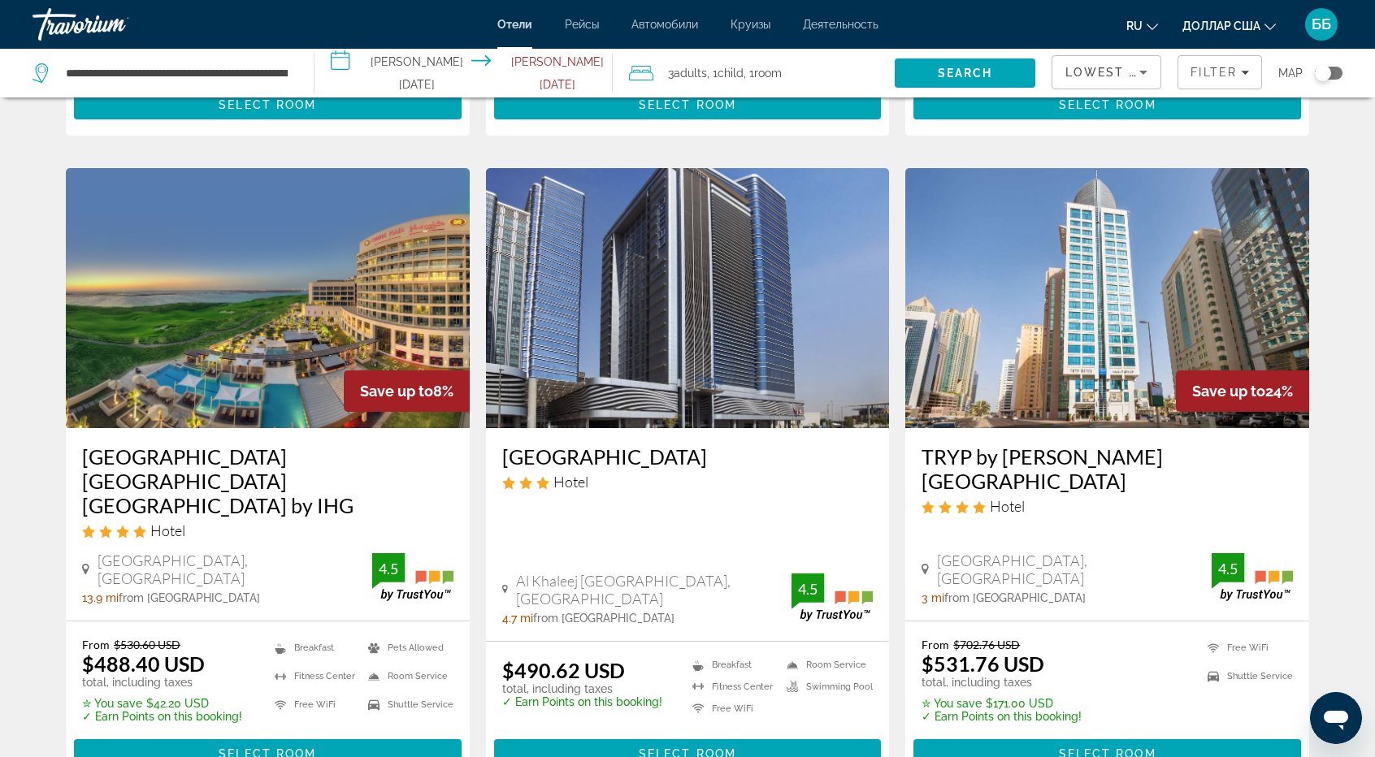
scroll to position [1219, 0]
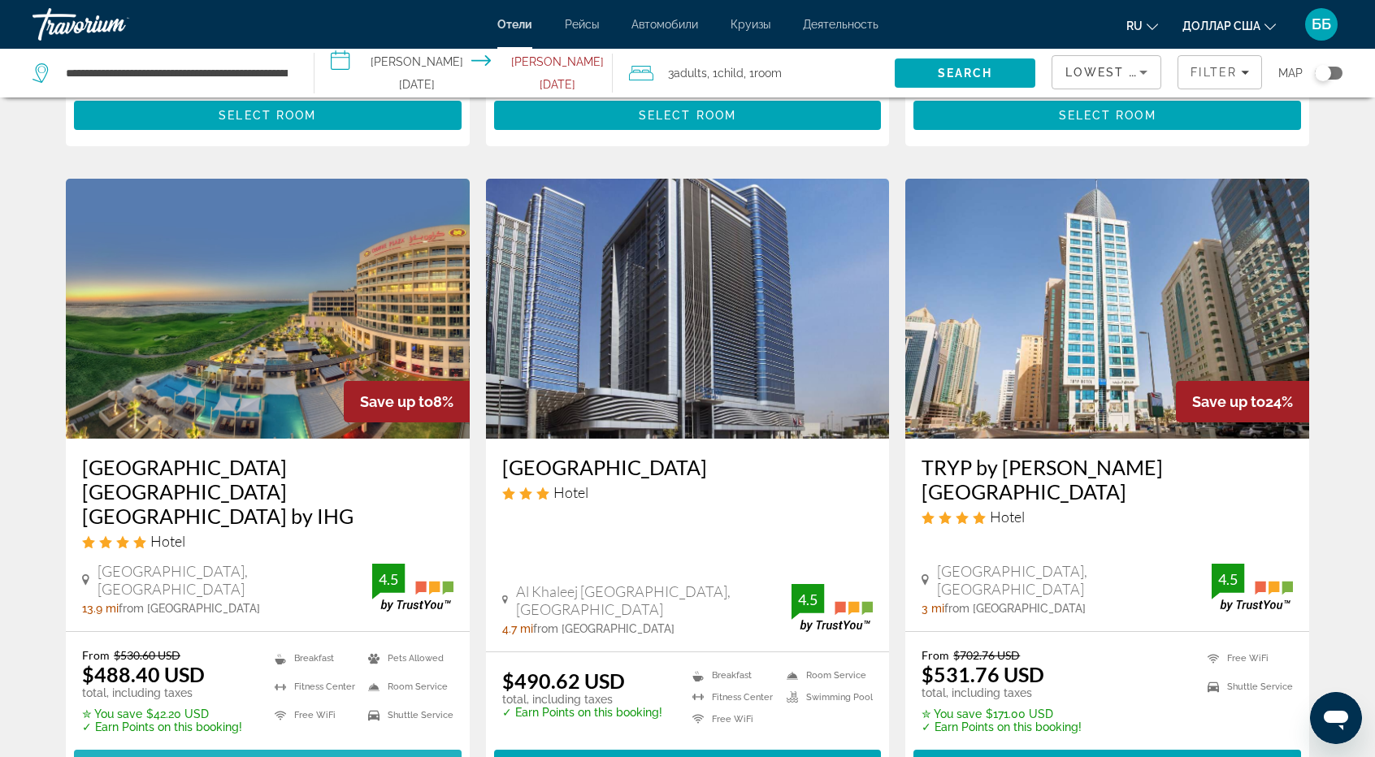
click at [241, 756] on span "Select Room" at bounding box center [267, 764] width 97 height 13
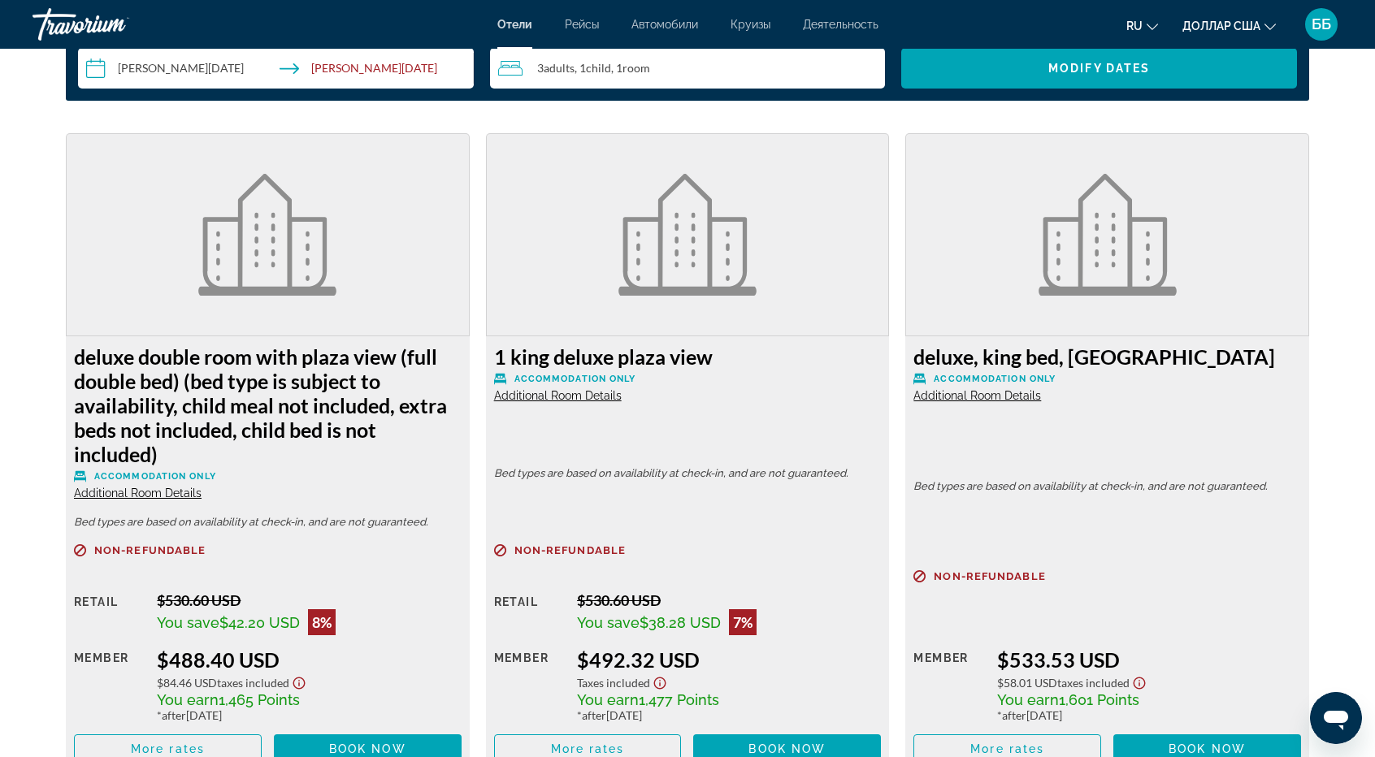
scroll to position [2250, 0]
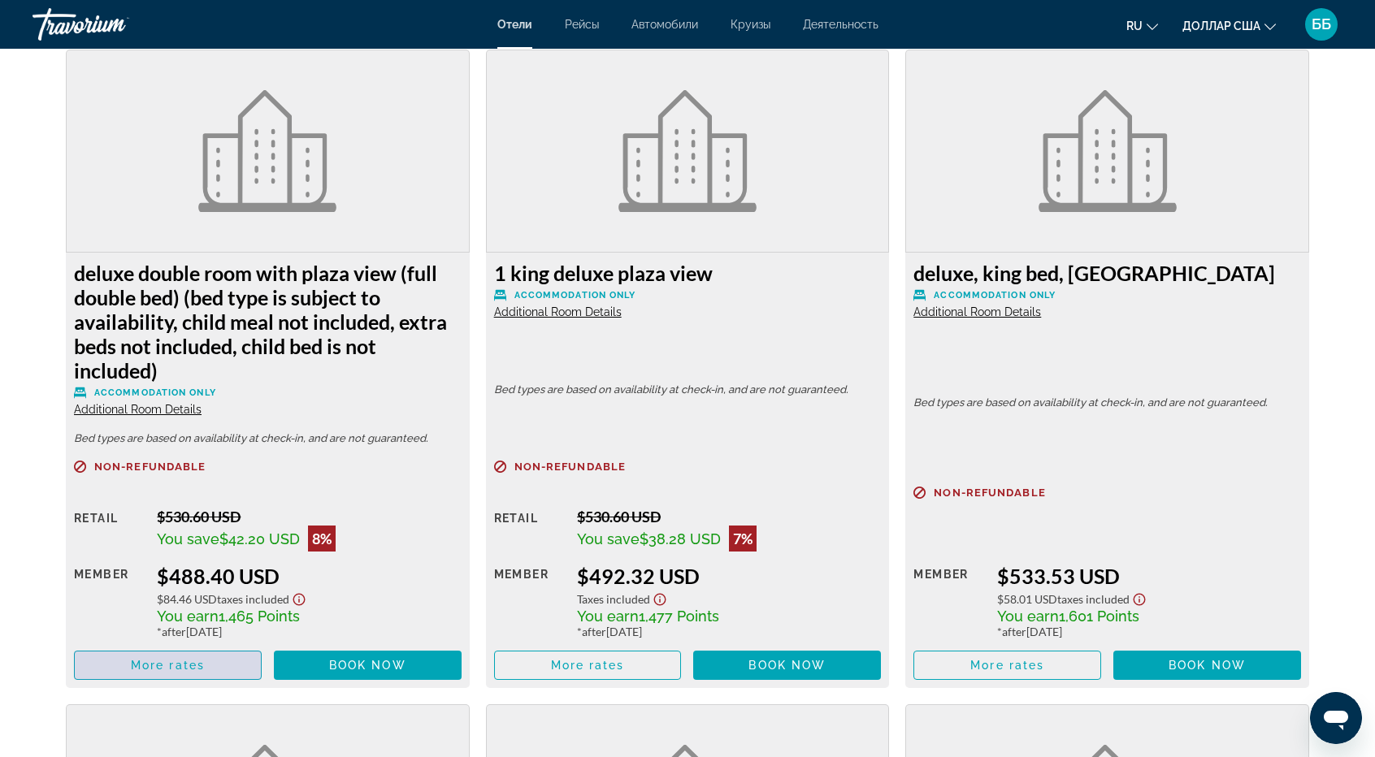
click at [223, 665] on span "Основное содержание" at bounding box center [168, 665] width 186 height 39
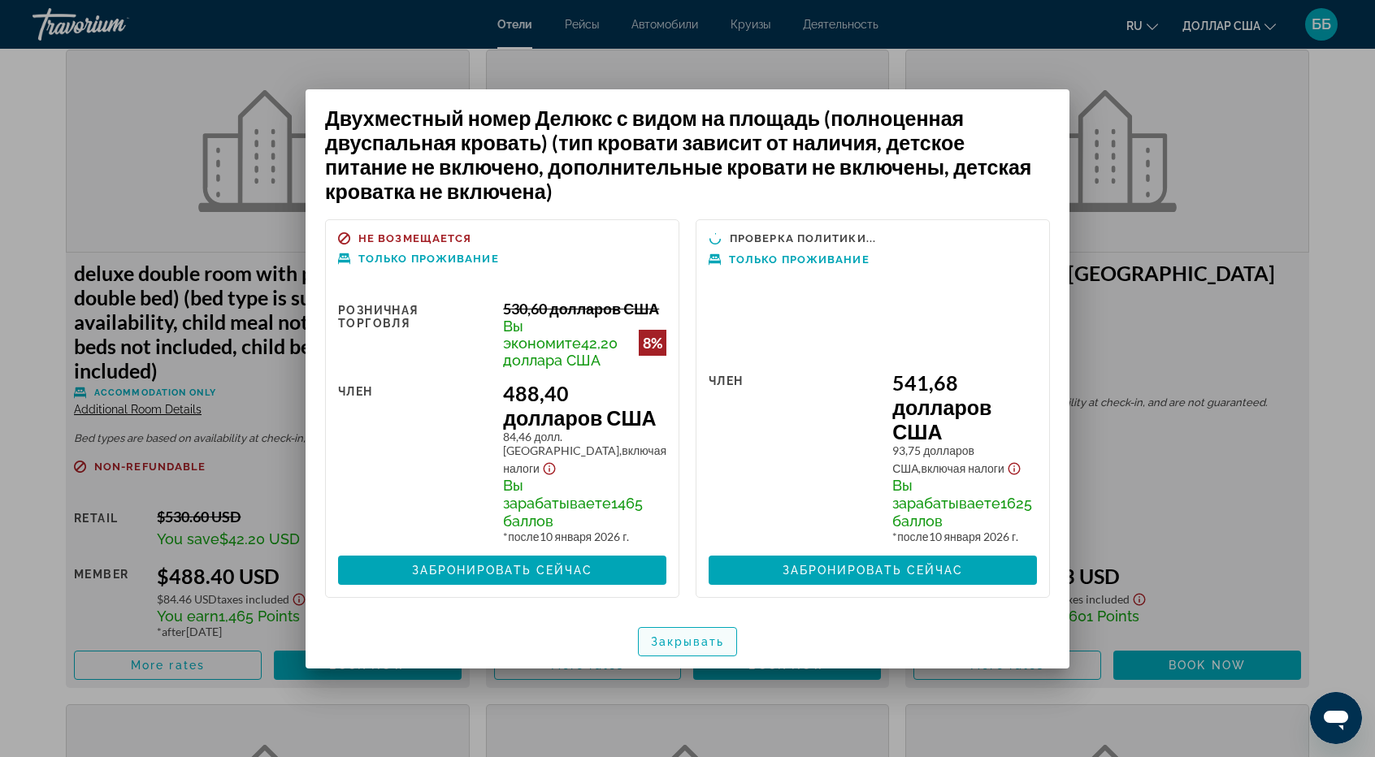
click at [721, 654] on span "button" at bounding box center [688, 641] width 98 height 39
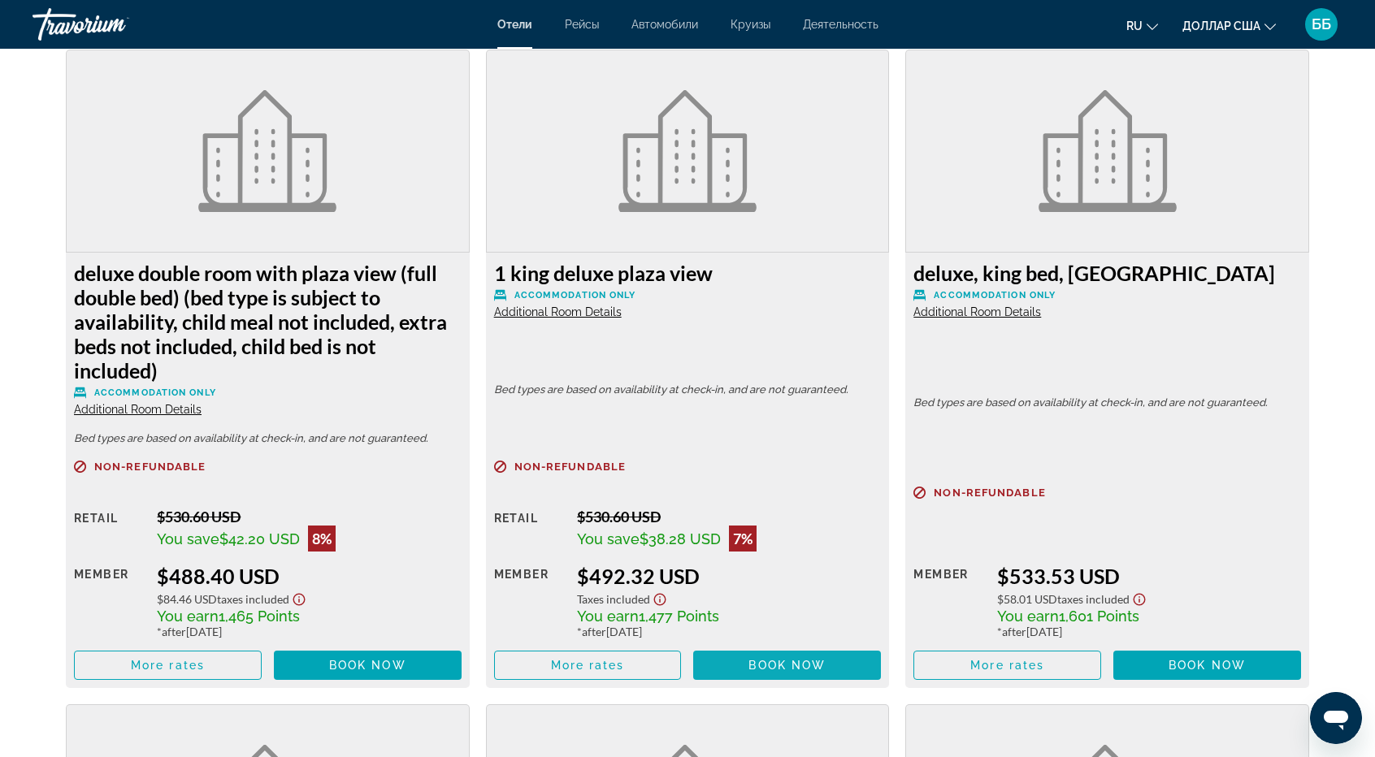
scroll to position [2250, 0]
click at [591, 660] on span "More rates" at bounding box center [588, 665] width 74 height 13
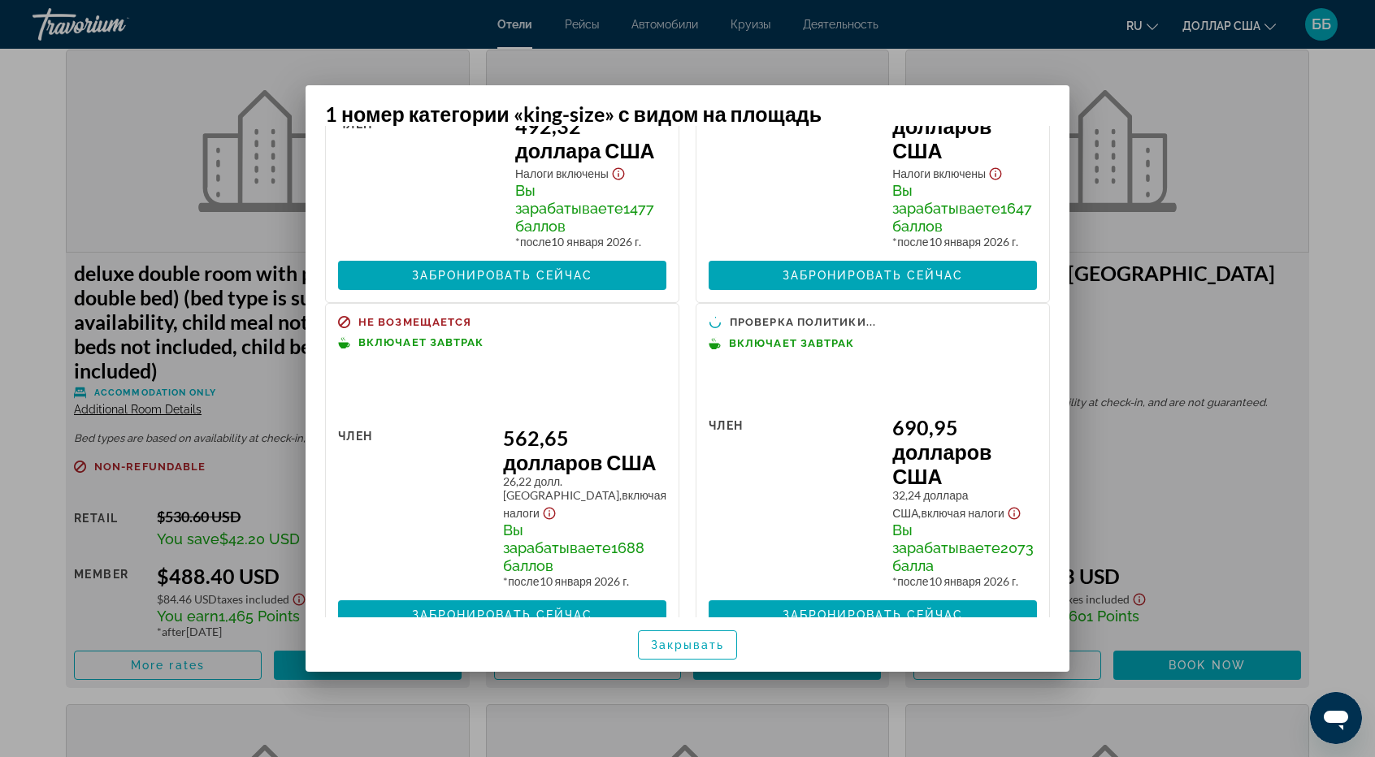
scroll to position [288, 0]
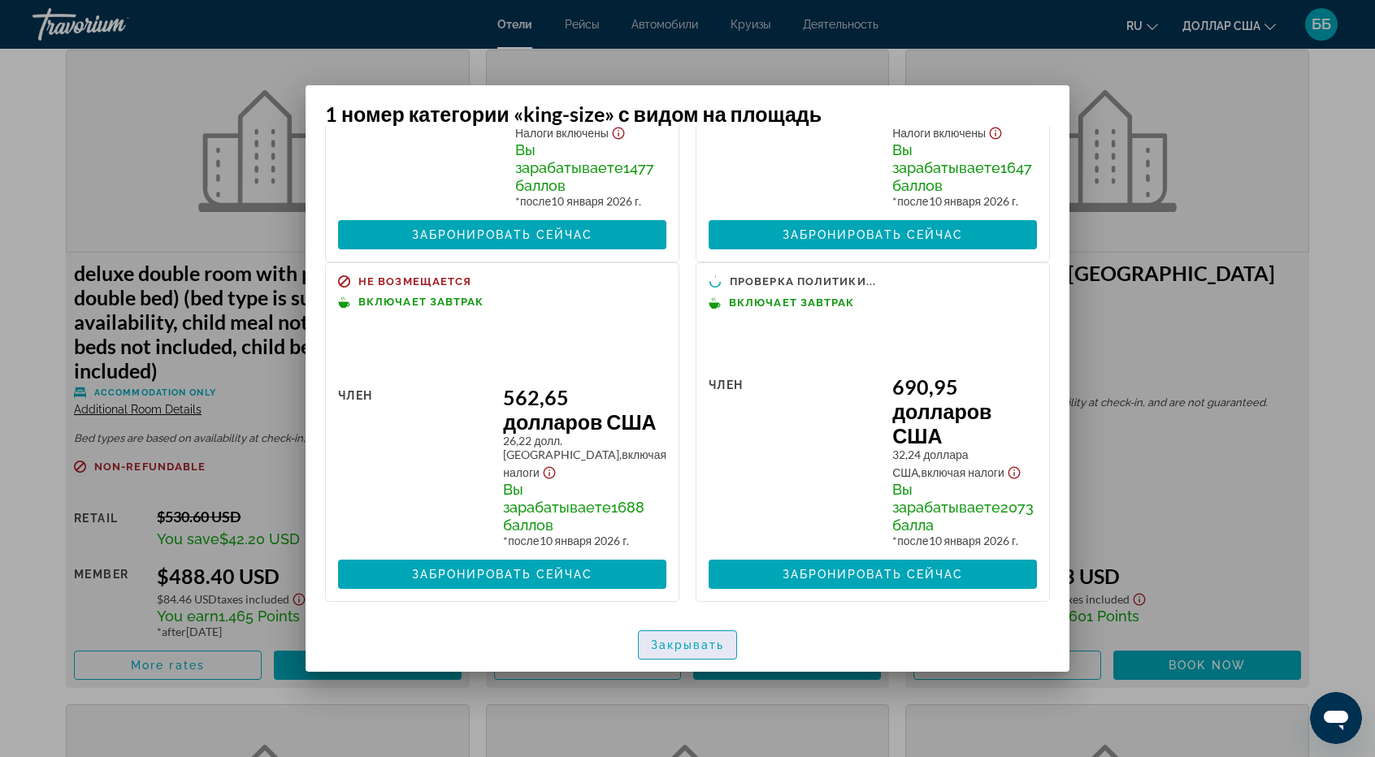
click at [701, 651] on font "Закрывать" at bounding box center [688, 645] width 74 height 13
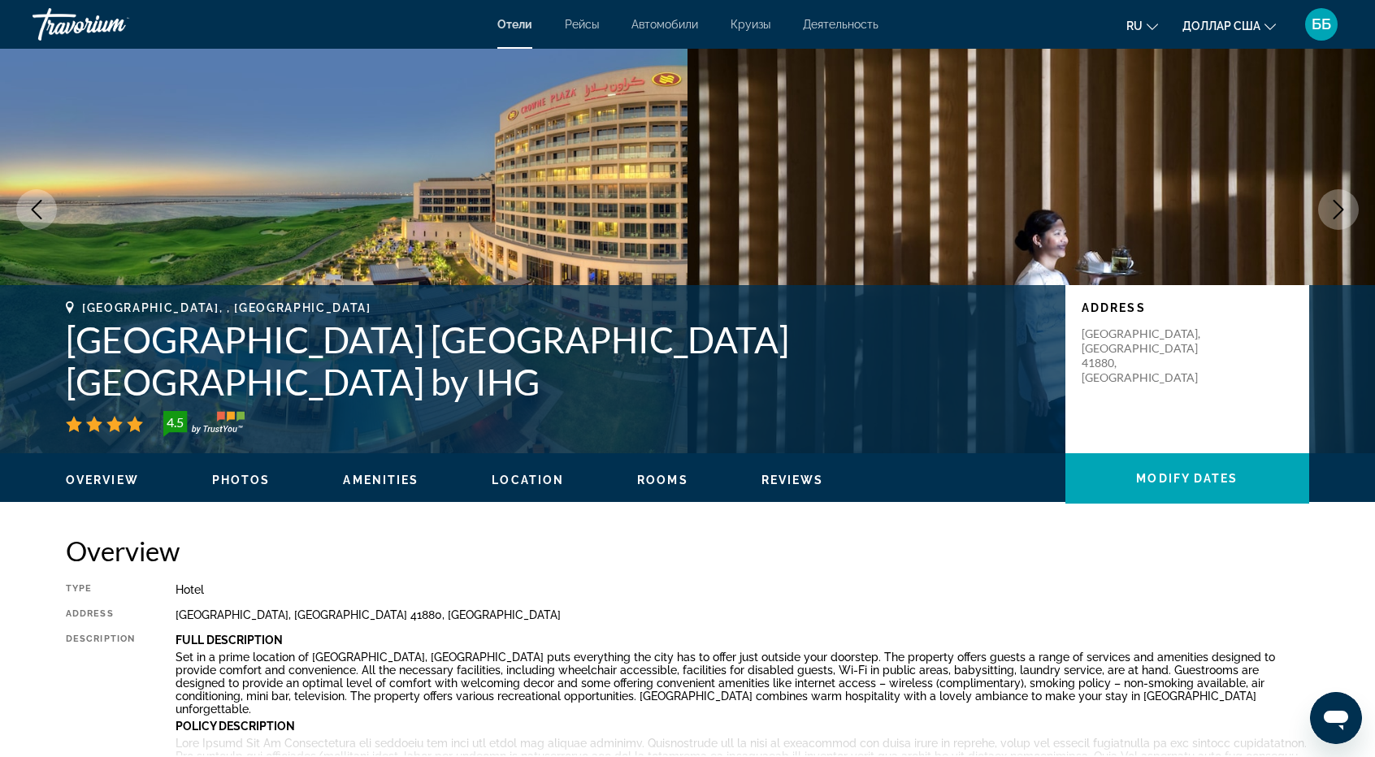
scroll to position [0, 0]
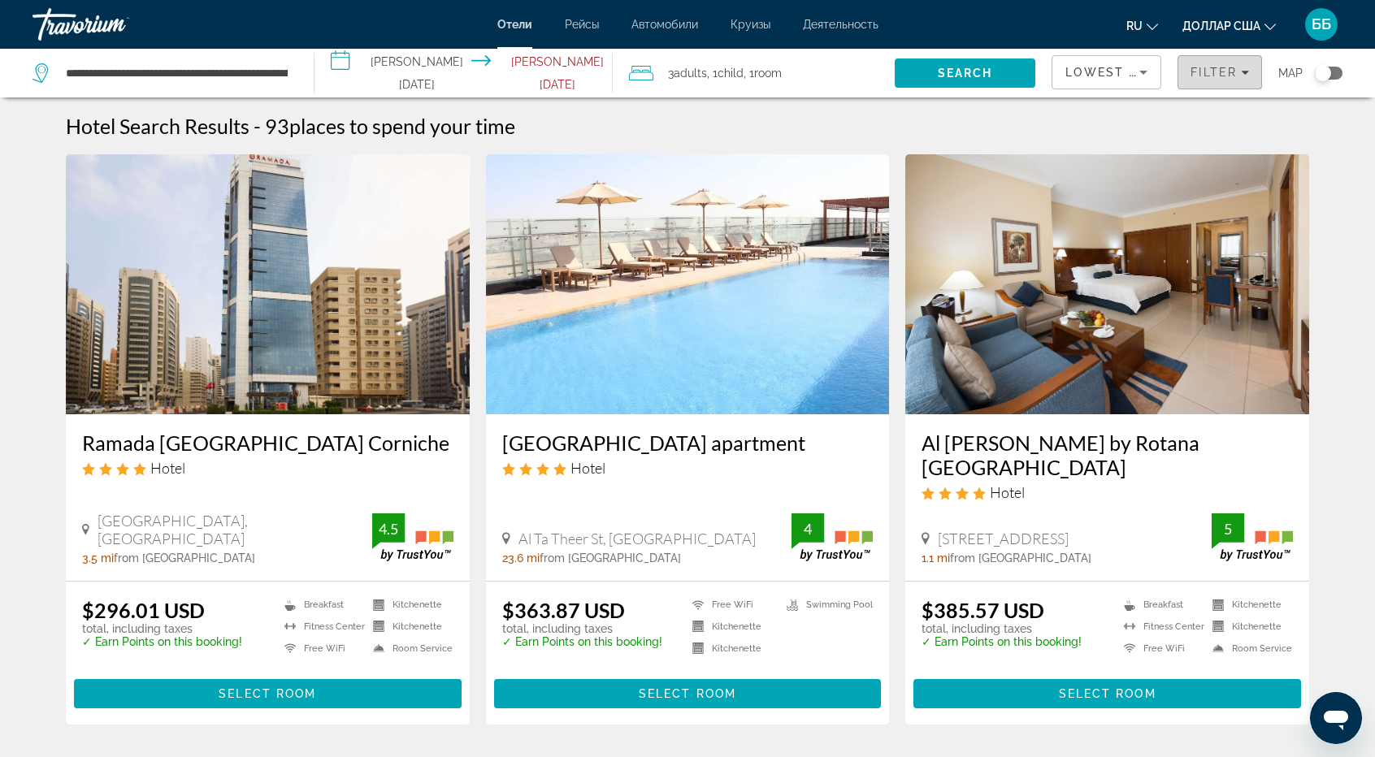
click at [1217, 72] on span "Filter" at bounding box center [1213, 72] width 46 height 13
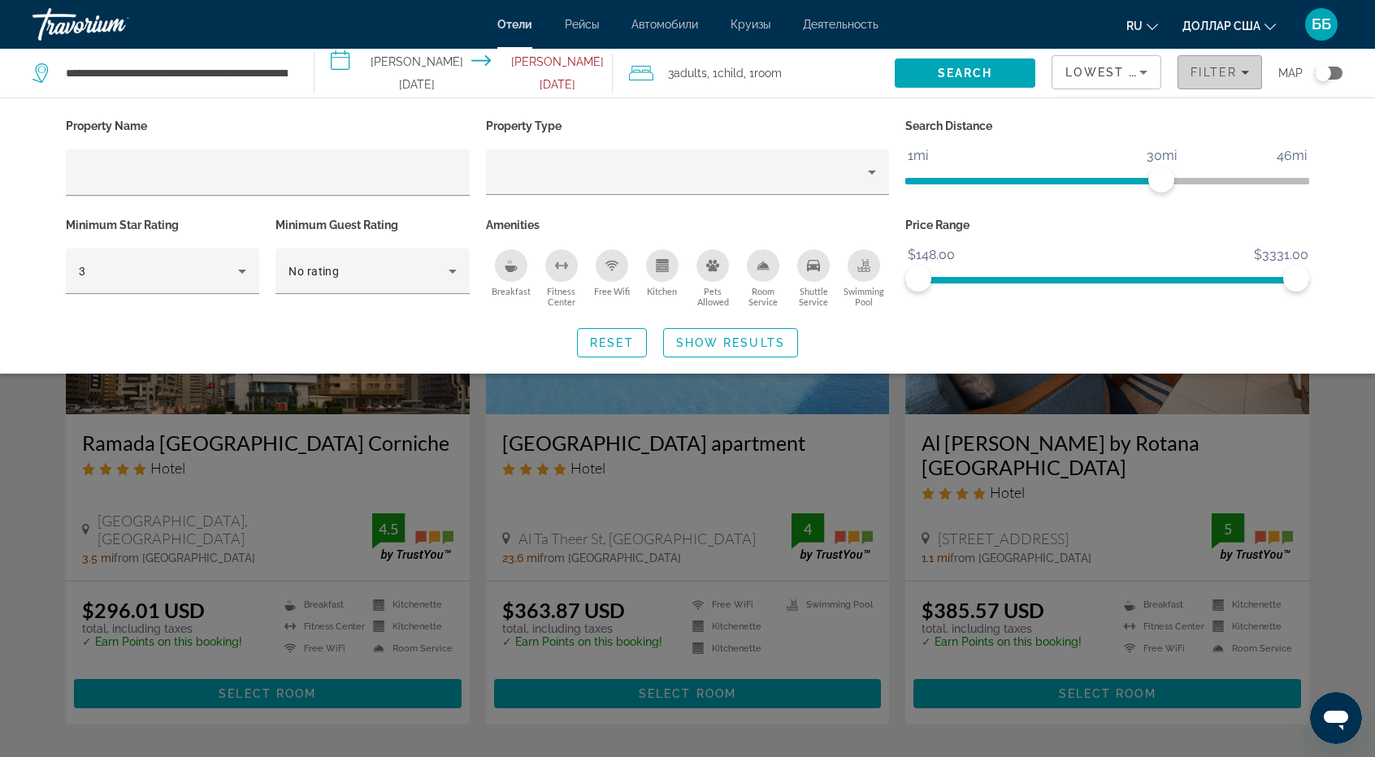
click at [1215, 68] on span "Filter" at bounding box center [1213, 72] width 46 height 13
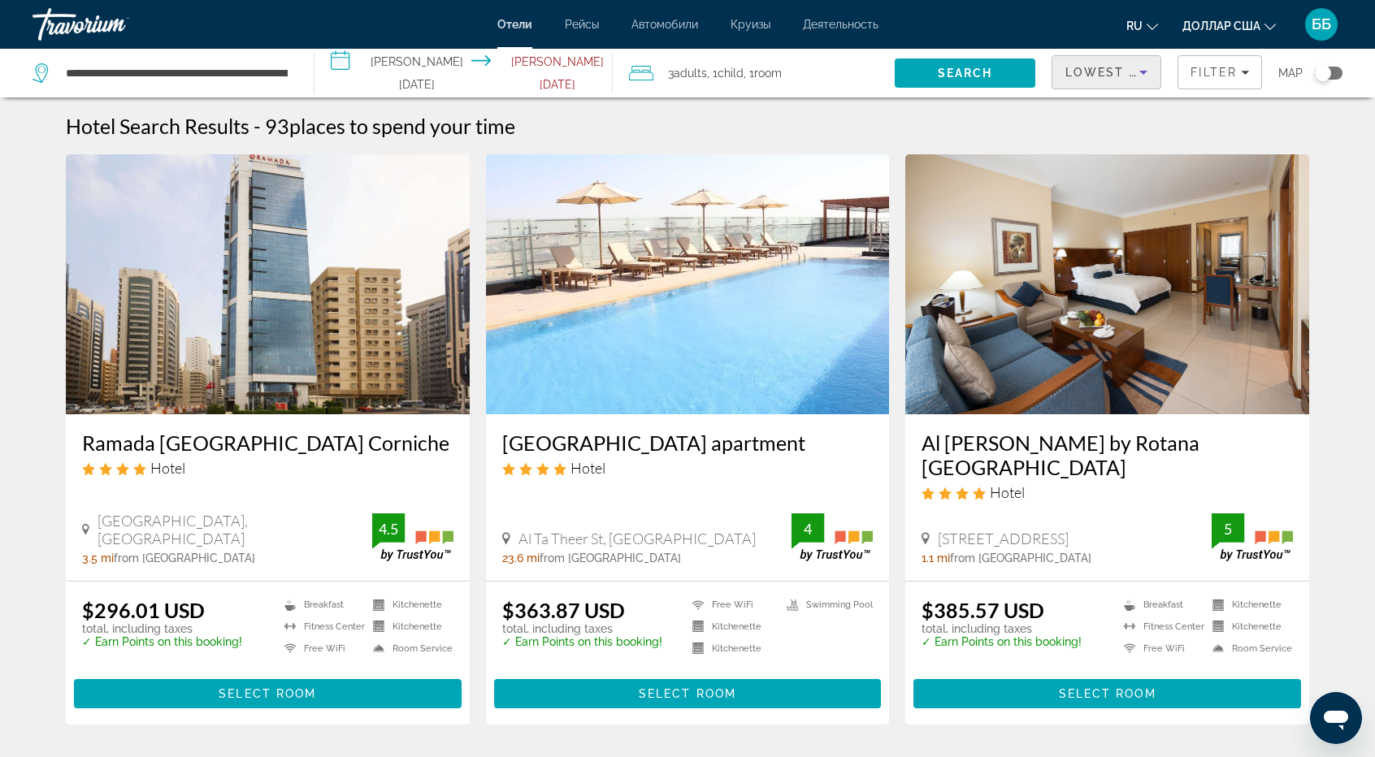
click at [1149, 66] on icon "Sort by" at bounding box center [1142, 72] width 19 height 19
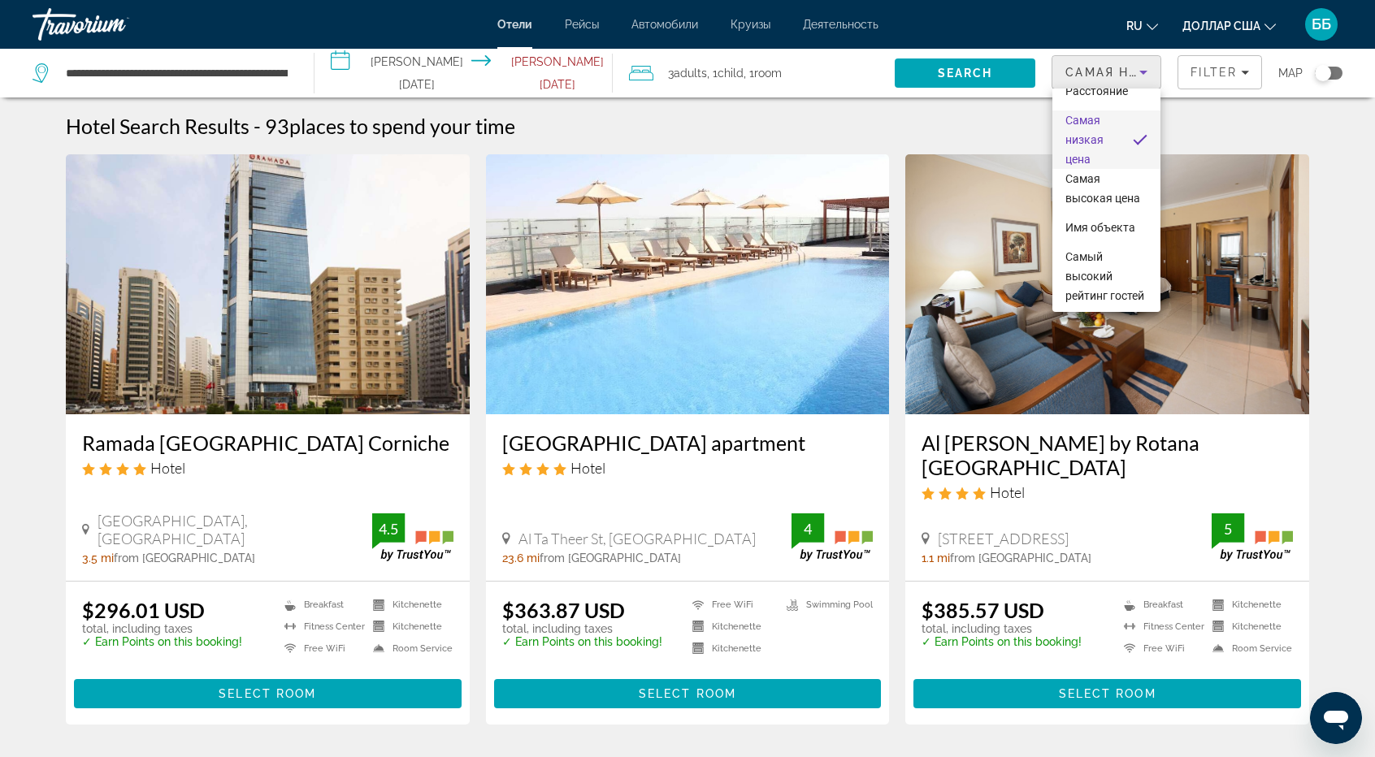
scroll to position [101, 0]
click at [1328, 127] on div at bounding box center [687, 378] width 1375 height 757
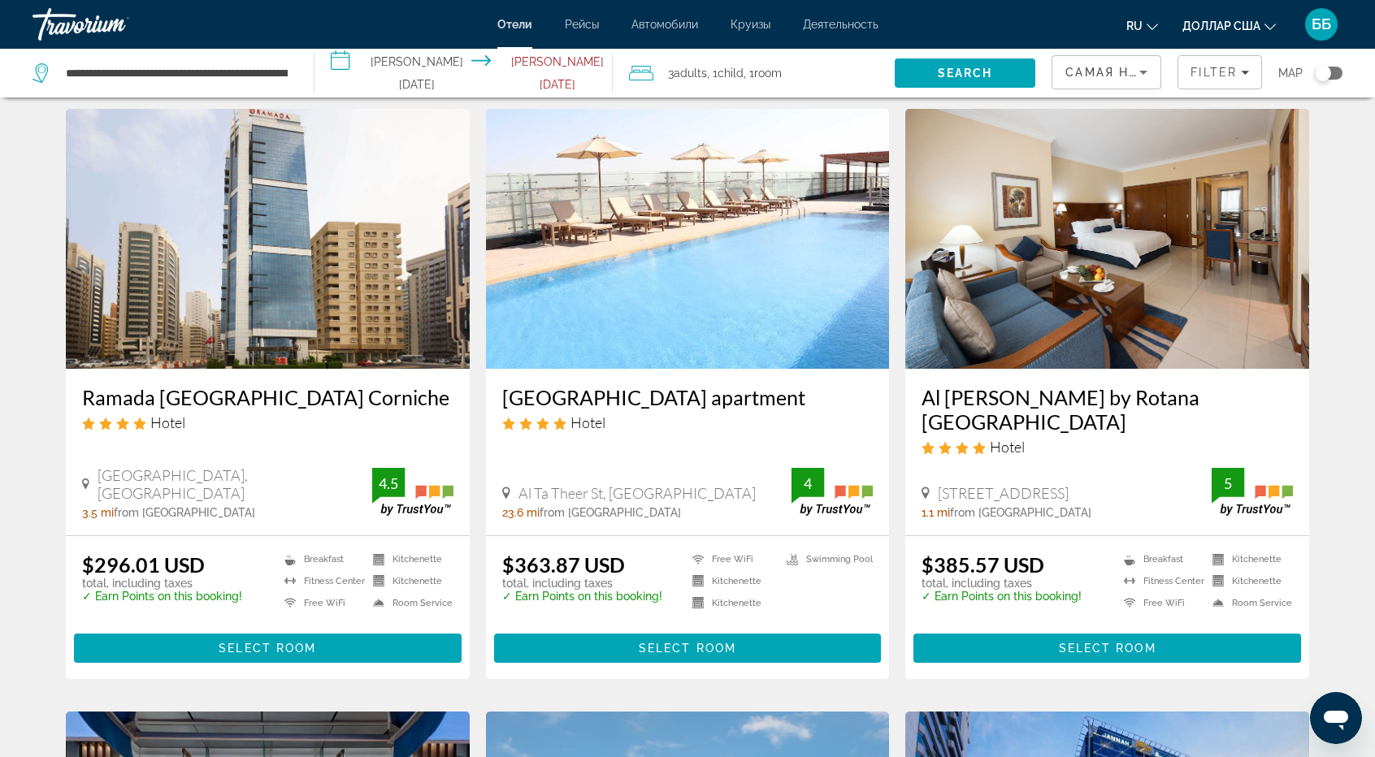
scroll to position [0, 0]
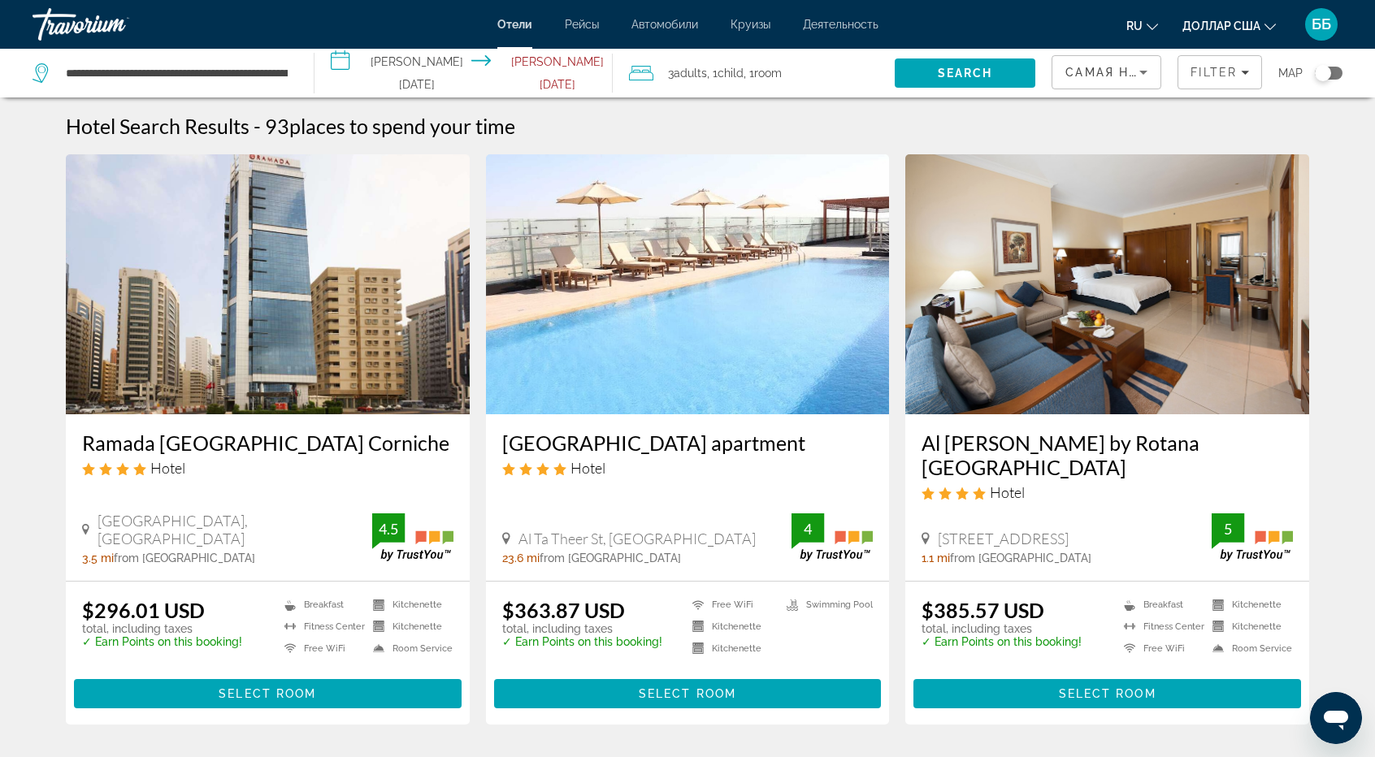
click at [829, 24] on font "Деятельность" at bounding box center [841, 24] width 76 height 13
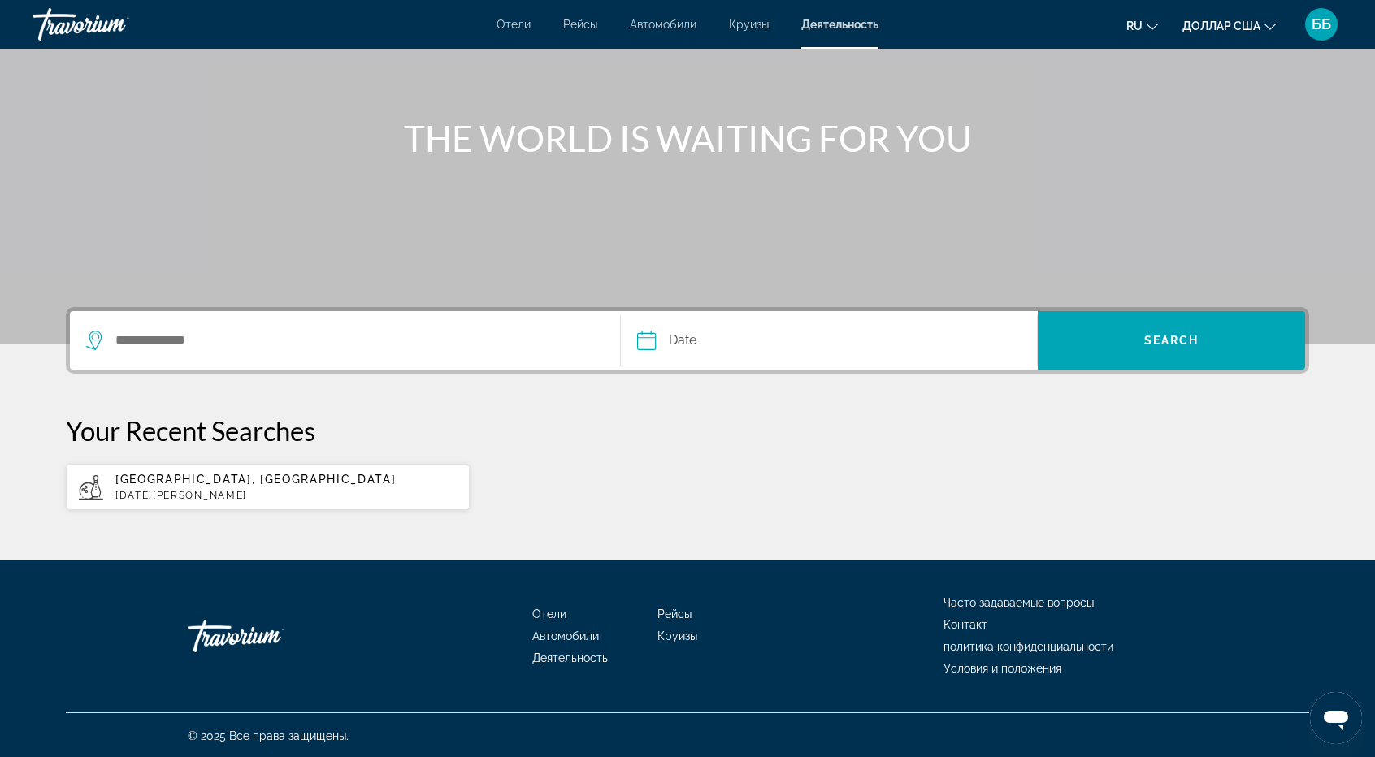
scroll to position [143, 0]
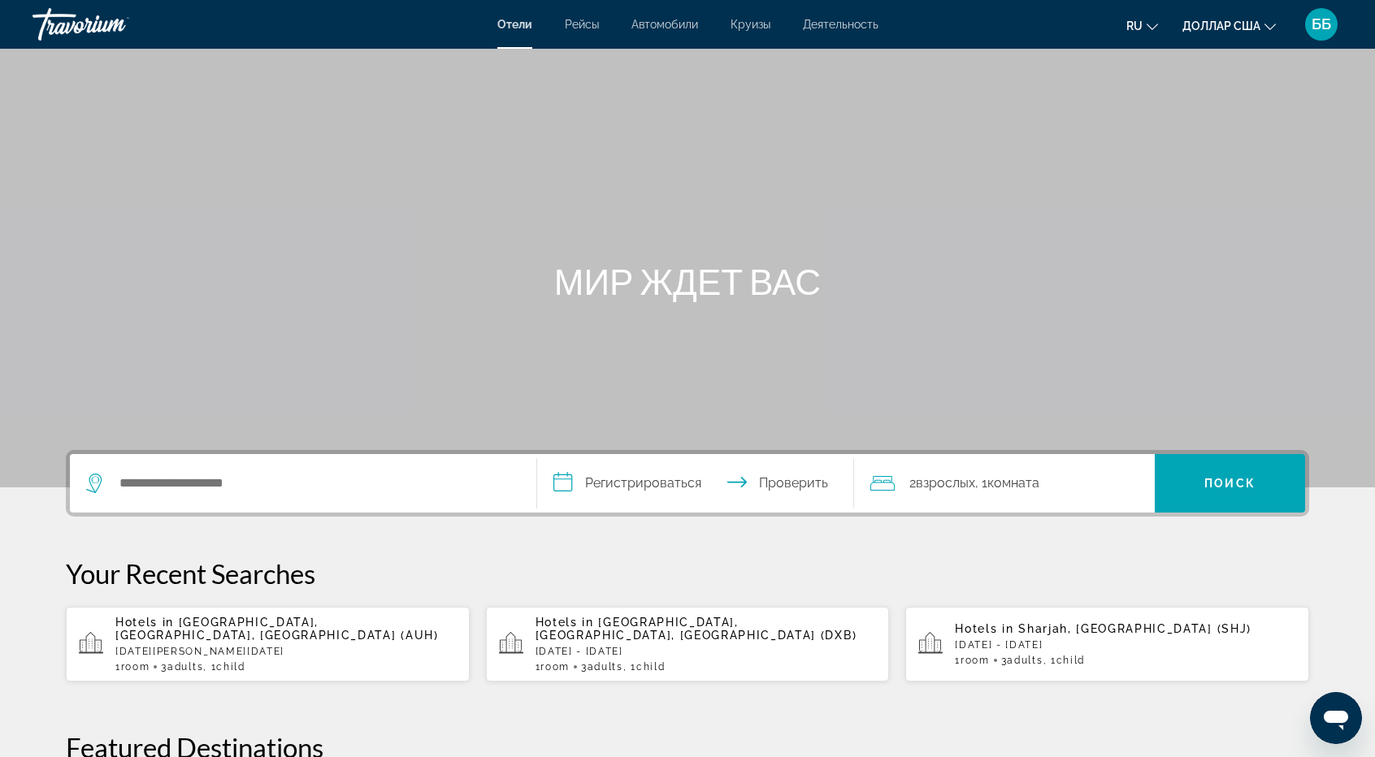
click at [831, 27] on font "Деятельность" at bounding box center [841, 24] width 76 height 13
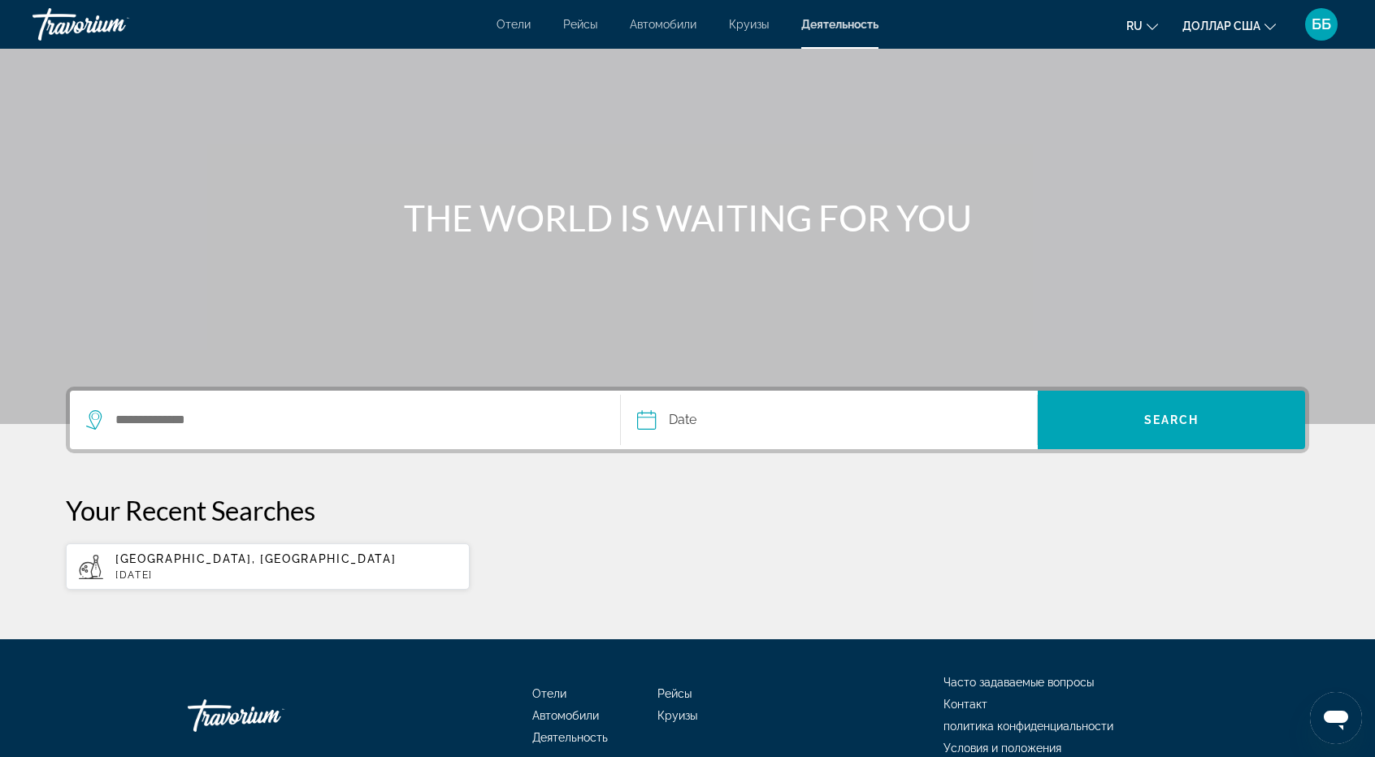
scroll to position [143, 0]
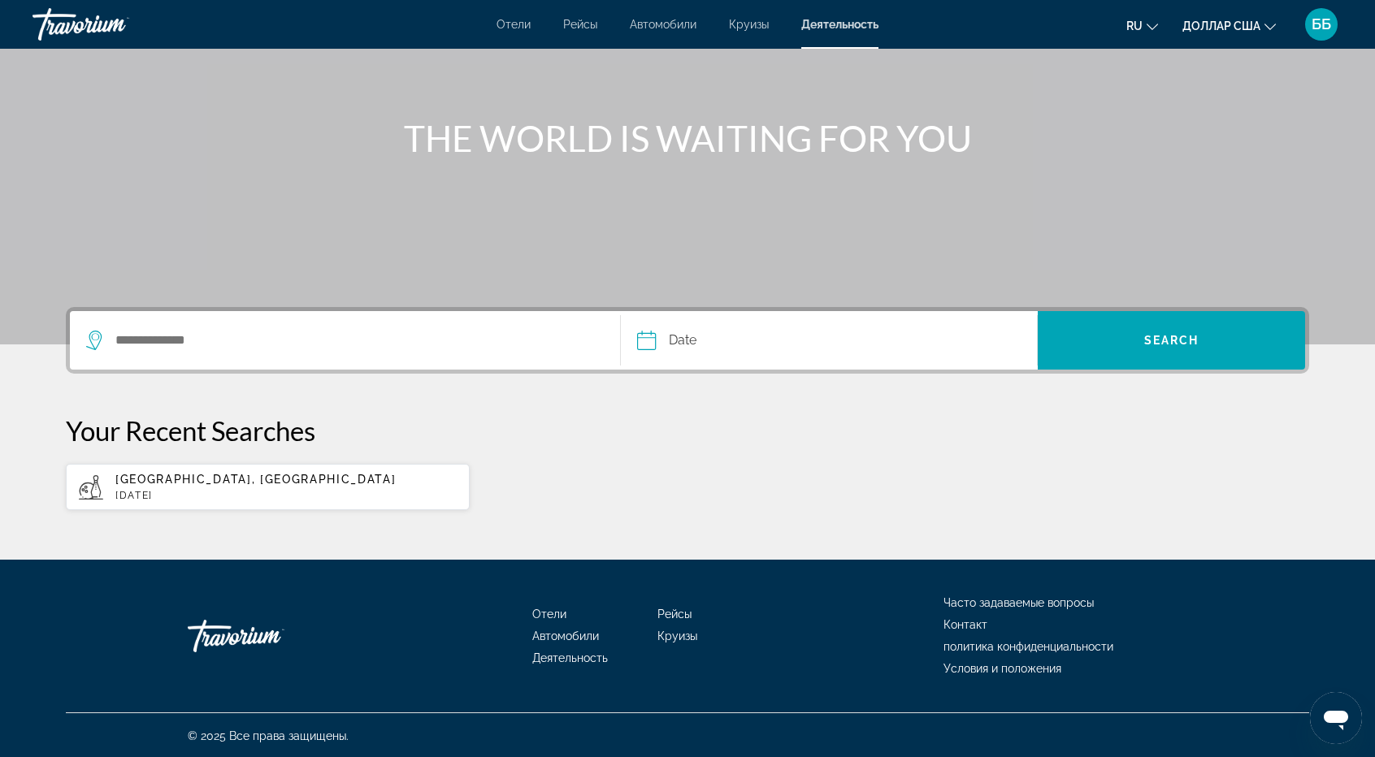
click at [236, 478] on span "[GEOGRAPHIC_DATA], [GEOGRAPHIC_DATA]" at bounding box center [255, 479] width 280 height 13
type input "**********"
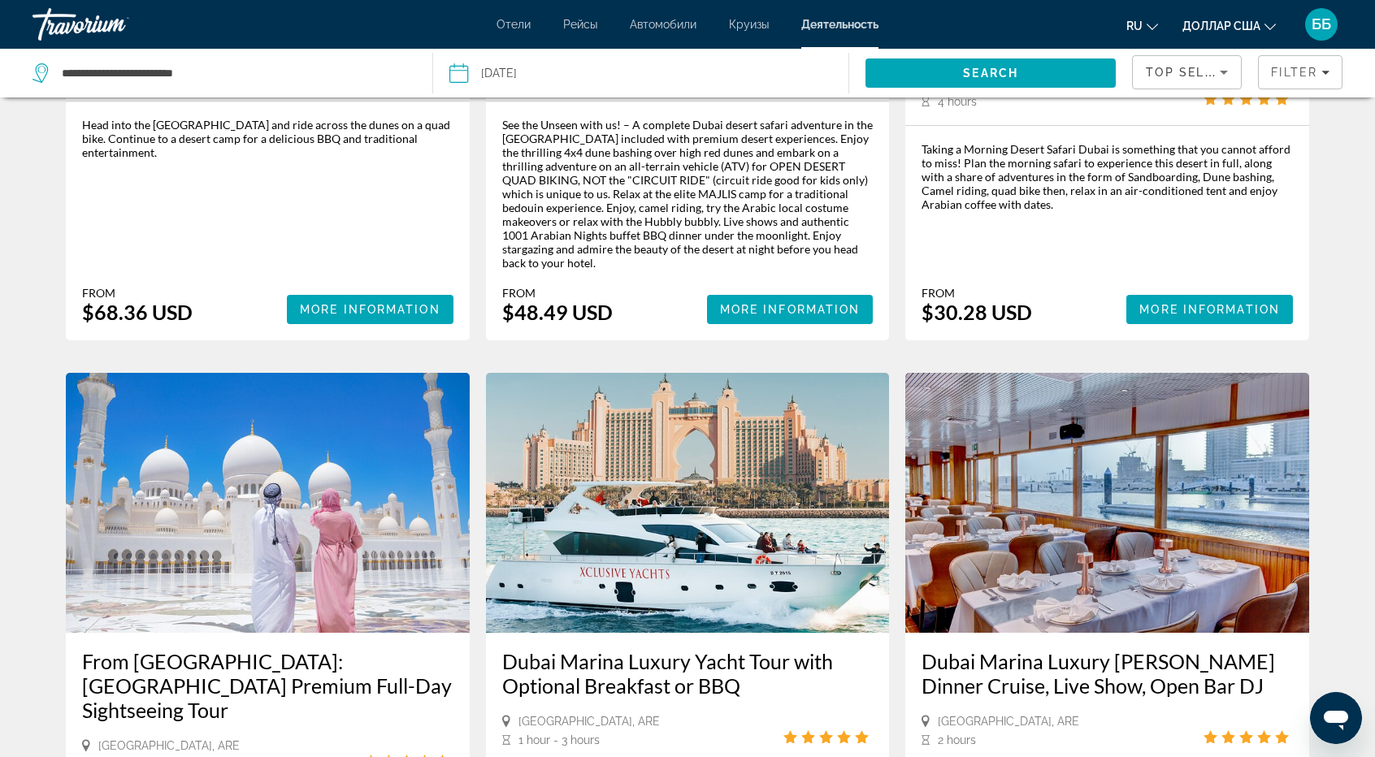
scroll to position [375, 0]
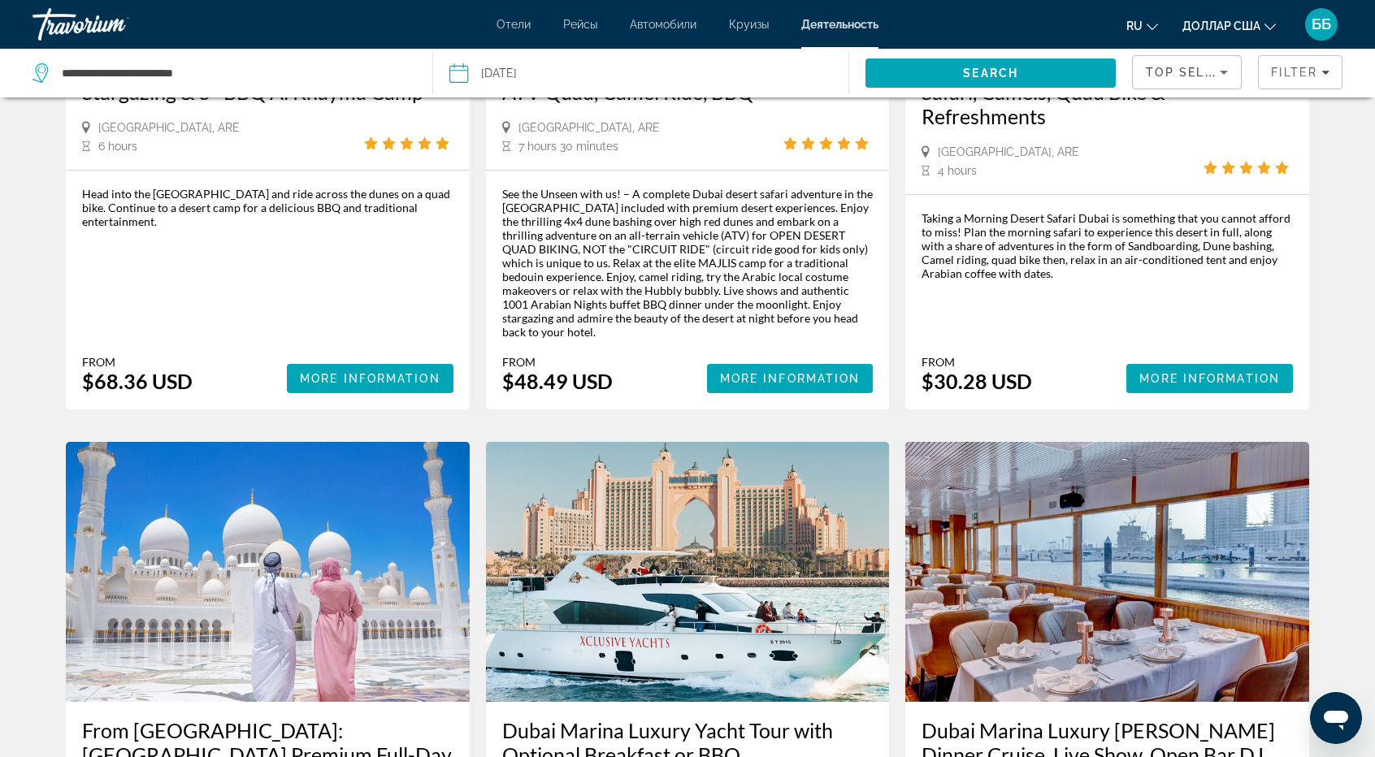
click at [845, 28] on font "Деятельность" at bounding box center [839, 24] width 77 height 13
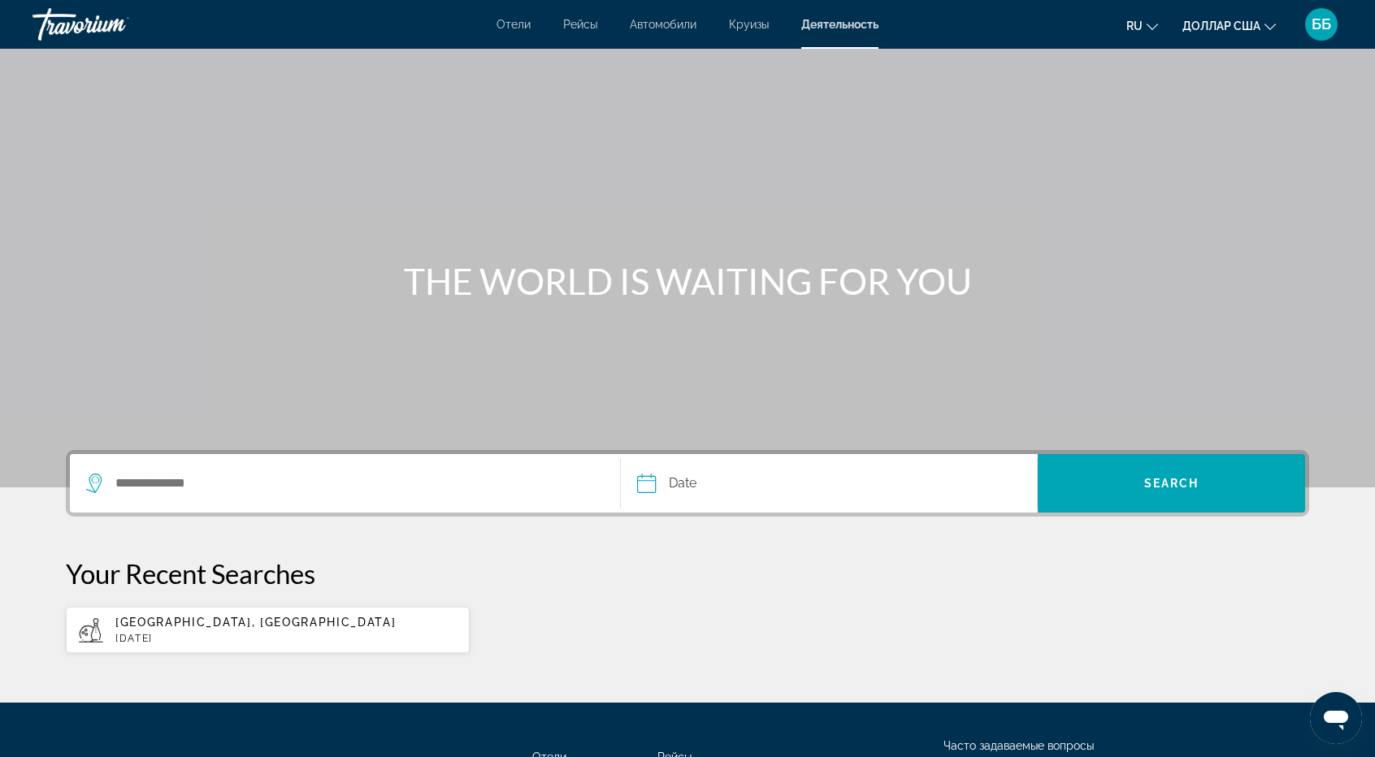
scroll to position [143, 0]
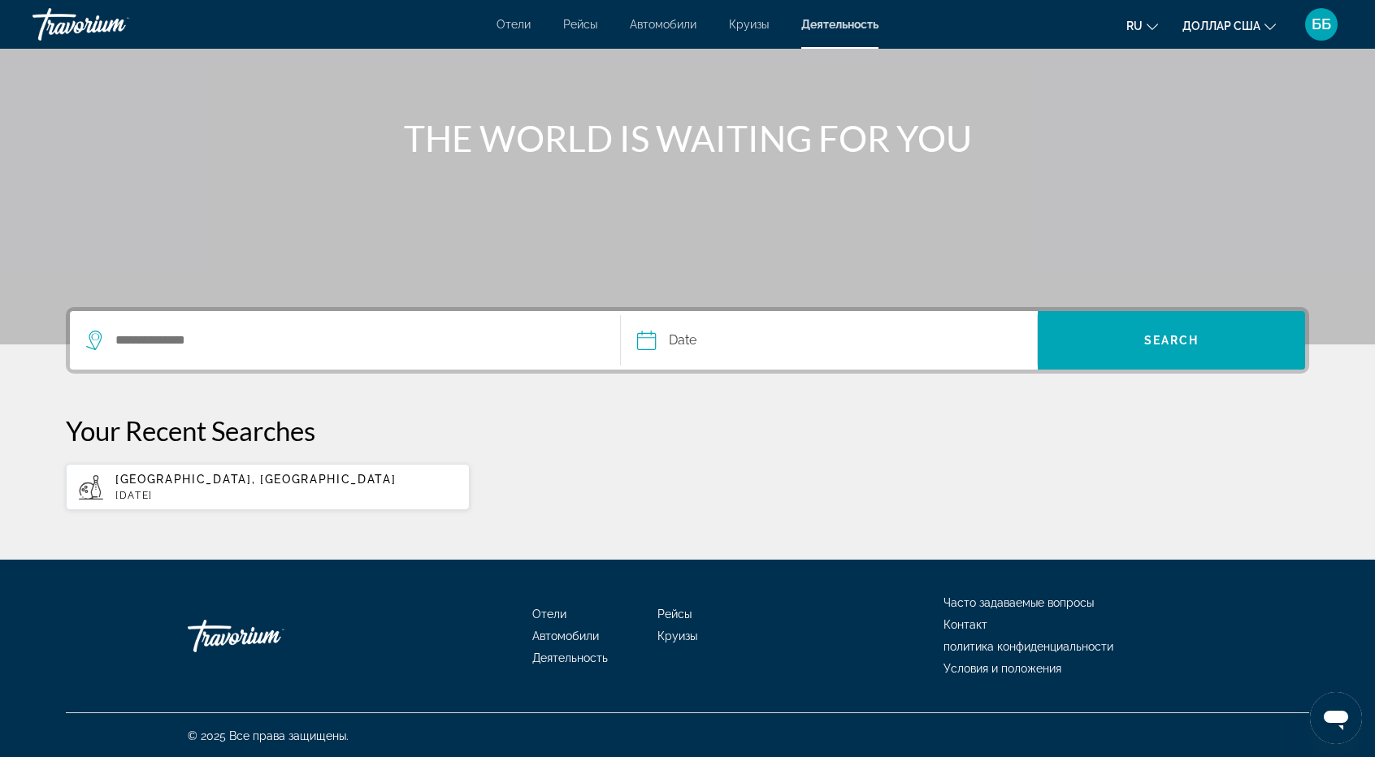
click at [681, 610] on font "Рейсы" at bounding box center [674, 614] width 34 height 13
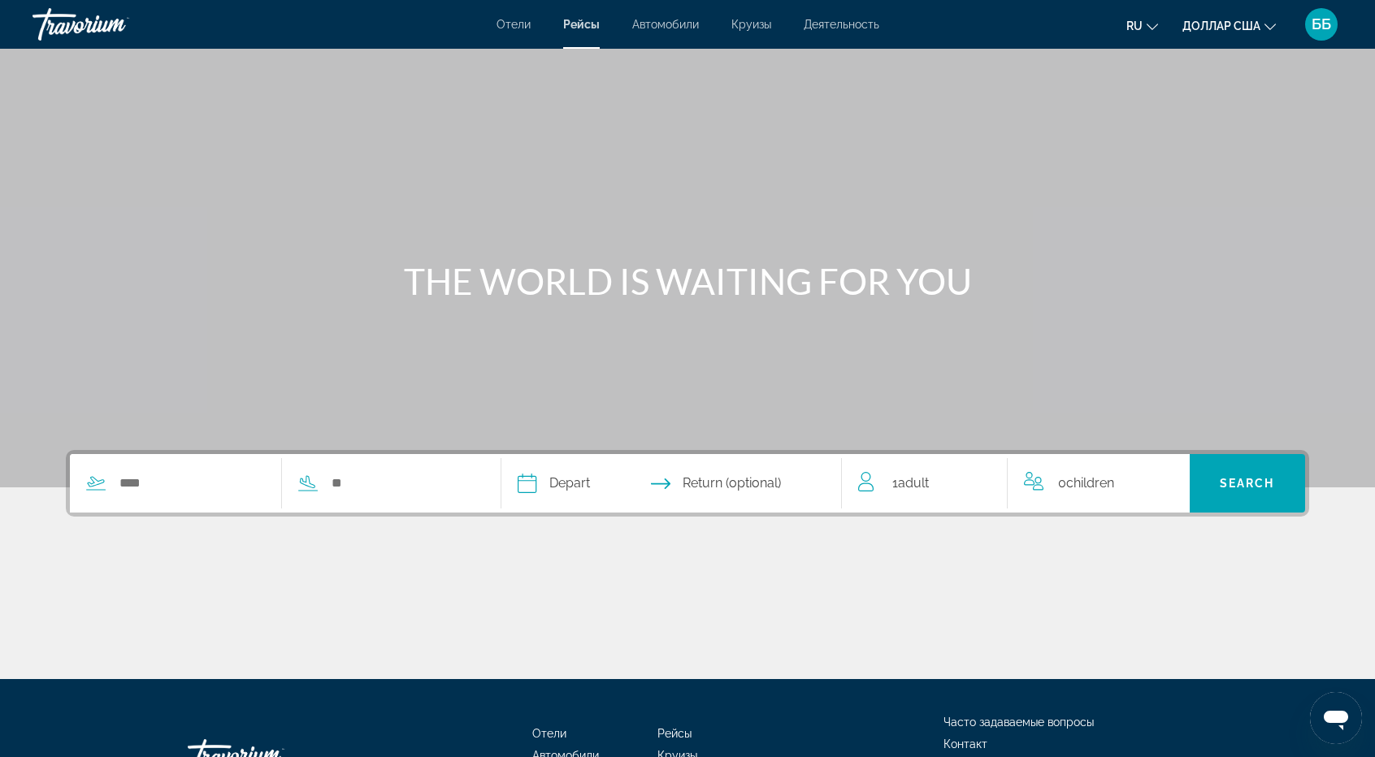
click at [1320, 39] on div "ББ" at bounding box center [1321, 24] width 32 height 32
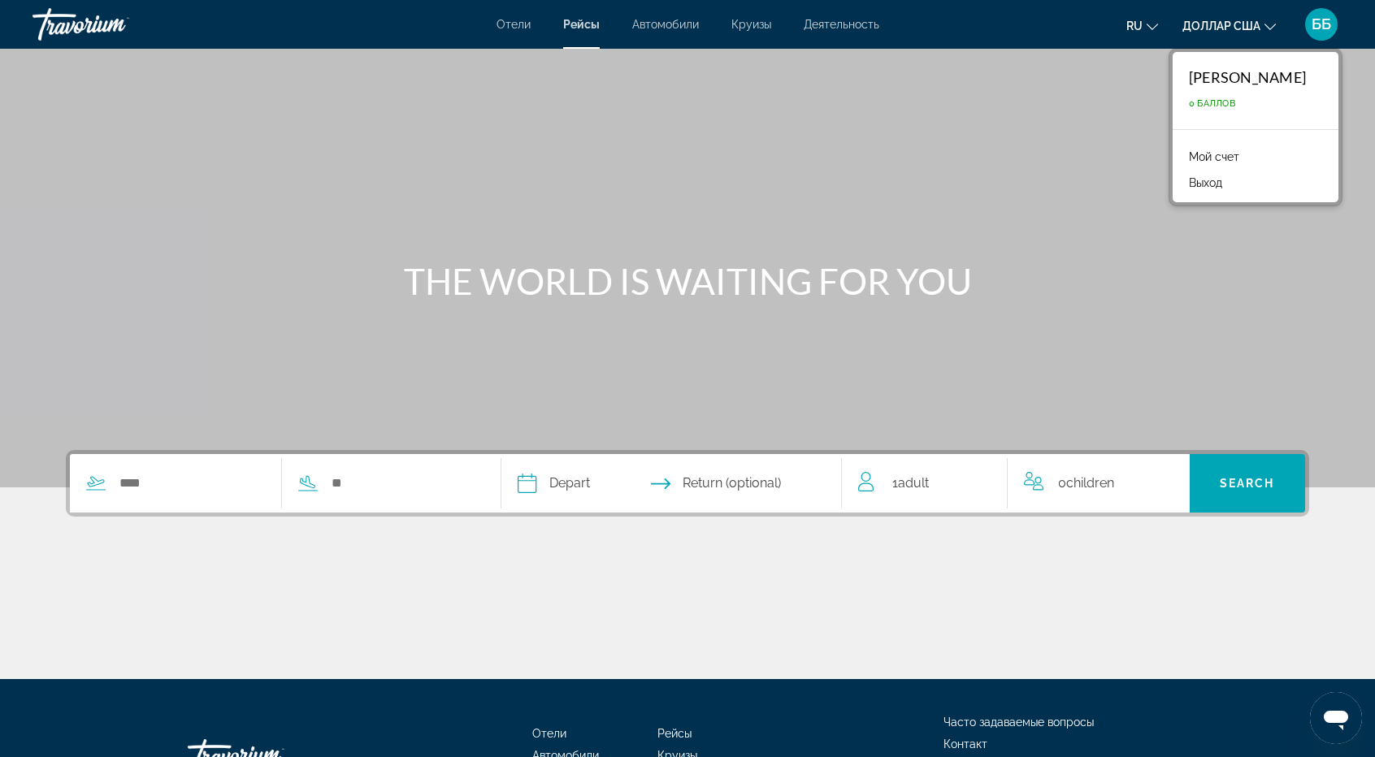
click at [1189, 154] on font "Мой счет" at bounding box center [1214, 156] width 50 height 13
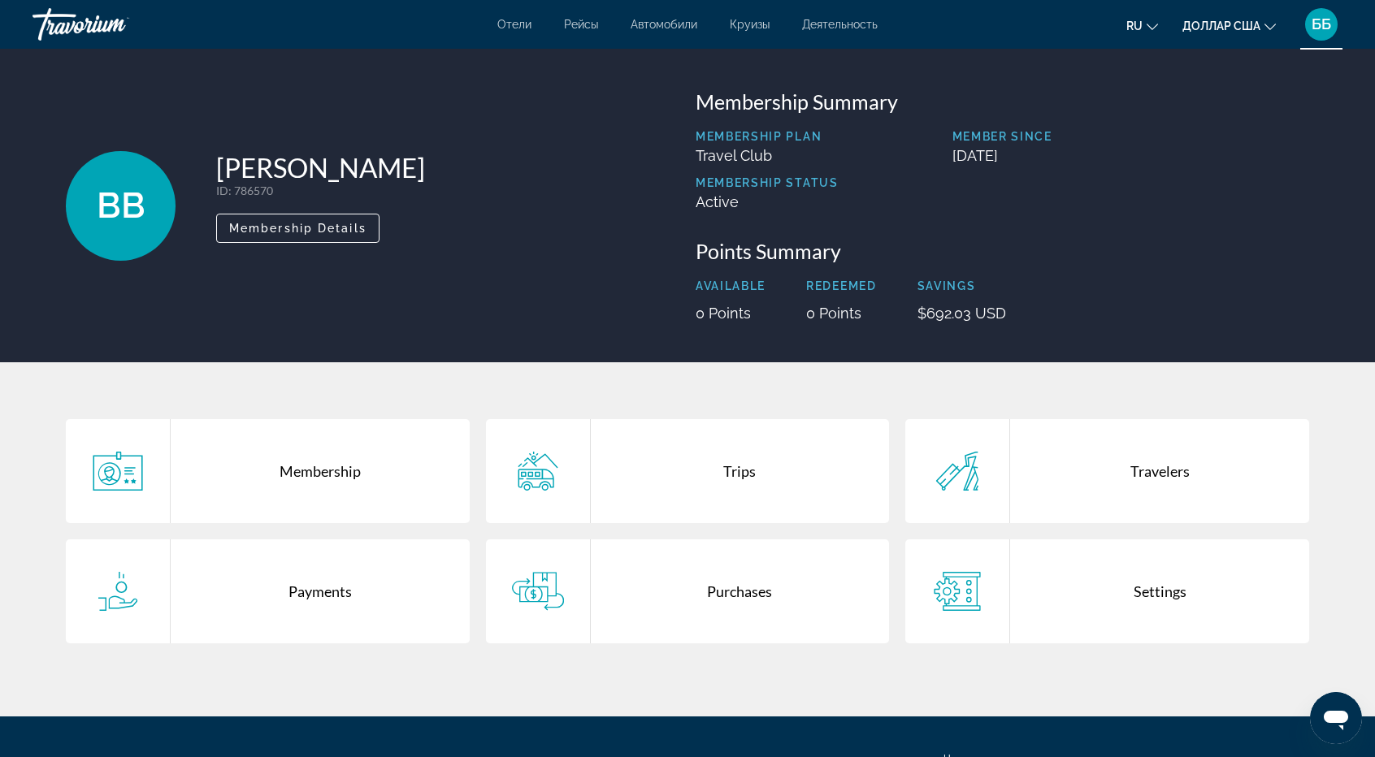
click at [1158, 473] on div "Travelers" at bounding box center [1159, 471] width 299 height 104
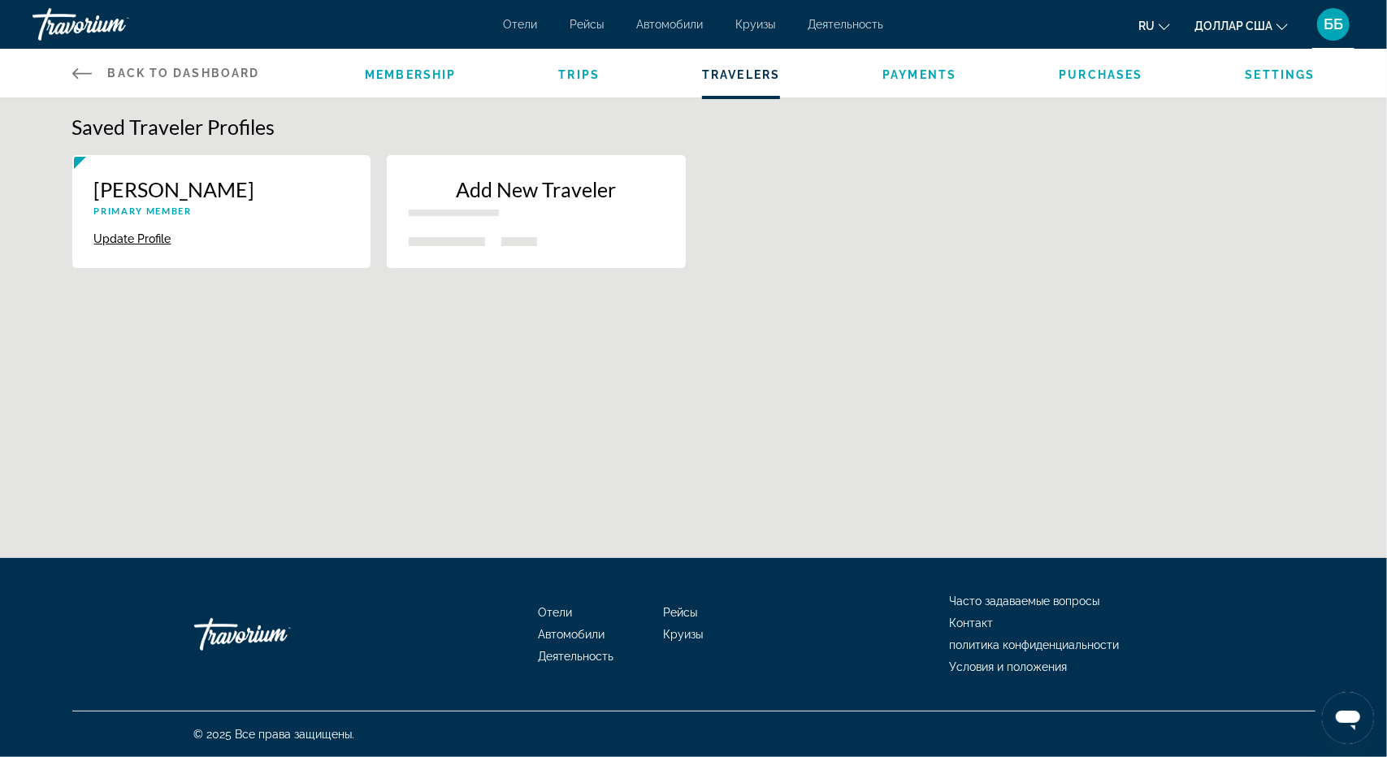
click at [141, 236] on button "Update Profile" at bounding box center [132, 239] width 77 height 15
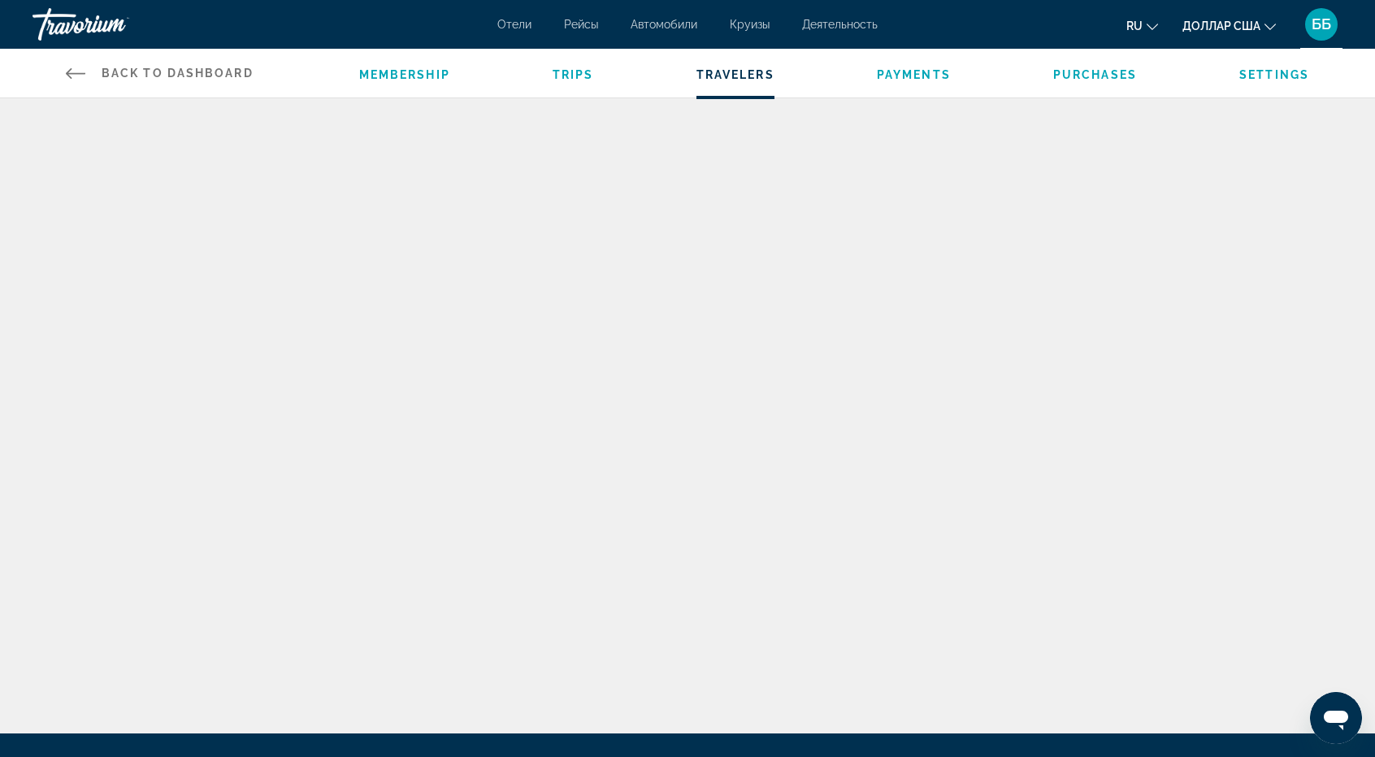
scroll to position [203, 0]
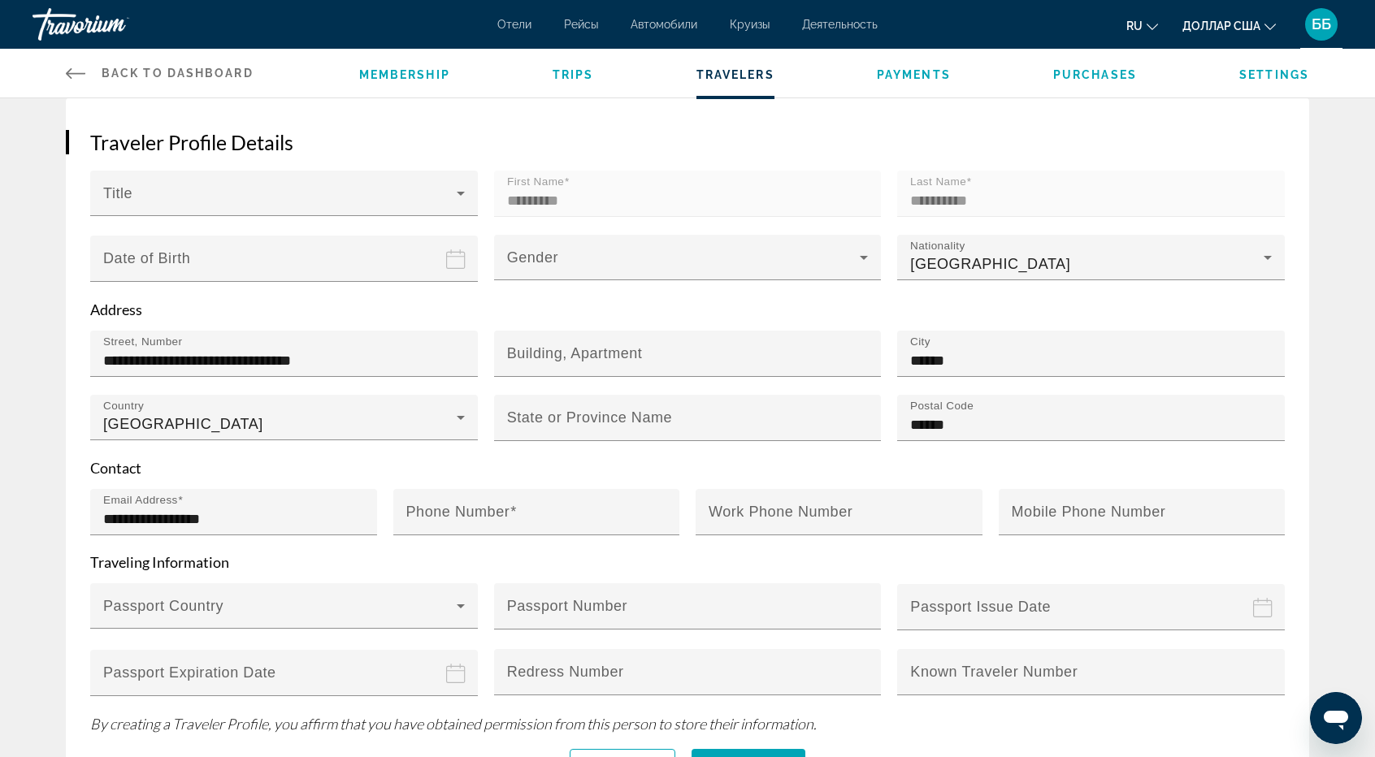
click at [63, 72] on div "Back to Dashboard Dashboard Membership Trips Travelers Payments Purchases Setti…" at bounding box center [687, 73] width 1308 height 49
click at [133, 74] on span "Back to Dashboard" at bounding box center [178, 73] width 152 height 13
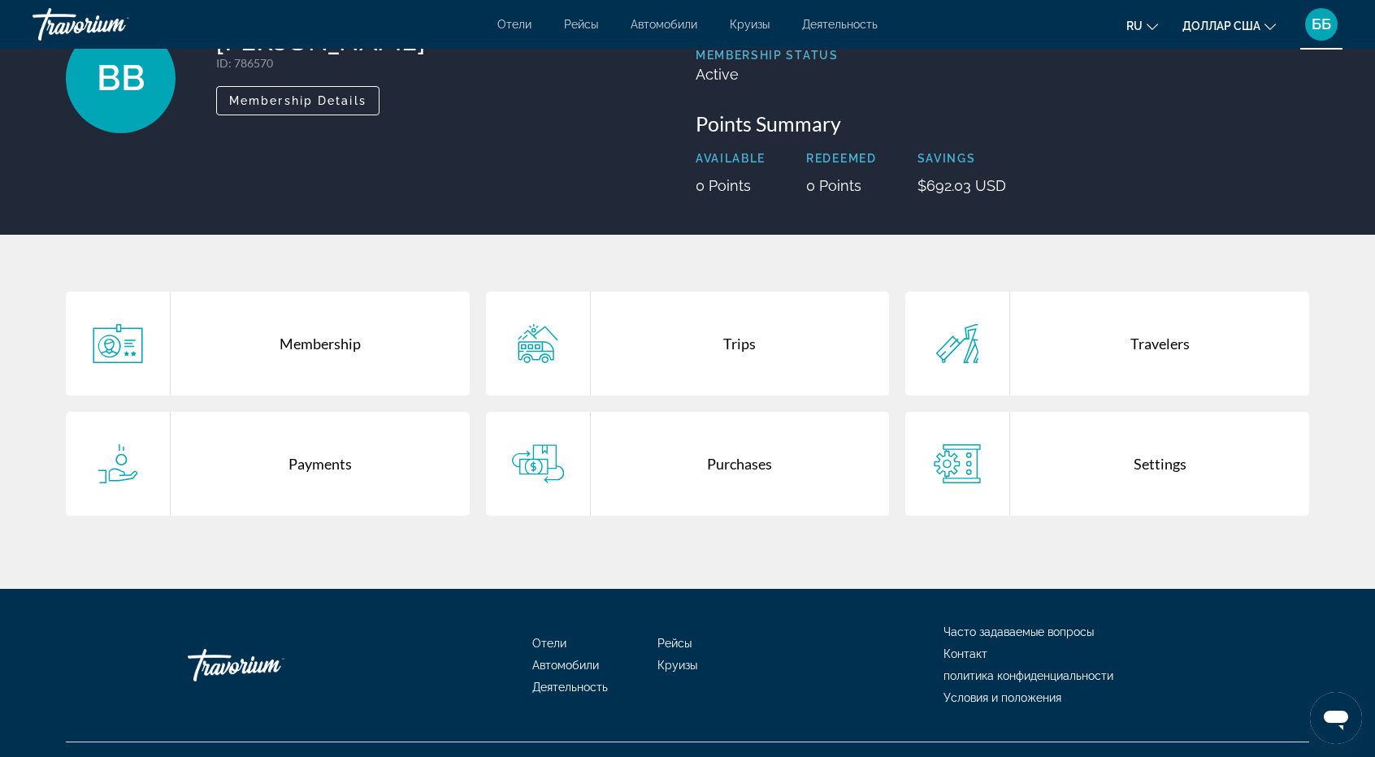
scroll to position [158, 0]
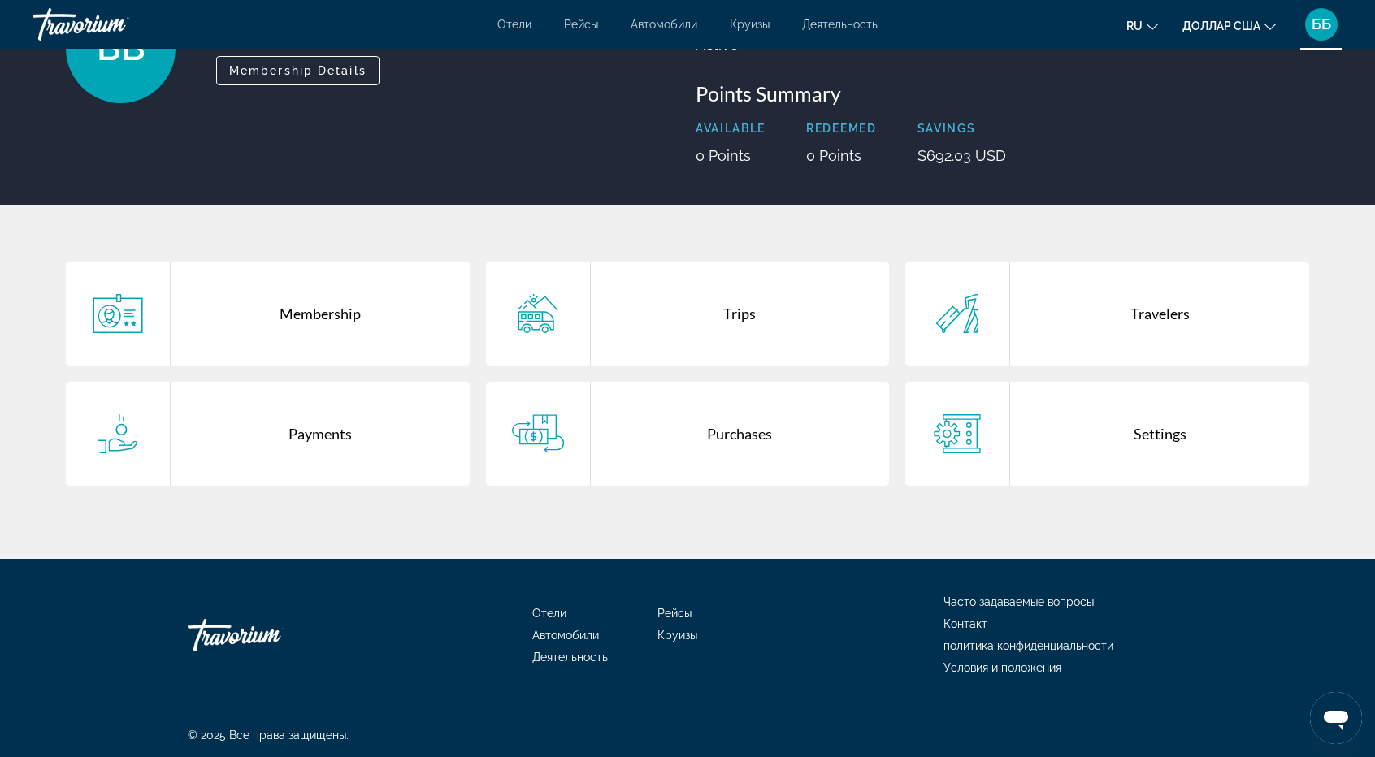
click at [1017, 599] on font "Часто задаваемые вопросы" at bounding box center [1018, 601] width 150 height 13
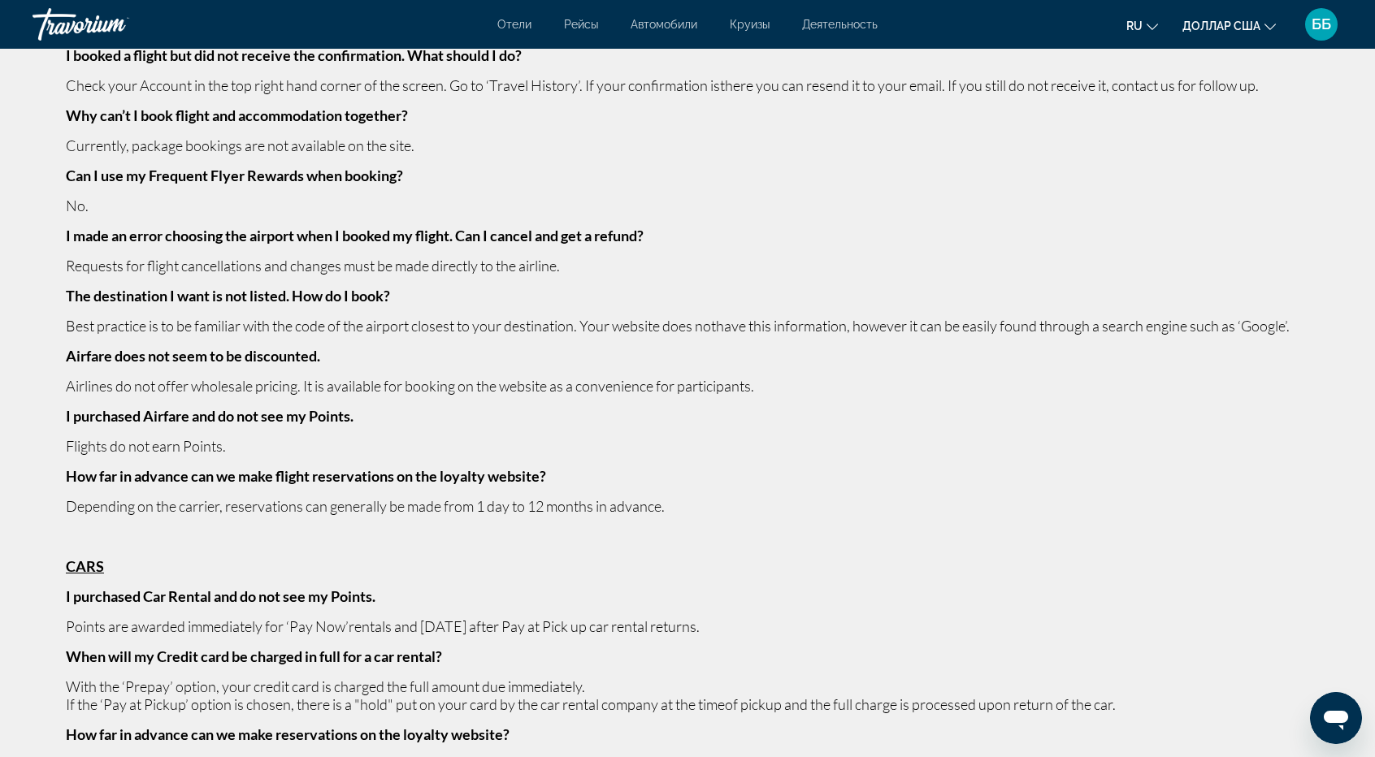
scroll to position [3899, 0]
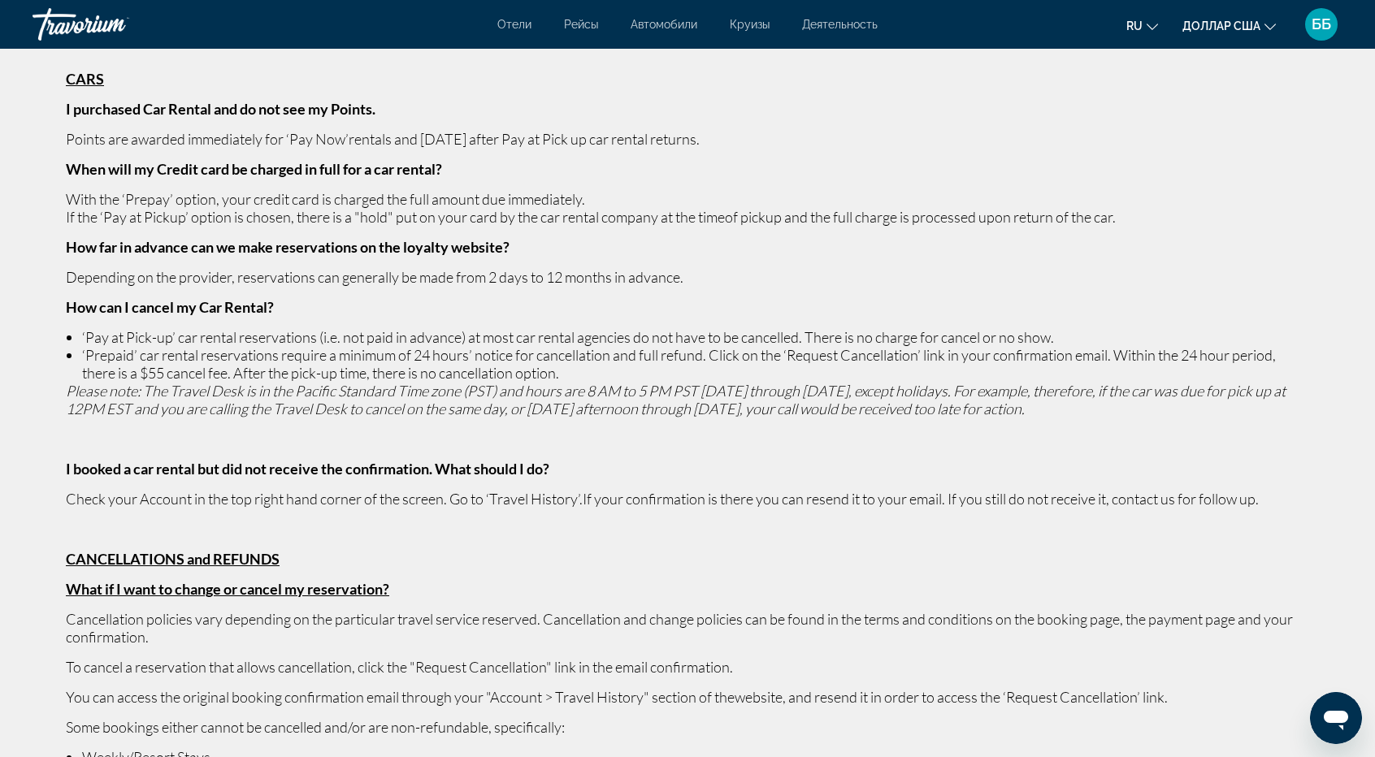
drag, startPoint x: 697, startPoint y: 98, endPoint x: 691, endPoint y: 87, distance: 13.1
click at [697, 88] on p "CARS" at bounding box center [687, 79] width 1243 height 18
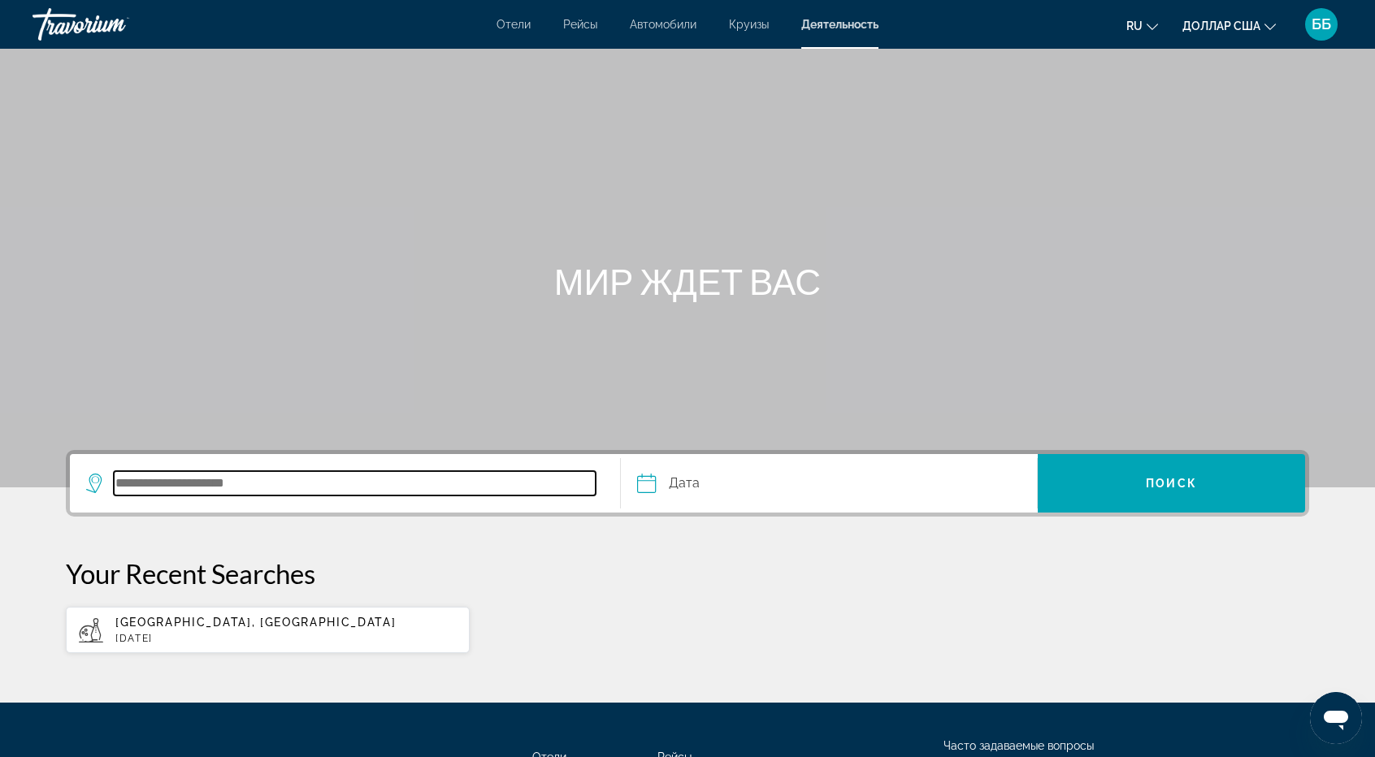
click at [218, 476] on input "Поиск пункта назначения" at bounding box center [355, 483] width 482 height 24
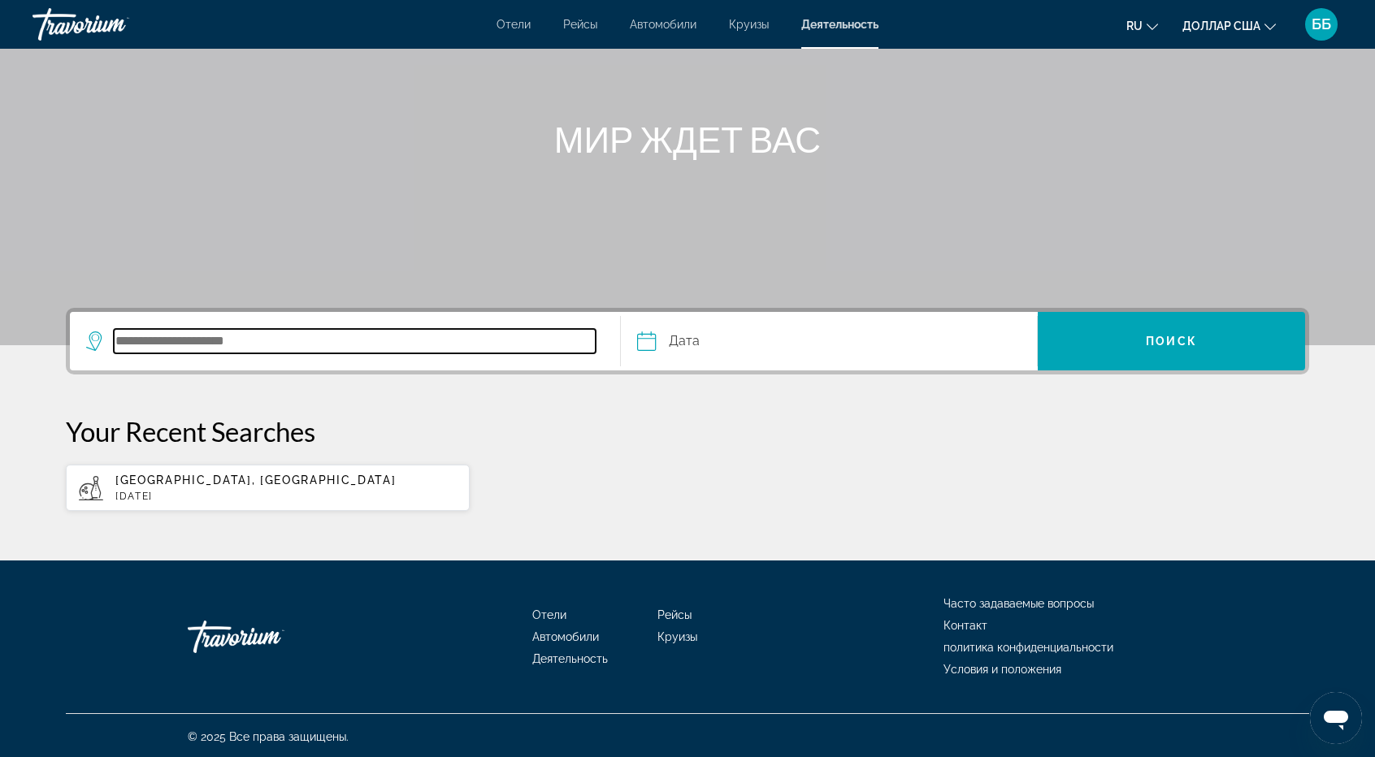
scroll to position [143, 0]
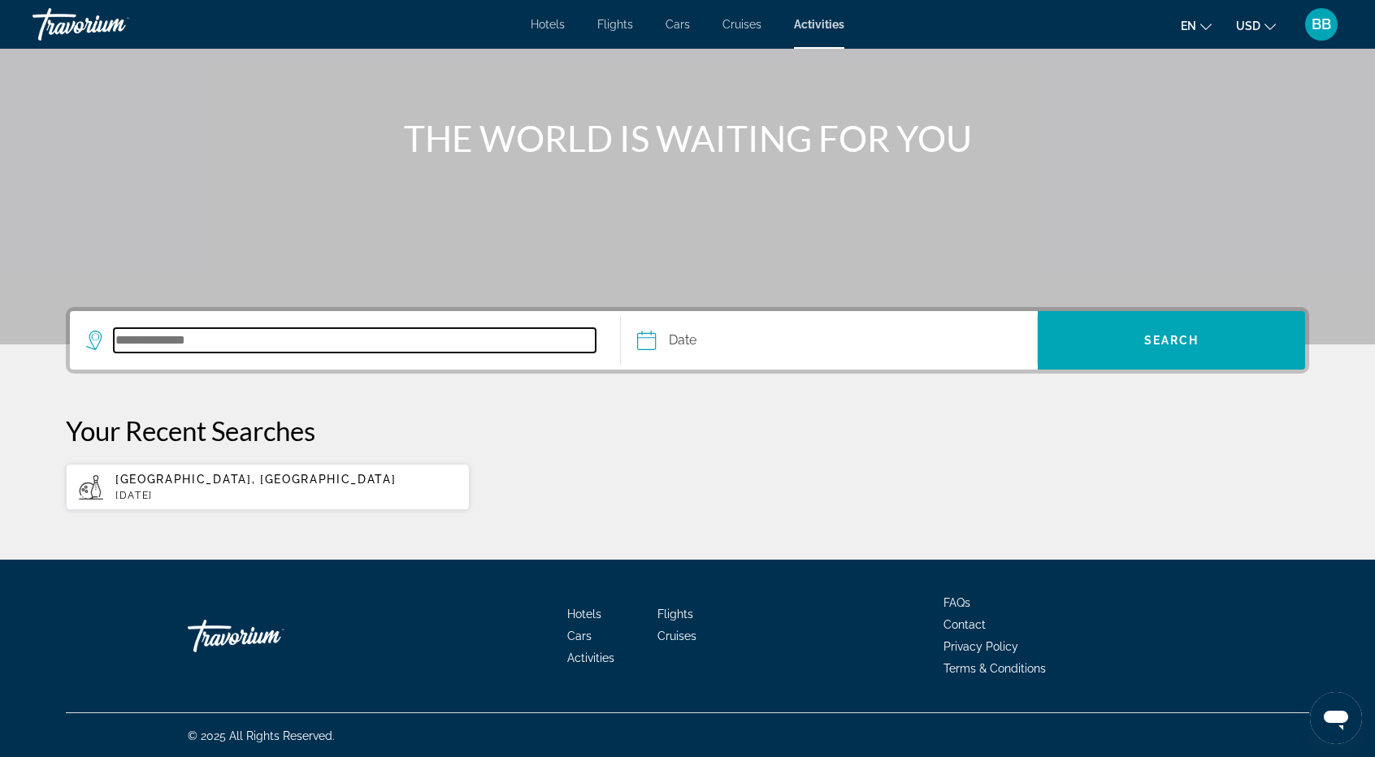
click at [217, 335] on input "Search destination" at bounding box center [355, 340] width 482 height 24
click at [183, 345] on input "***" at bounding box center [355, 340] width 482 height 24
click at [179, 342] on input "***" at bounding box center [355, 340] width 482 height 24
type input "***"
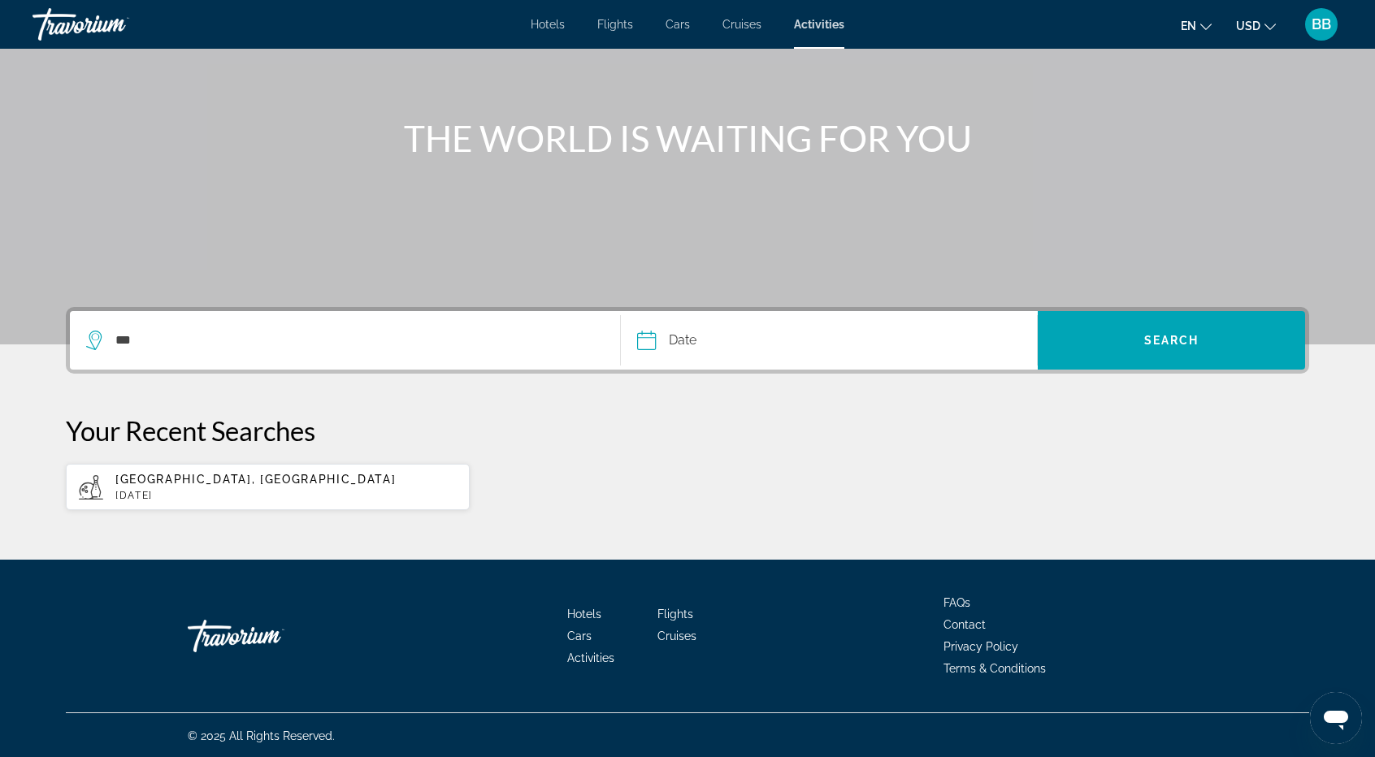
click at [206, 197] on div "Main content" at bounding box center [687, 100] width 1375 height 487
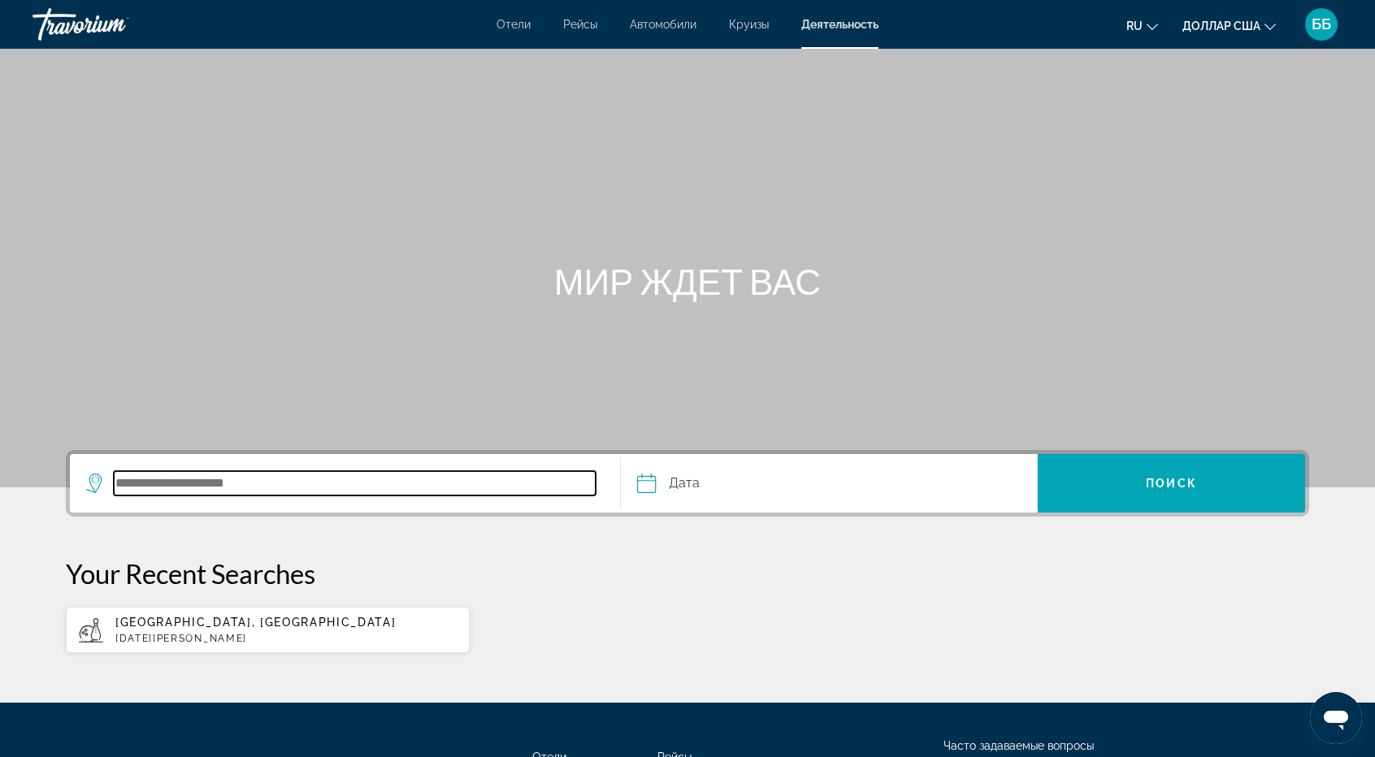
click at [139, 487] on input "Поиск пункта назначения" at bounding box center [355, 483] width 482 height 24
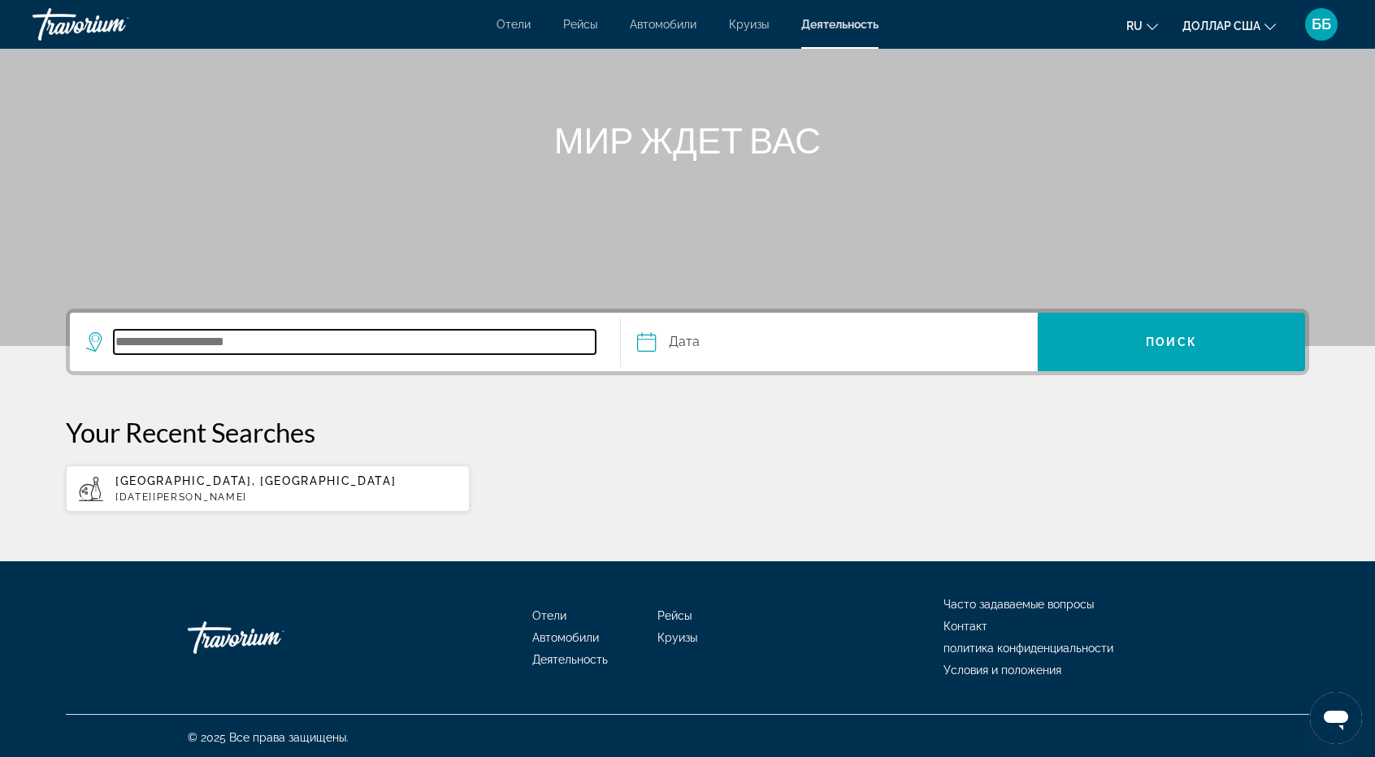
scroll to position [143, 0]
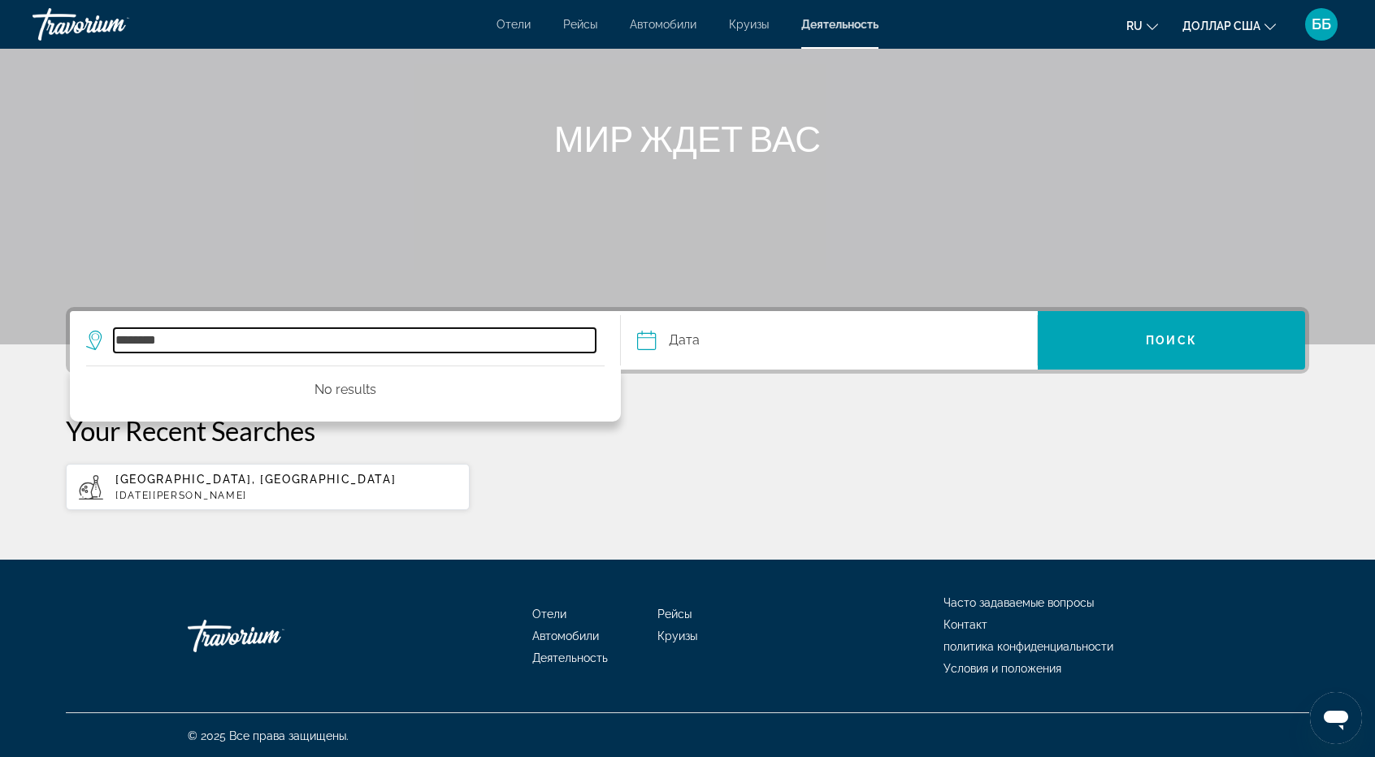
type input "********"
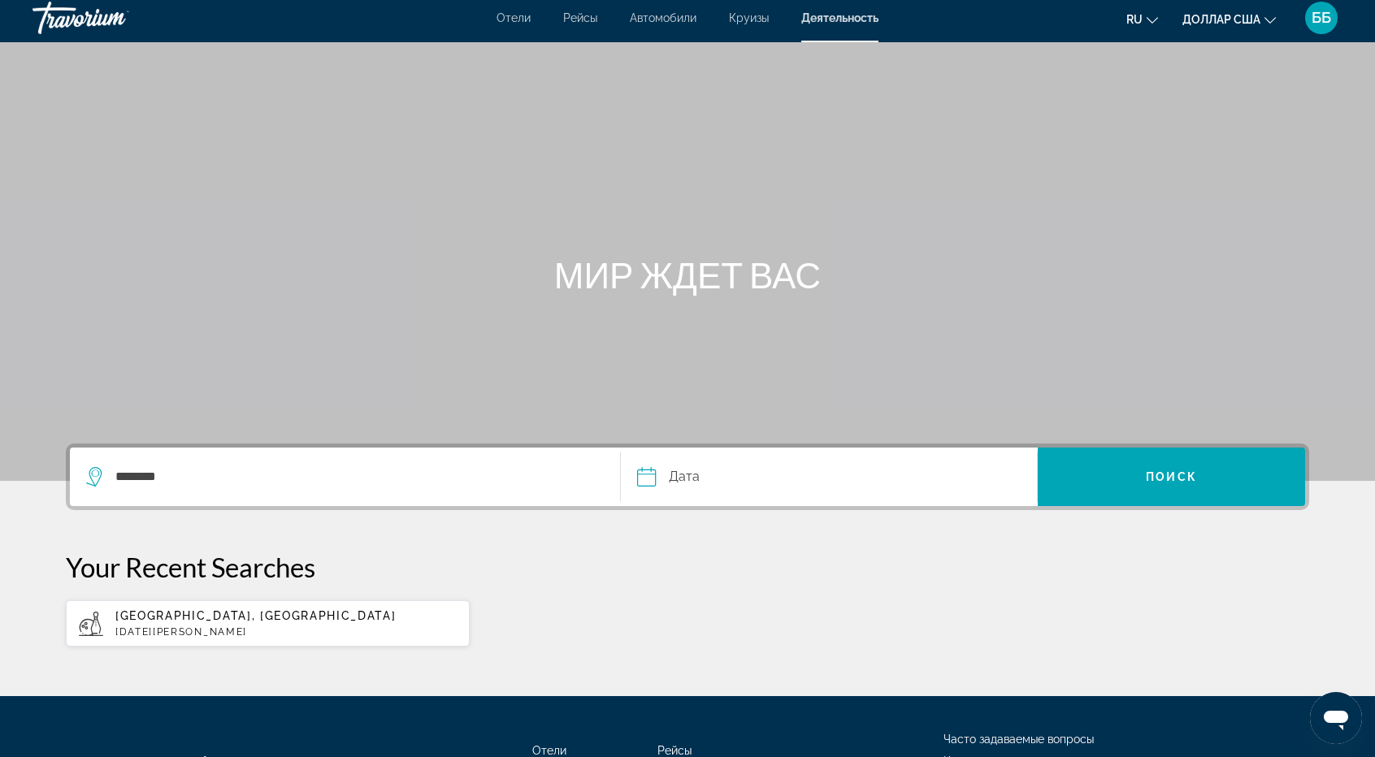
scroll to position [0, 0]
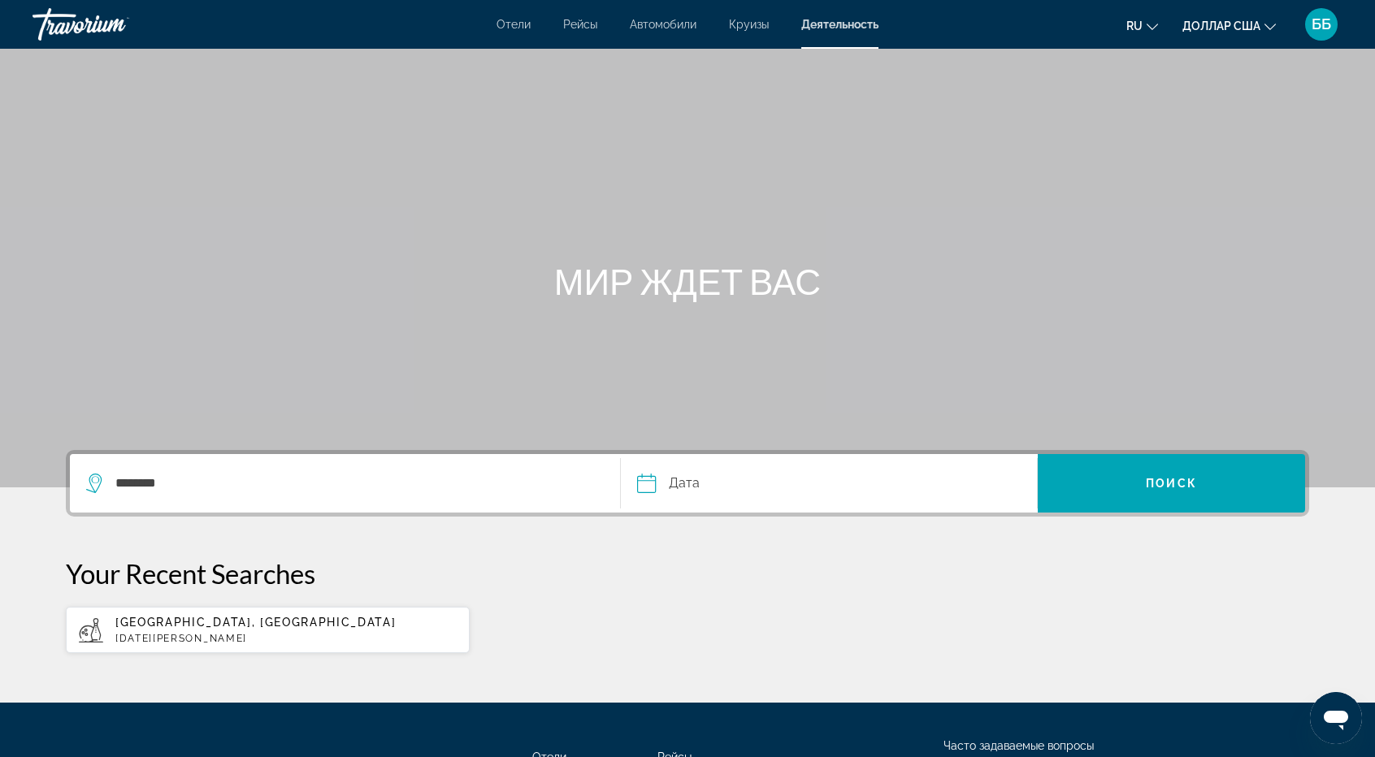
drag, startPoint x: 753, startPoint y: 23, endPoint x: 733, endPoint y: 38, distance: 25.5
click at [753, 23] on font "Круизы" at bounding box center [749, 24] width 40 height 13
